Goal: Task Accomplishment & Management: Manage account settings

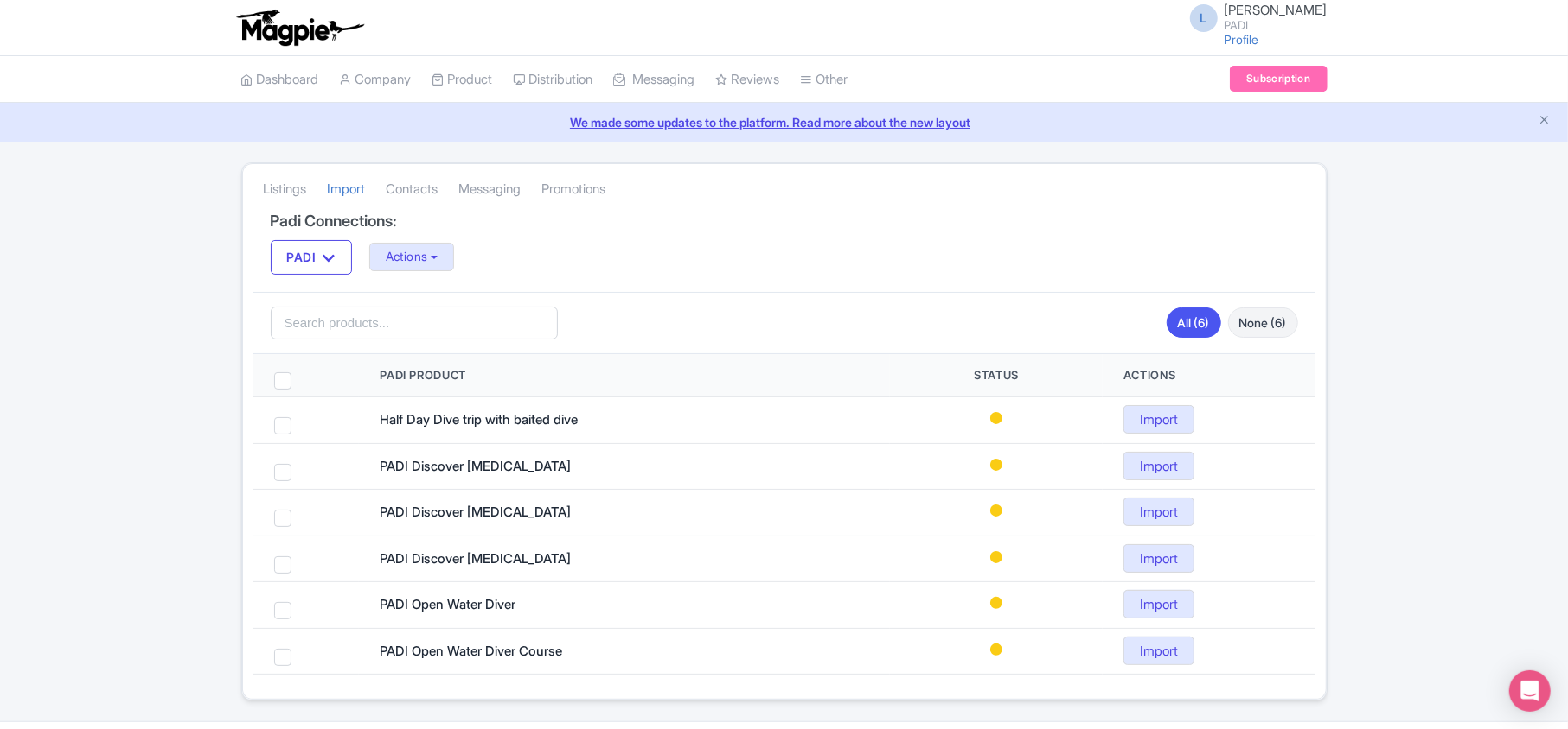
click at [66, 636] on div "Success Successfully import product PADI Open Water Diver Listings Import Conta…" at bounding box center [784, 431] width 1568 height 538
click at [424, 250] on button "Actions" at bounding box center [412, 257] width 85 height 28
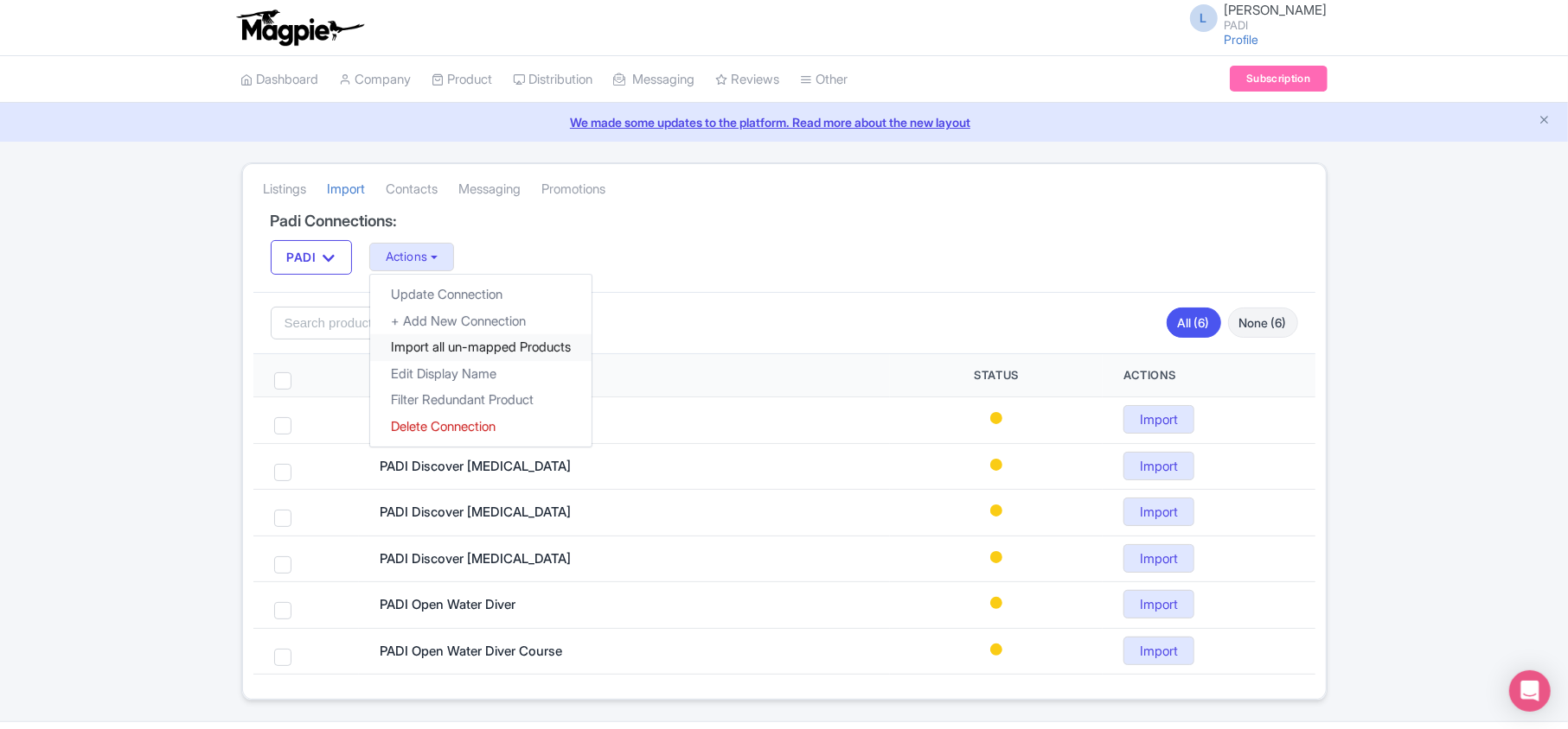
click at [458, 354] on link "Import all un-mapped Products" at bounding box center [480, 348] width 221 height 27
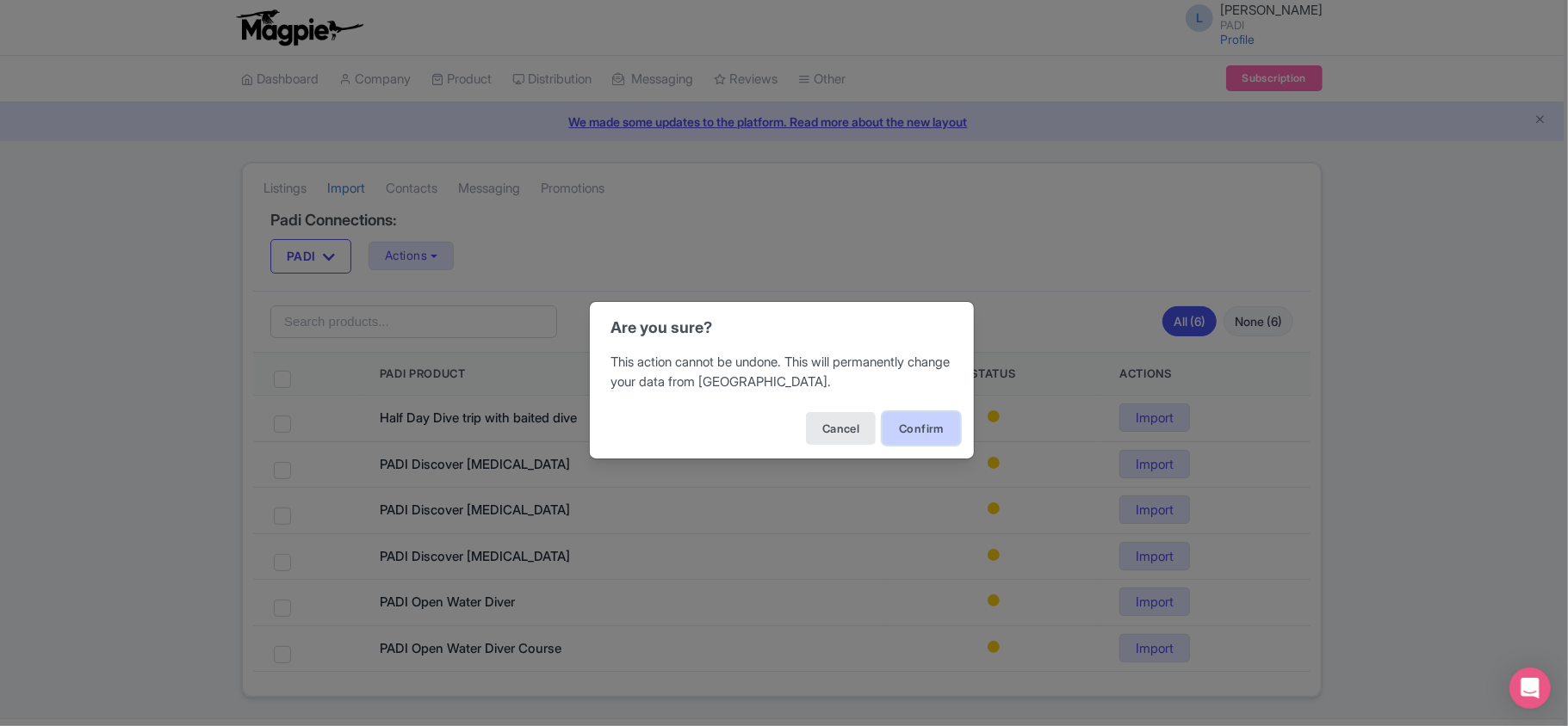
click at [920, 442] on button "Confirm" at bounding box center [921, 428] width 78 height 33
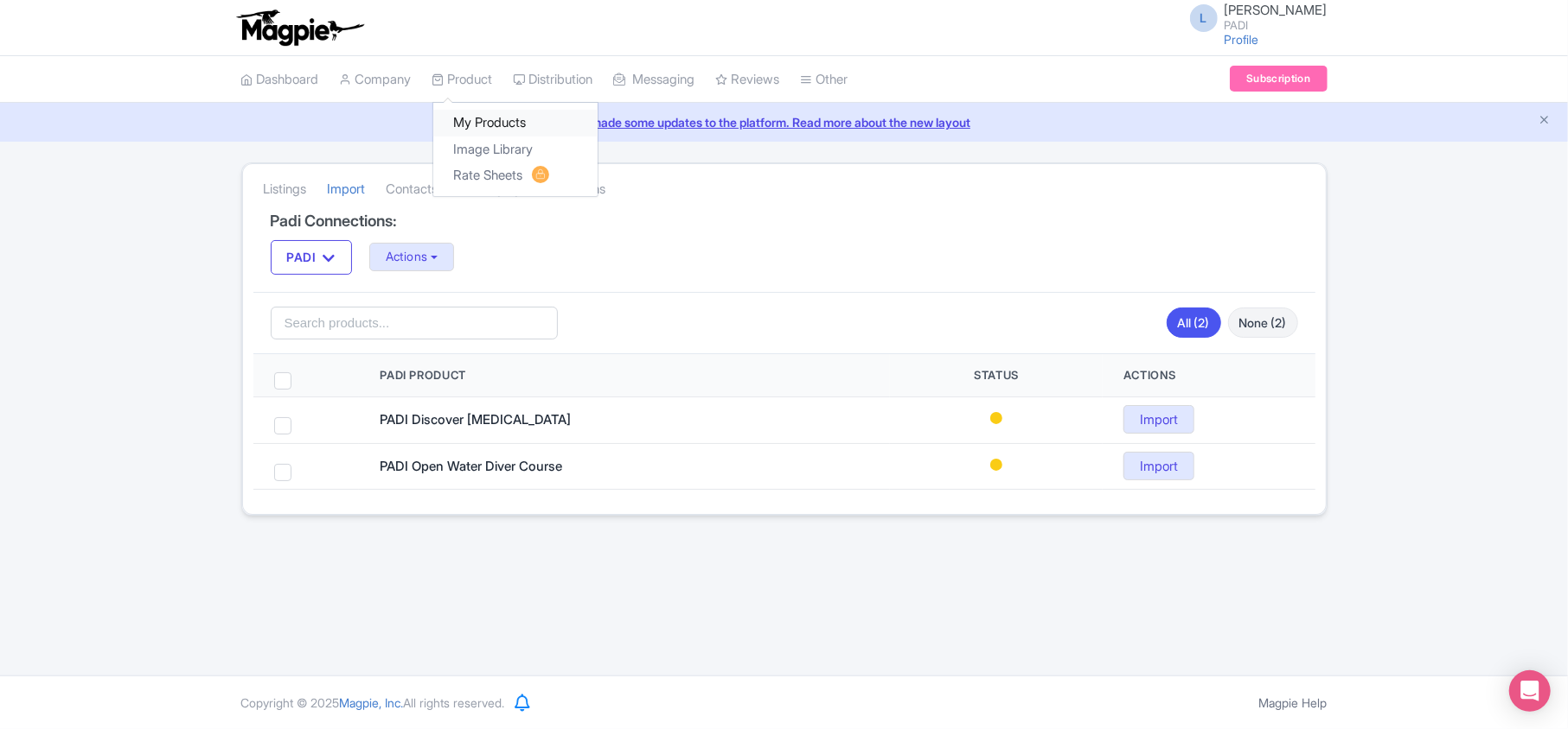
click at [461, 118] on link "My Products" at bounding box center [515, 123] width 164 height 27
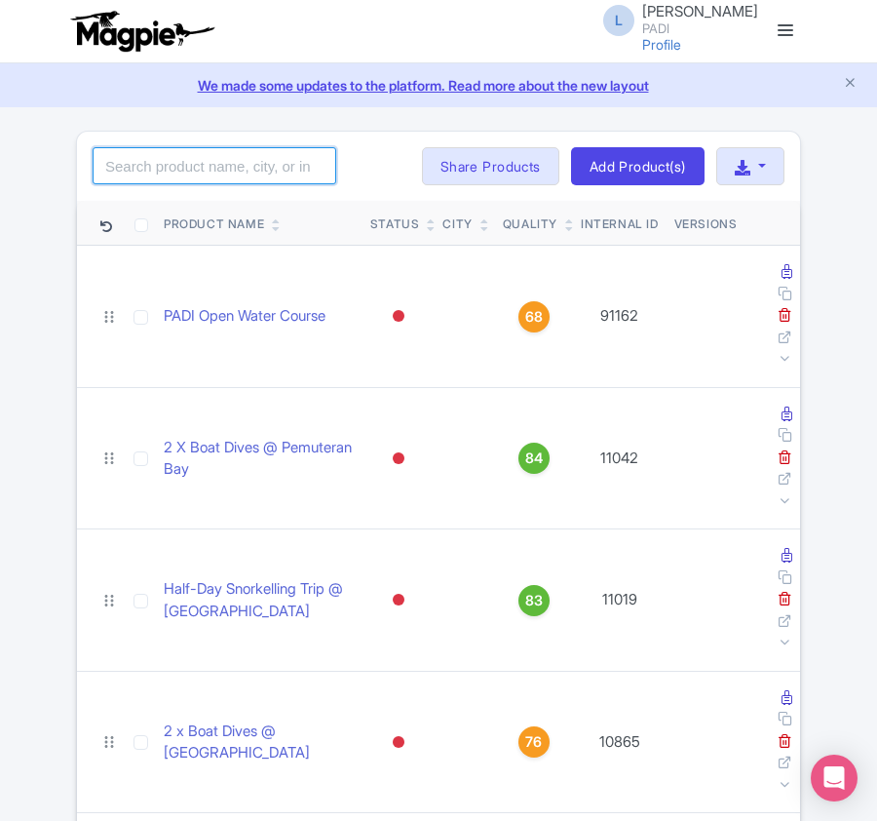
click at [158, 172] on input "search" at bounding box center [215, 165] width 244 height 37
paste input "15400"
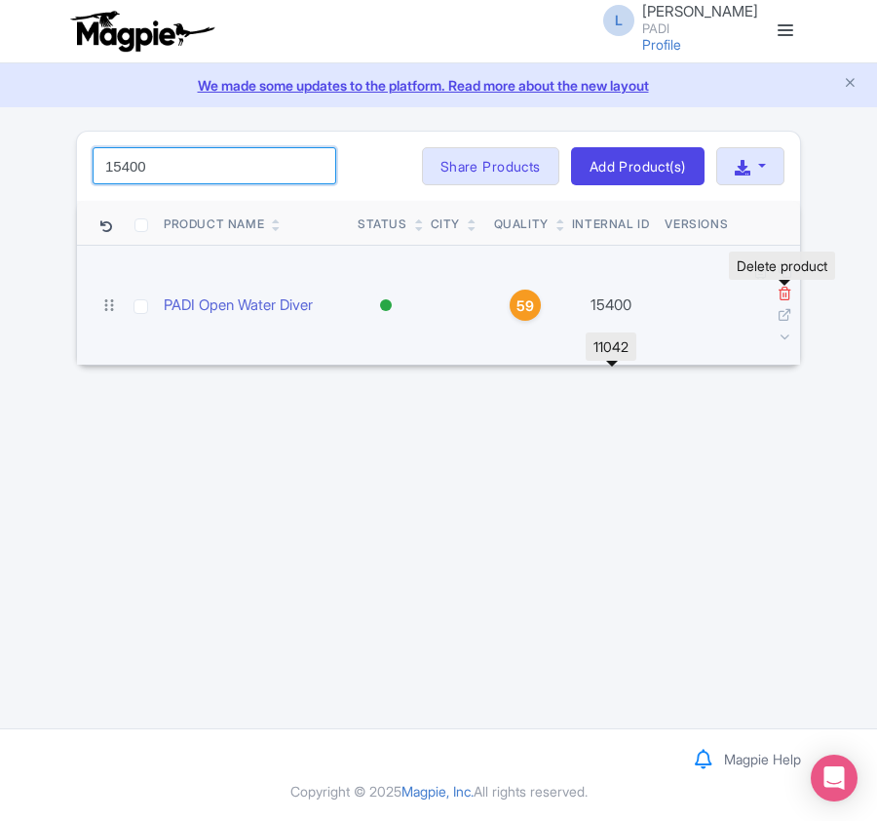
type input "15400"
click at [782, 293] on icon at bounding box center [785, 293] width 15 height 15
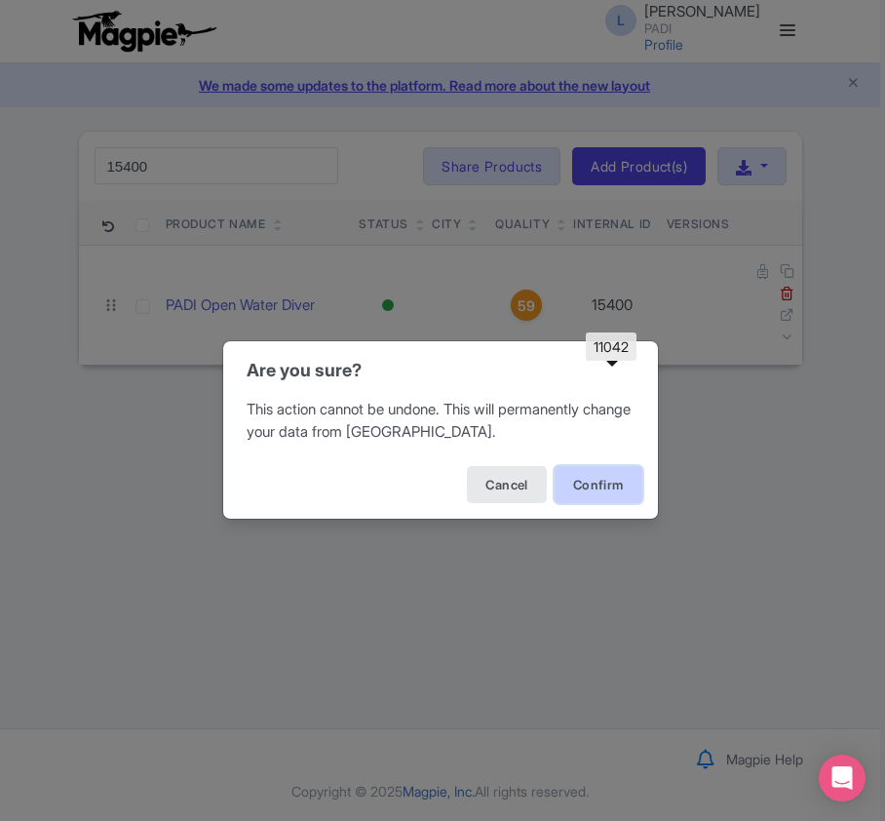
click at [590, 476] on button "Confirm" at bounding box center [599, 484] width 88 height 37
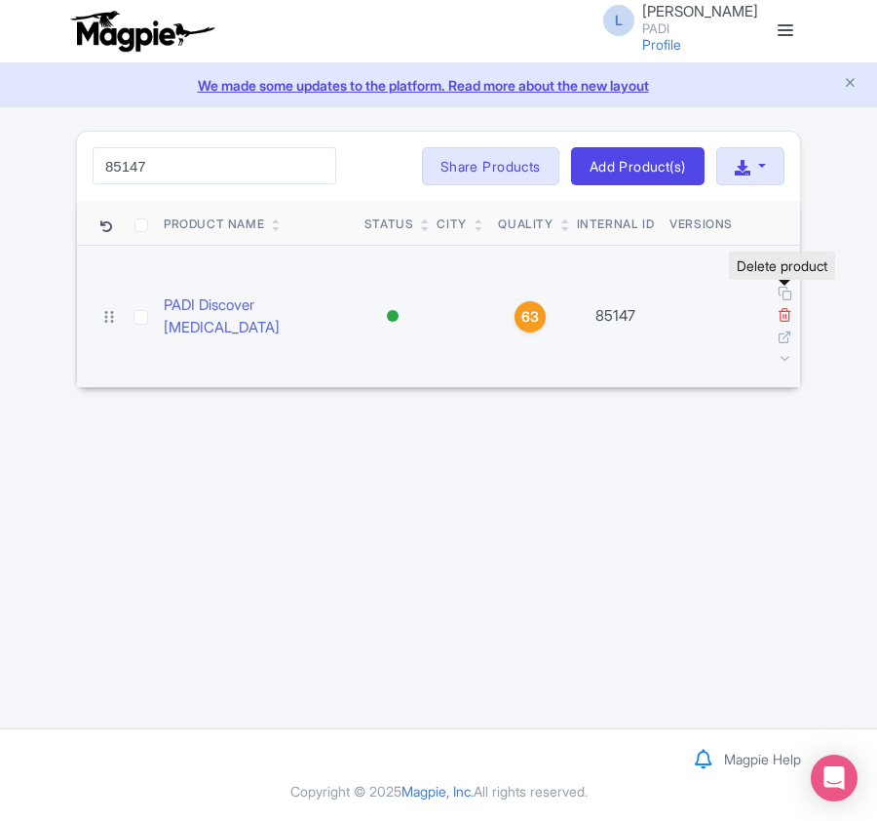
type input "85147"
click at [780, 307] on icon at bounding box center [785, 314] width 15 height 15
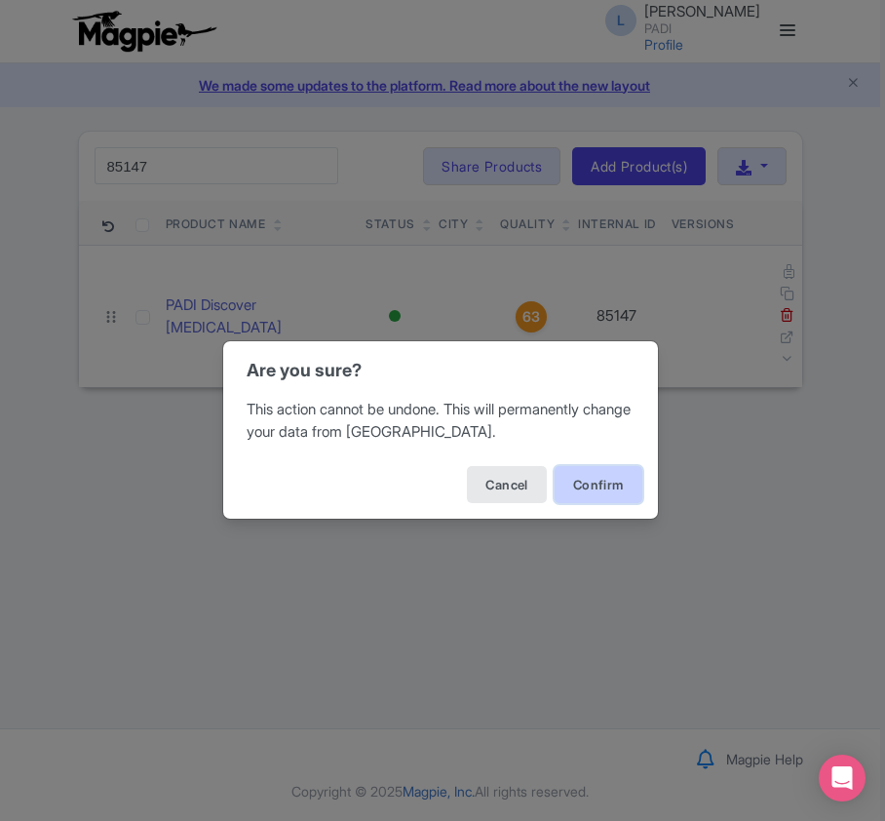
click at [589, 483] on button "Confirm" at bounding box center [599, 484] width 88 height 37
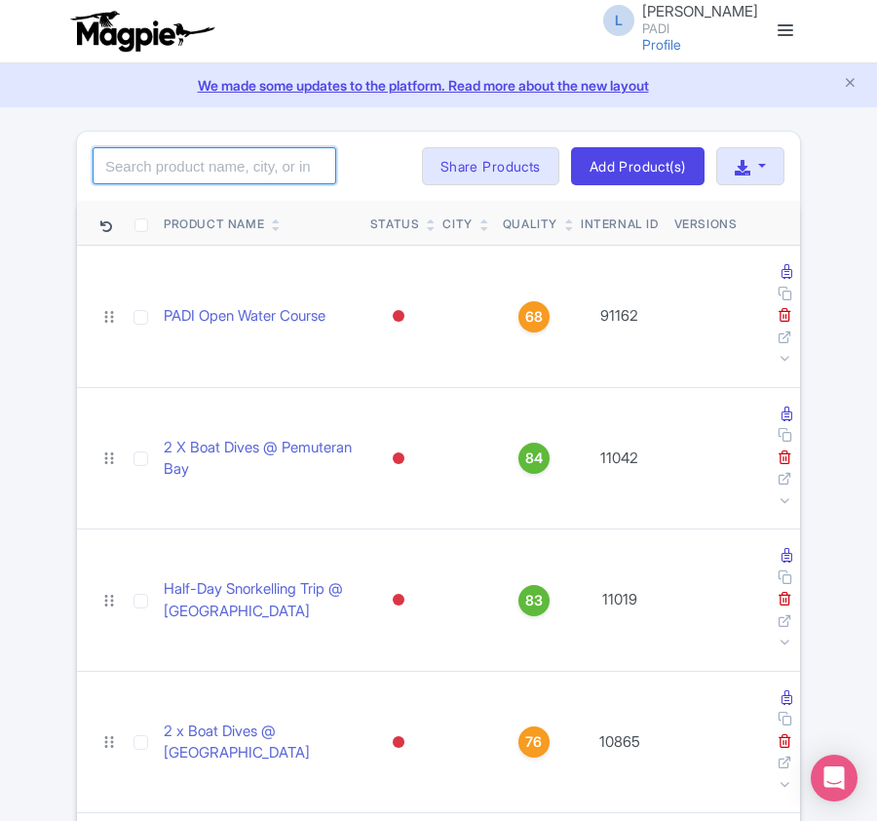
click at [238, 162] on input "search" at bounding box center [215, 165] width 244 height 37
paste input "82059"
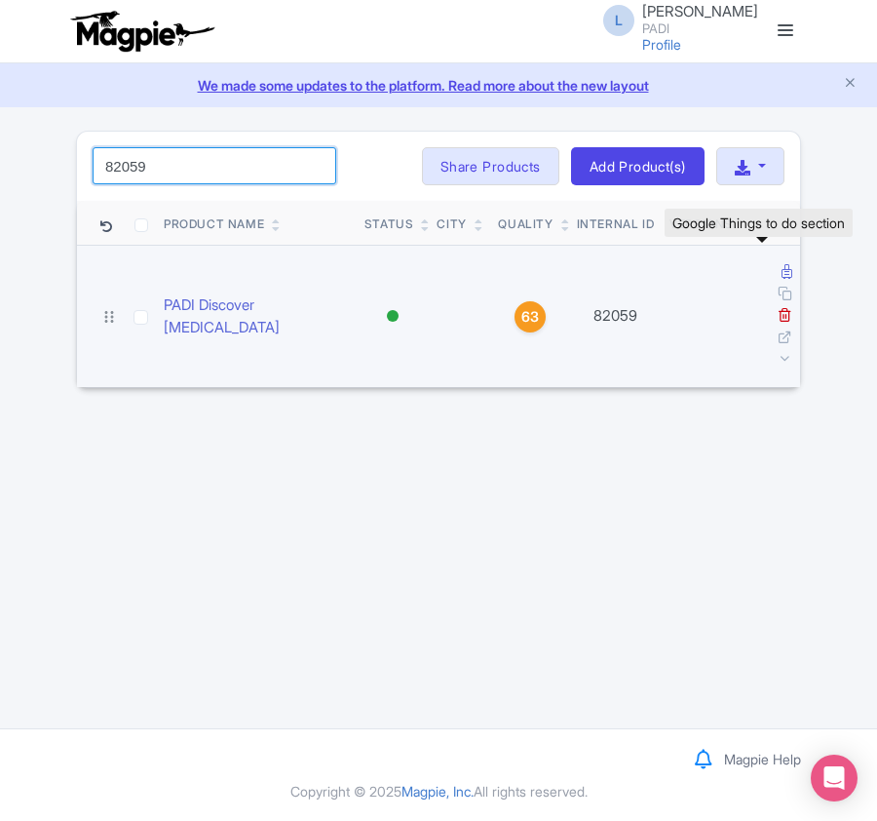
type input "82059"
click at [782, 278] on icon at bounding box center [787, 271] width 11 height 15
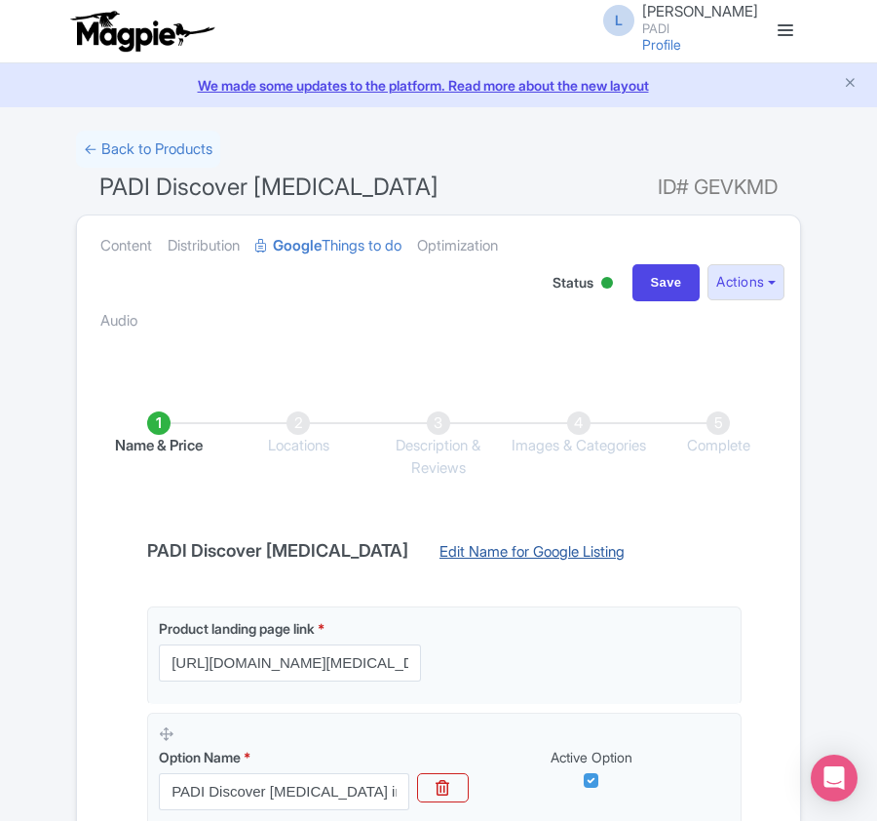
click at [481, 554] on link "Edit Name for Google Listing" at bounding box center [532, 556] width 224 height 31
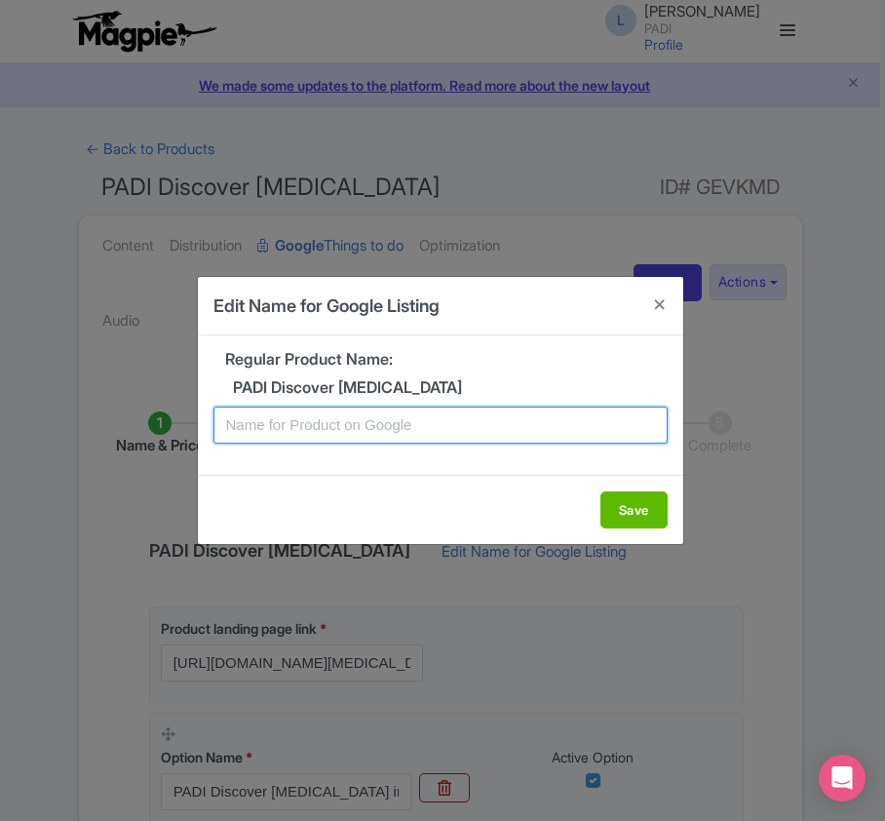
click at [352, 423] on input "text" at bounding box center [440, 424] width 454 height 37
paste input "Sodwana Bay Discovery Dive: Introductory Scuba Adventure for New Divers"
type input "Sodwana Bay Discovery Dive: Introductory Scuba Adventure for New Divers"
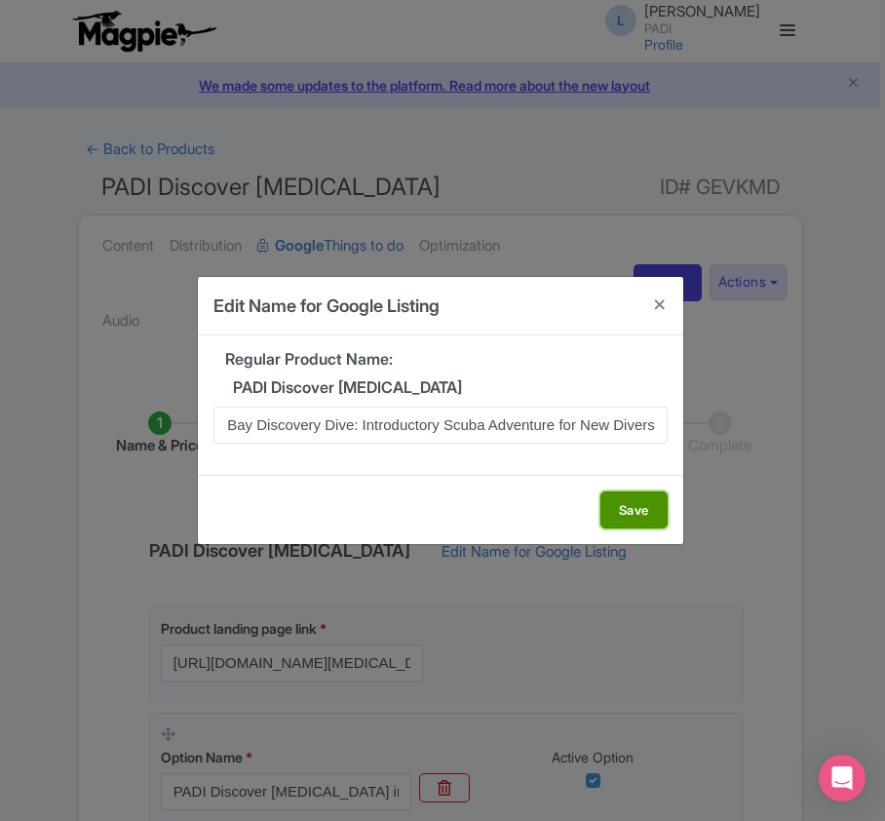
click at [628, 508] on button "Save" at bounding box center [633, 509] width 67 height 37
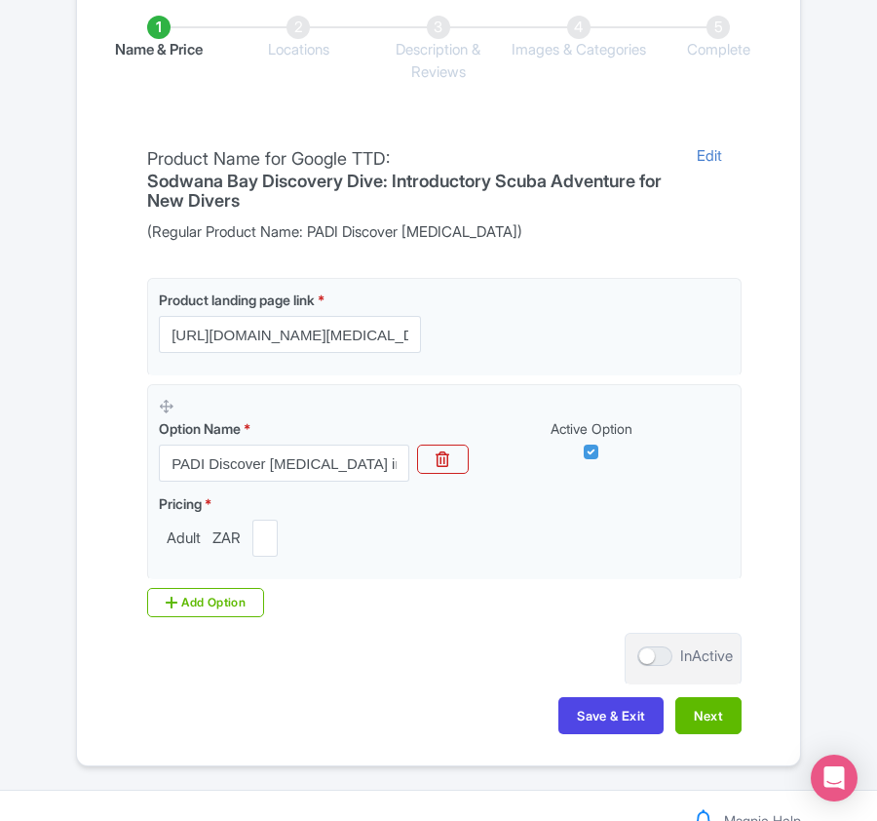
scroll to position [461, 0]
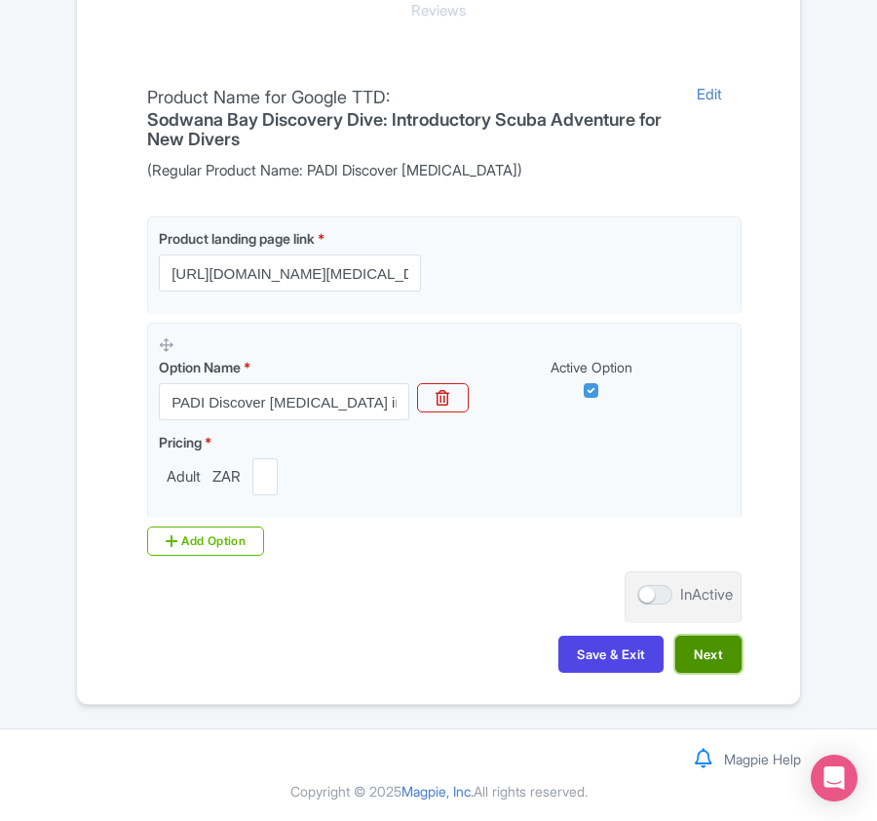
click at [699, 659] on button "Next" at bounding box center [708, 653] width 66 height 37
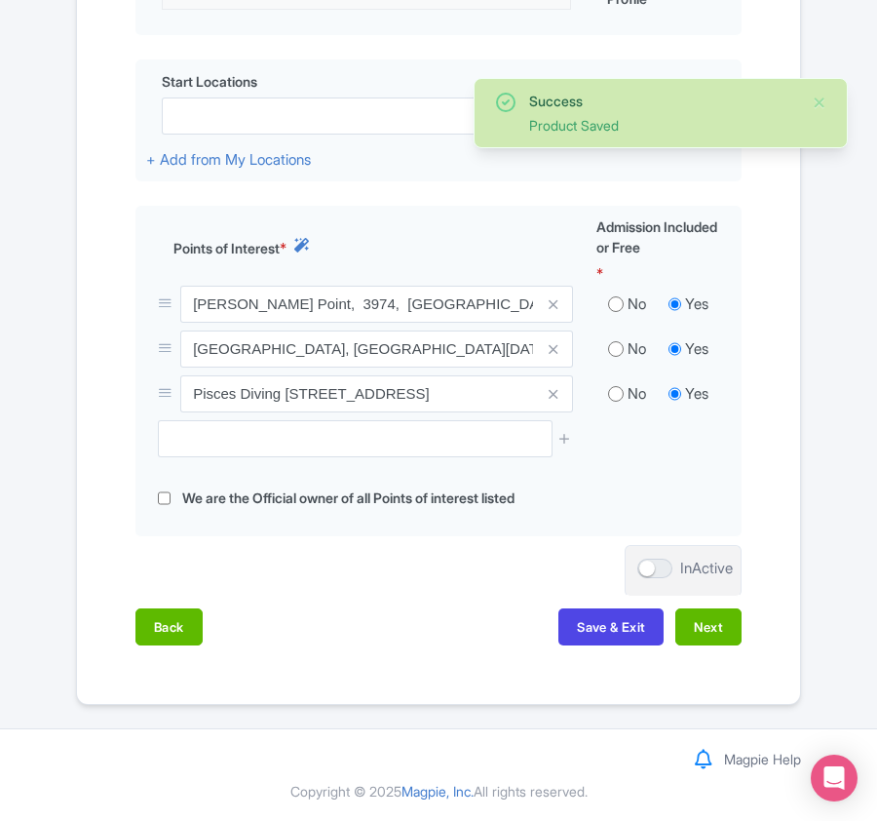
scroll to position [711, 0]
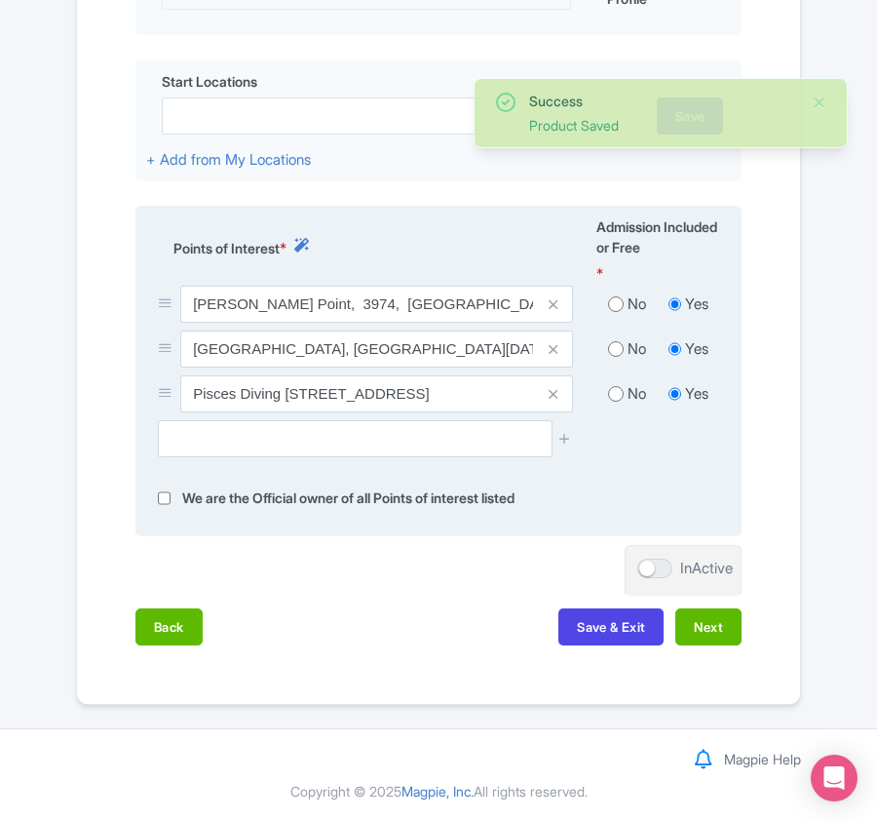
click at [609, 352] on input "radio" at bounding box center [616, 348] width 16 height 19
radio input "true"
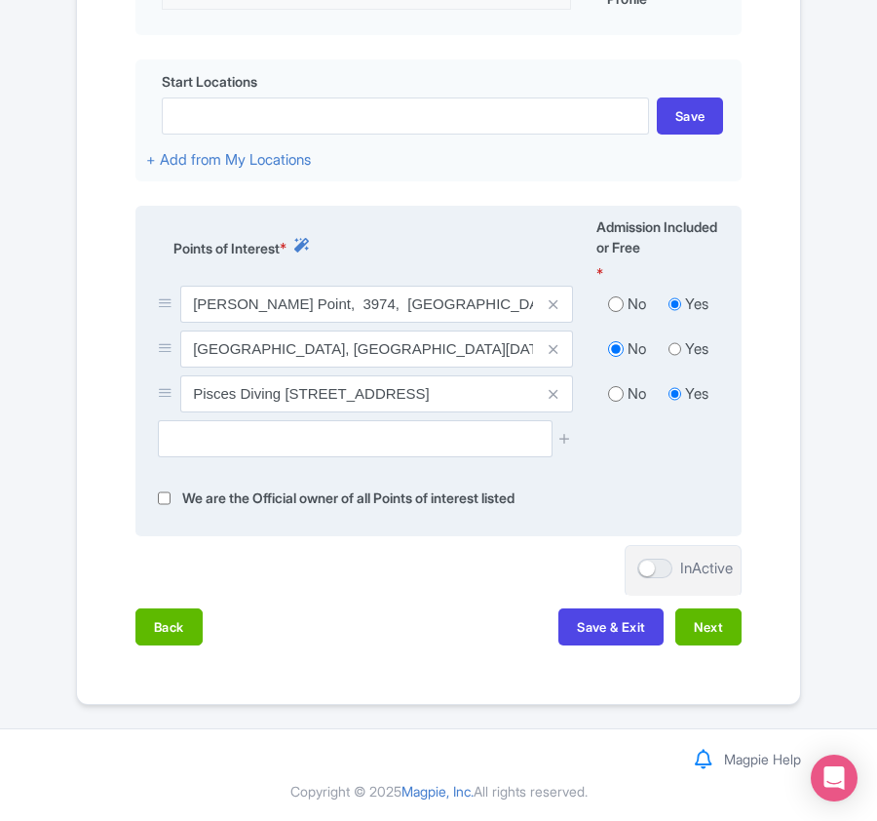
click at [612, 305] on input "radio" at bounding box center [616, 303] width 16 height 19
radio input "true"
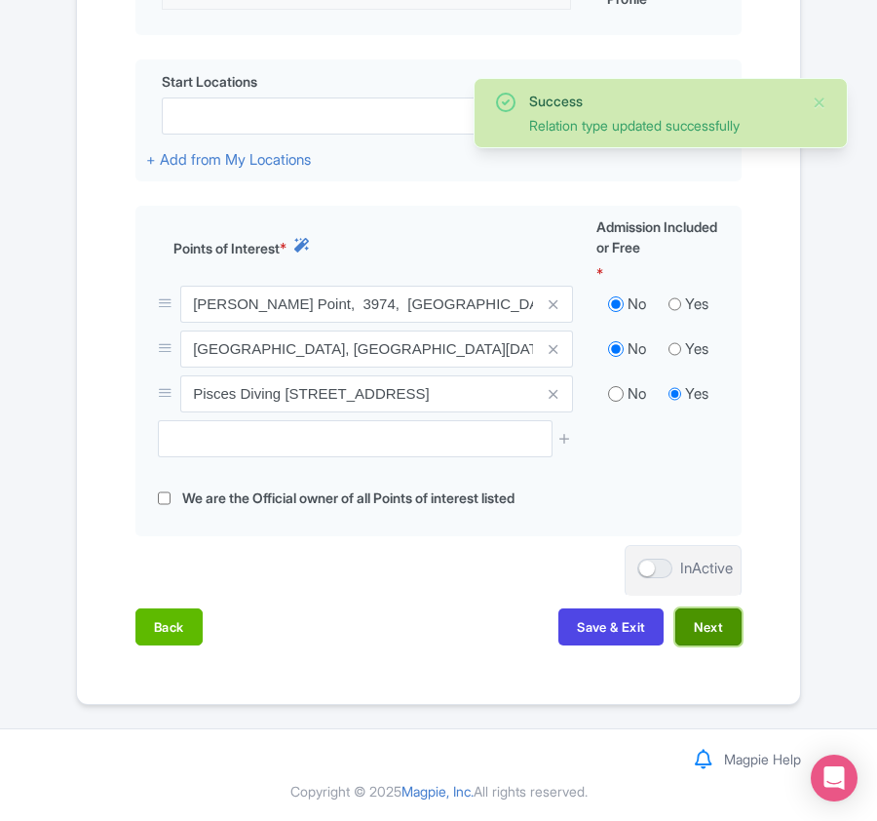
click at [708, 626] on button "Next" at bounding box center [708, 626] width 66 height 37
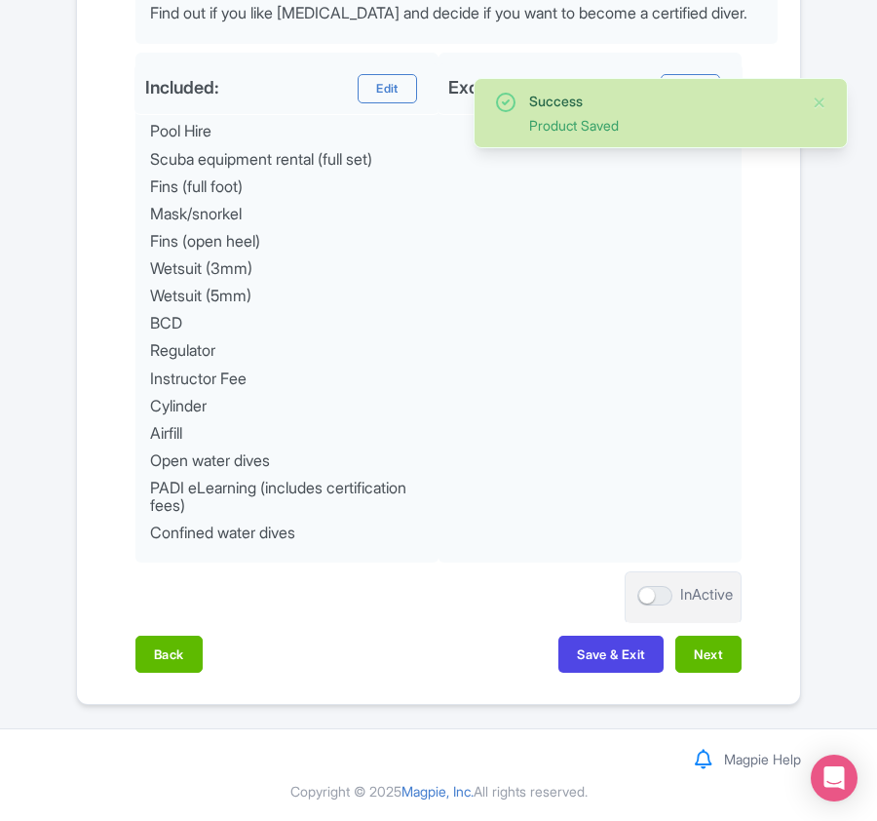
scroll to position [1018, 0]
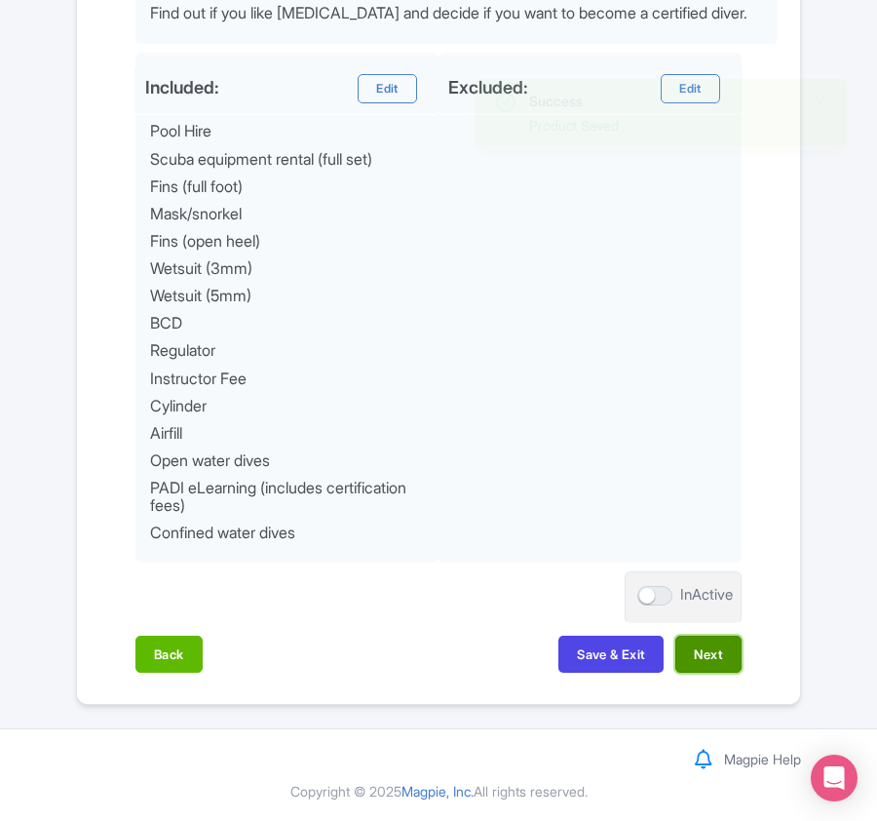
click at [708, 657] on button "Next" at bounding box center [708, 653] width 66 height 37
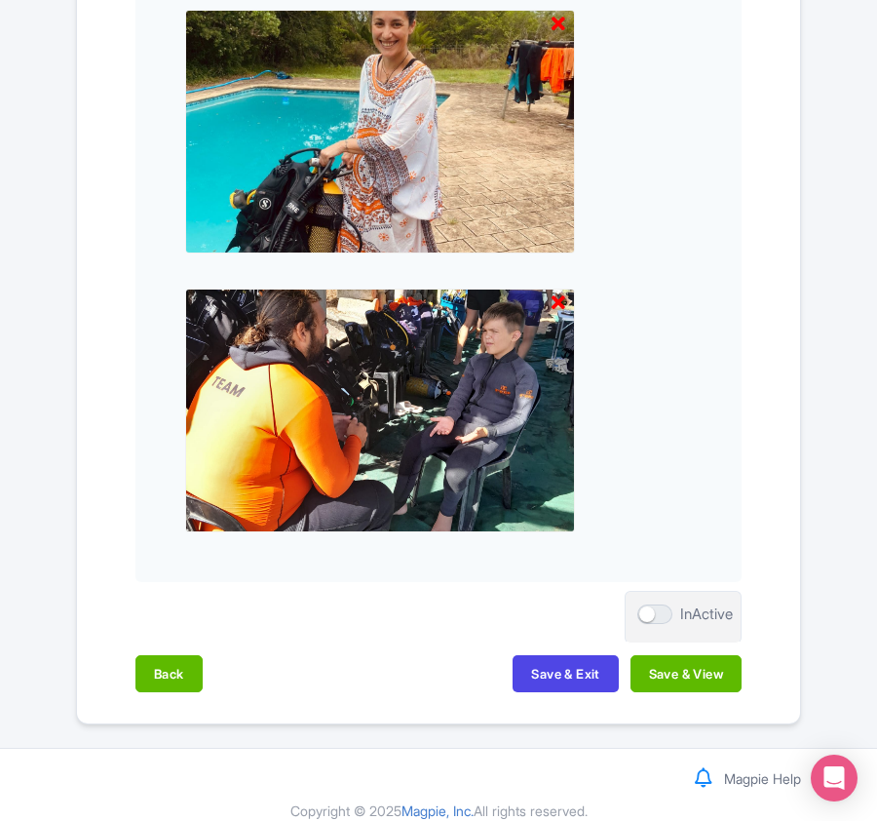
scroll to position [1778, 0]
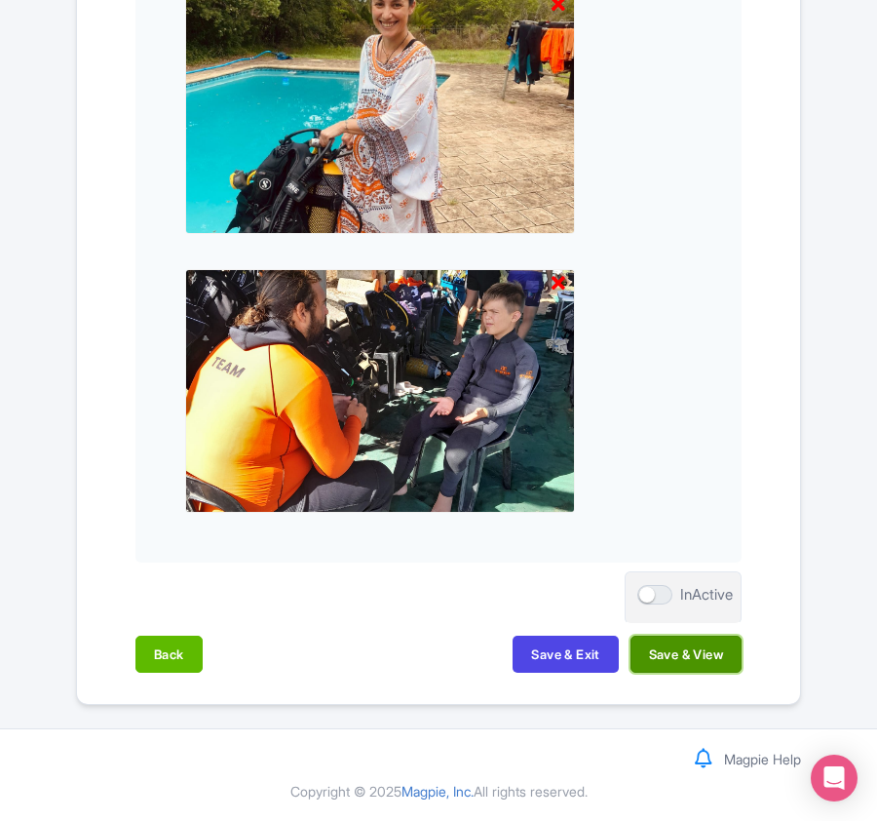
click at [702, 670] on button "Save & View" at bounding box center [686, 653] width 111 height 37
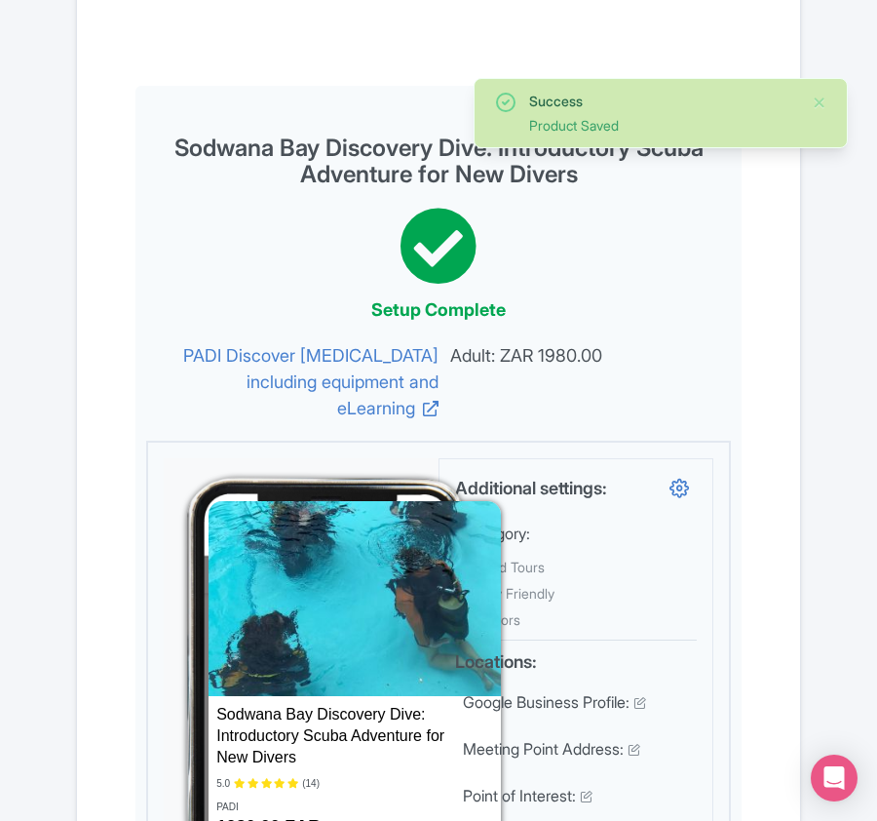
scroll to position [0, 0]
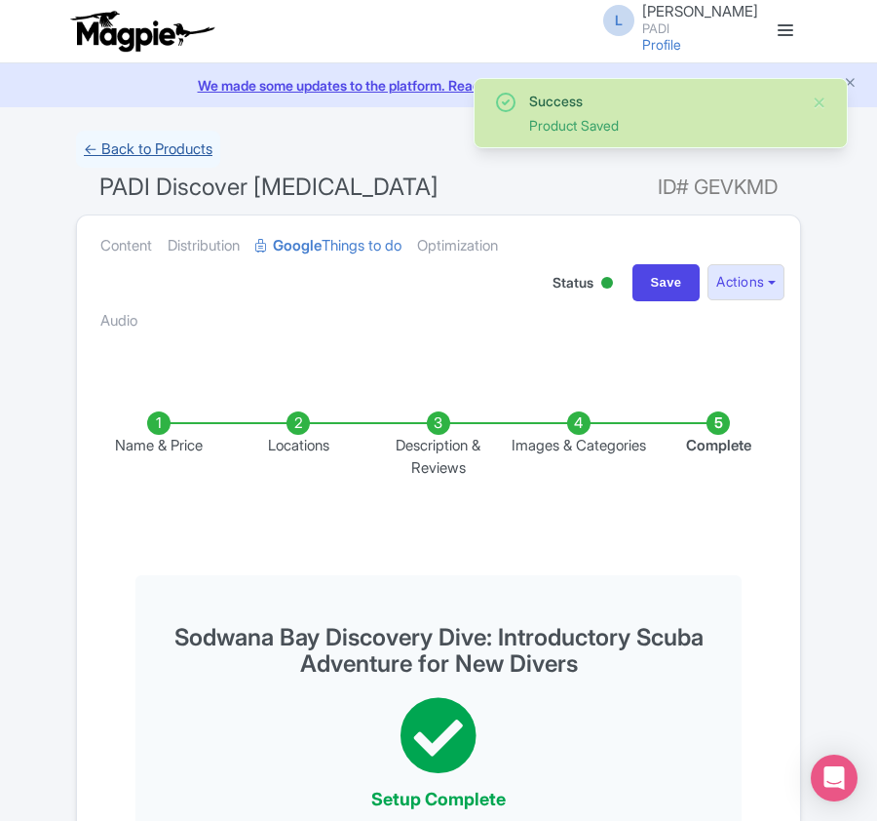
click at [183, 142] on link "← Back to Products" at bounding box center [148, 150] width 144 height 38
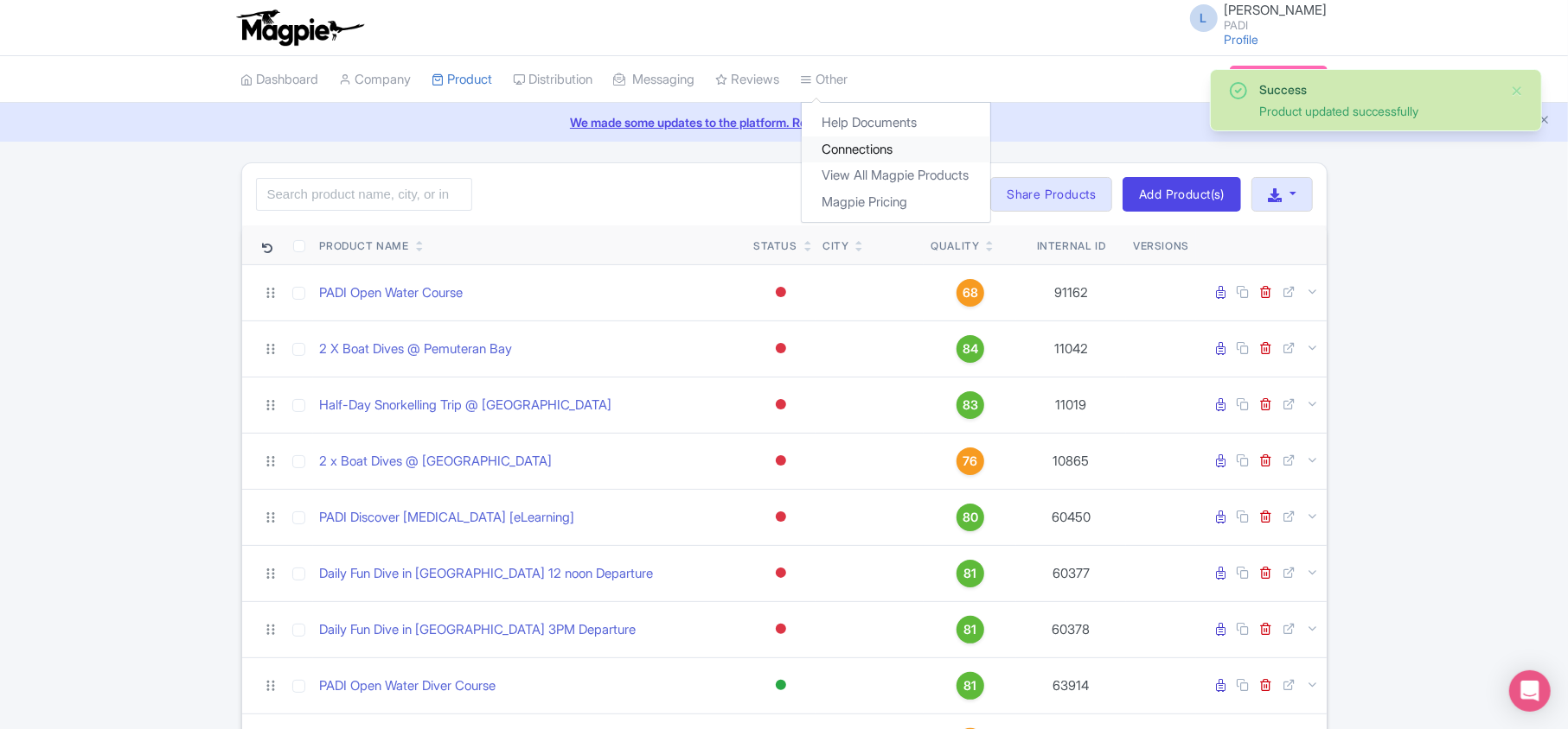
click at [777, 150] on link "Connections" at bounding box center [895, 150] width 188 height 27
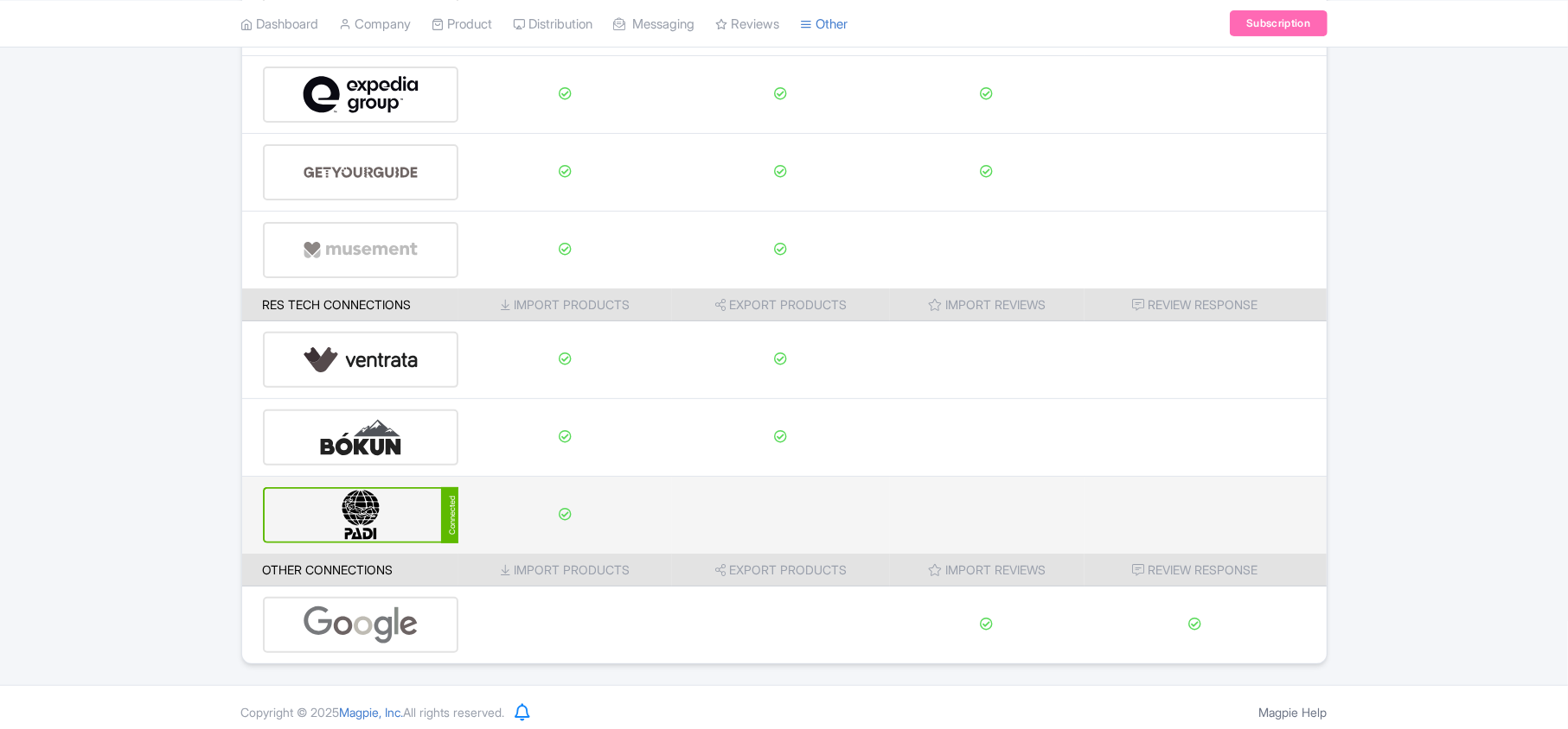
scroll to position [271, 0]
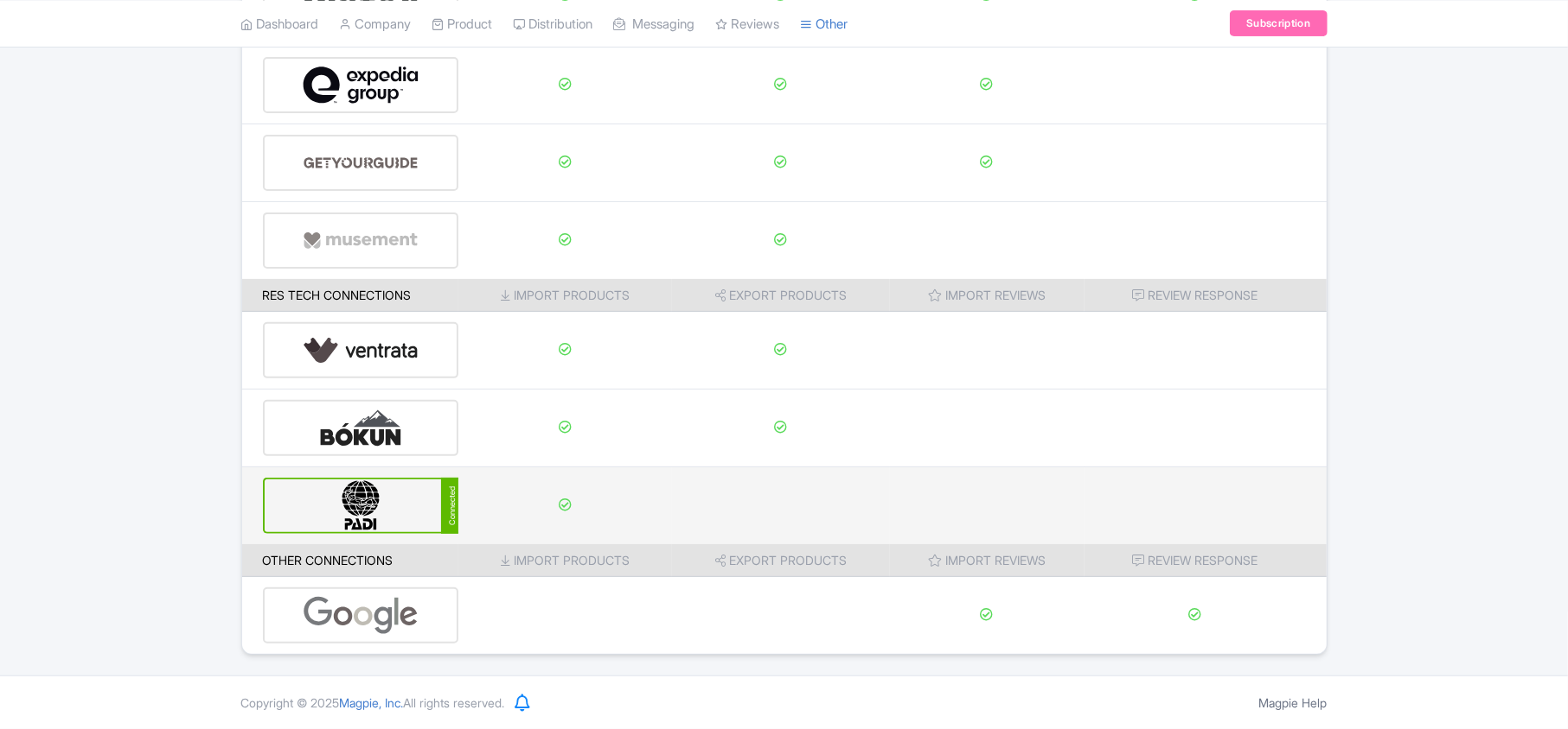
click at [401, 496] on img at bounding box center [361, 506] width 117 height 52
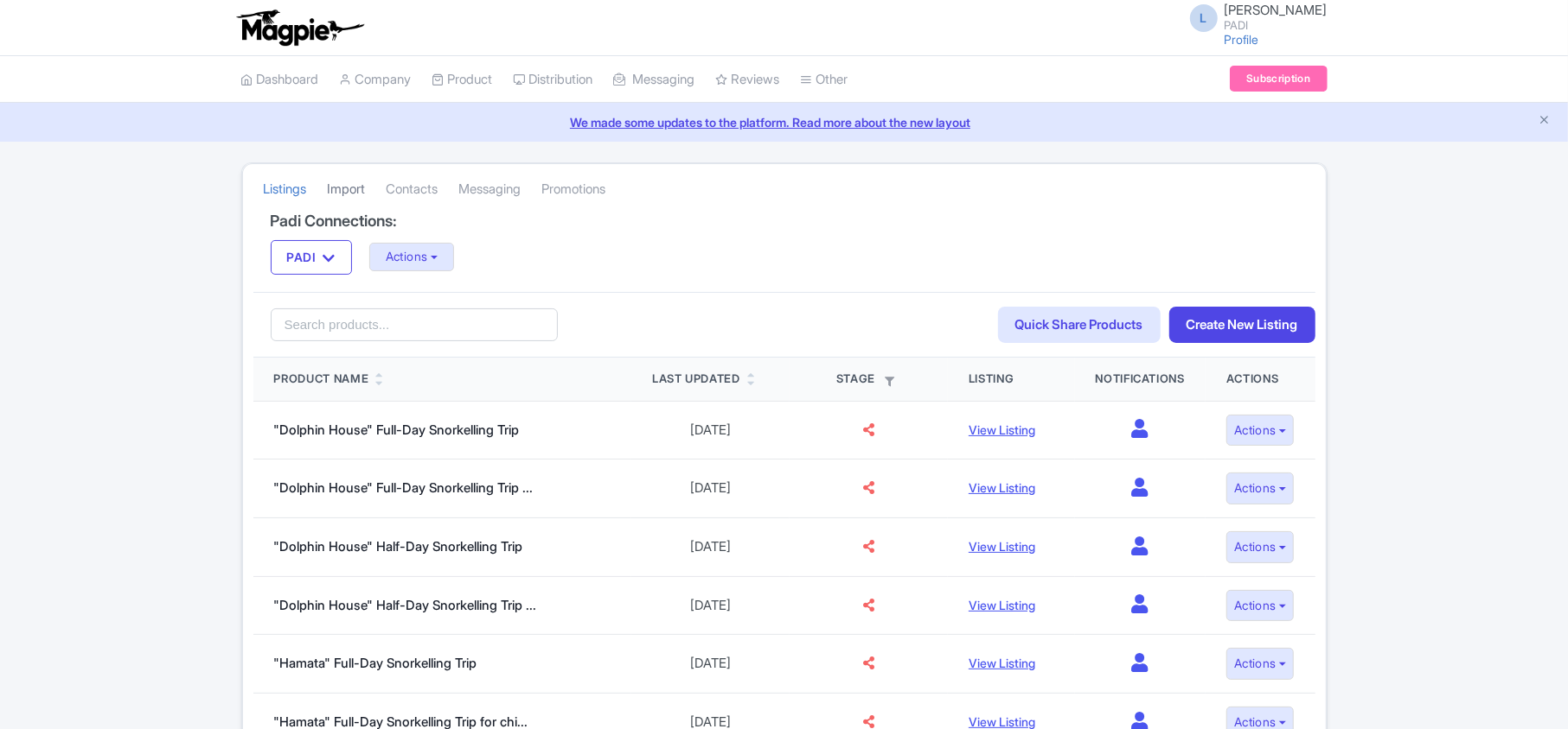
click at [357, 184] on link "Import" at bounding box center [346, 190] width 38 height 48
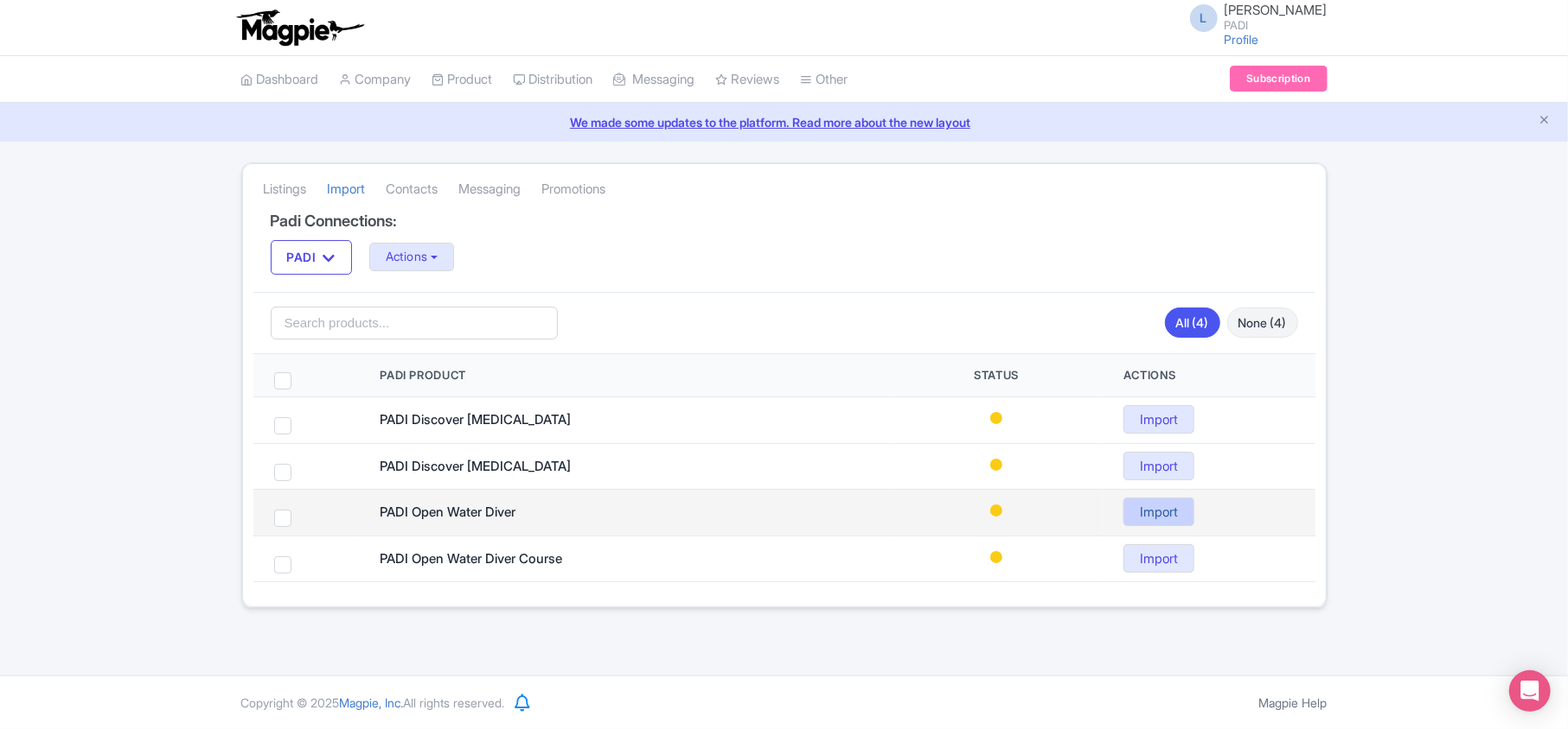
click at [1152, 520] on link "Import" at bounding box center [1159, 512] width 71 height 28
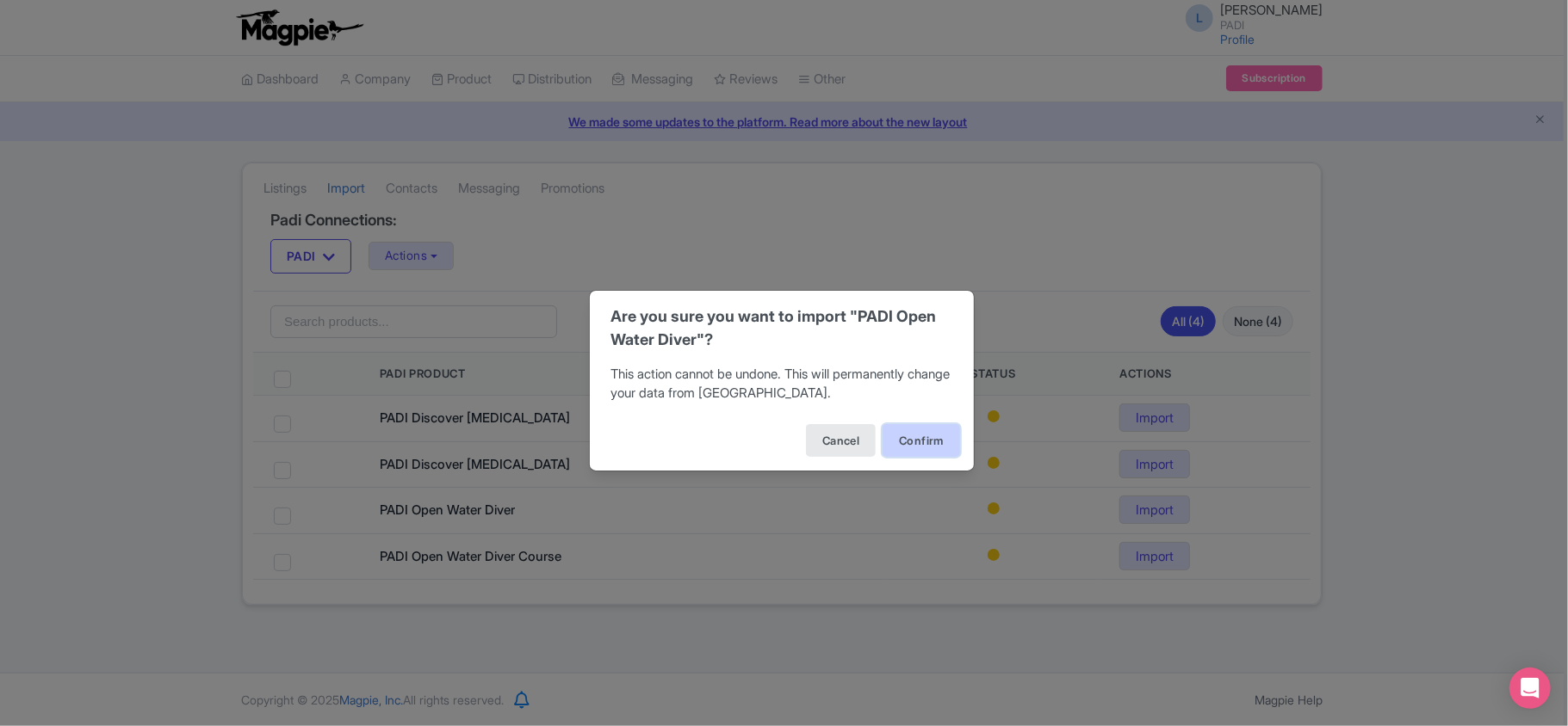
click at [928, 442] on button "Confirm" at bounding box center [921, 440] width 78 height 33
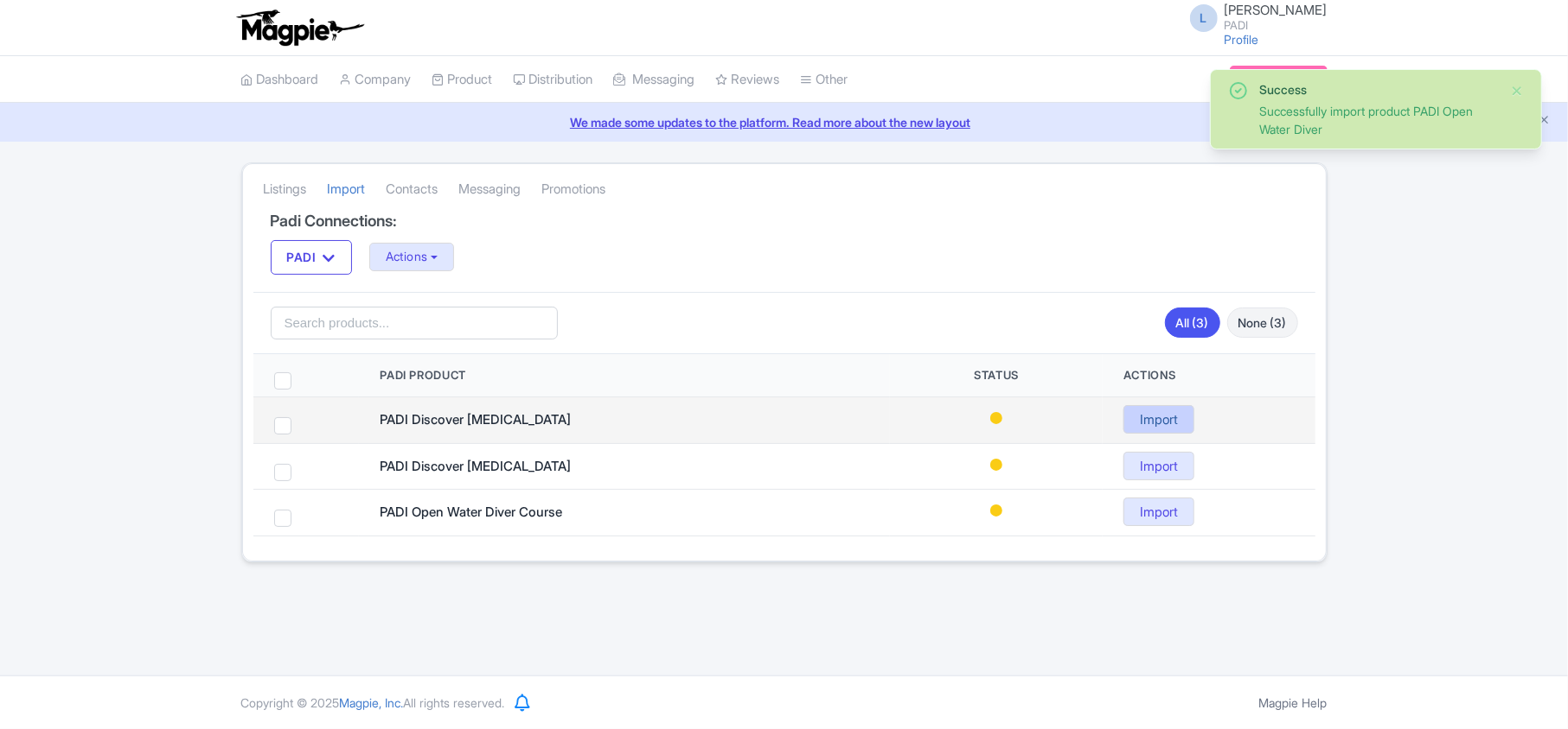
click at [1143, 415] on link "Import" at bounding box center [1159, 419] width 71 height 28
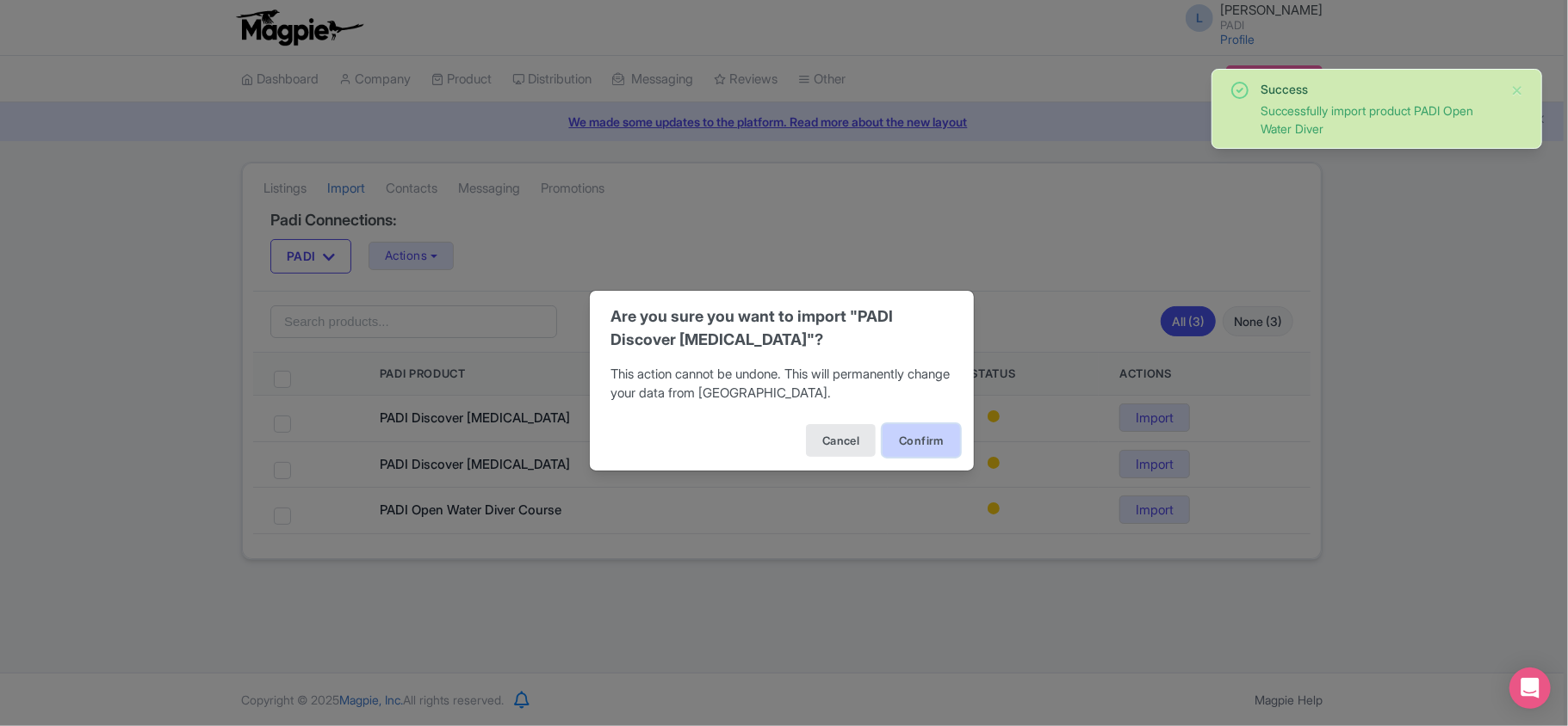
click at [899, 434] on button "Confirm" at bounding box center [921, 440] width 78 height 33
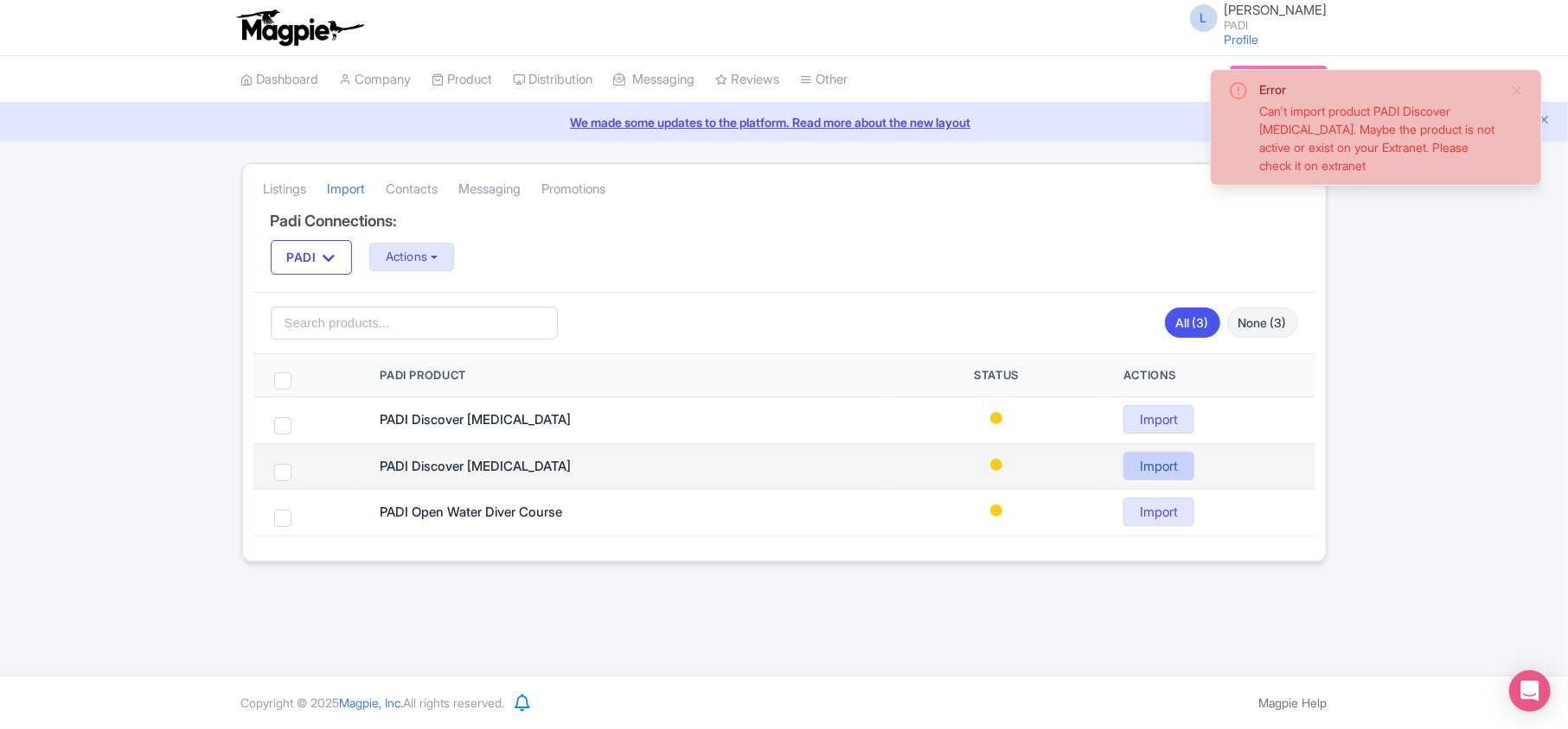
click at [1139, 464] on link "Import" at bounding box center [1159, 466] width 71 height 28
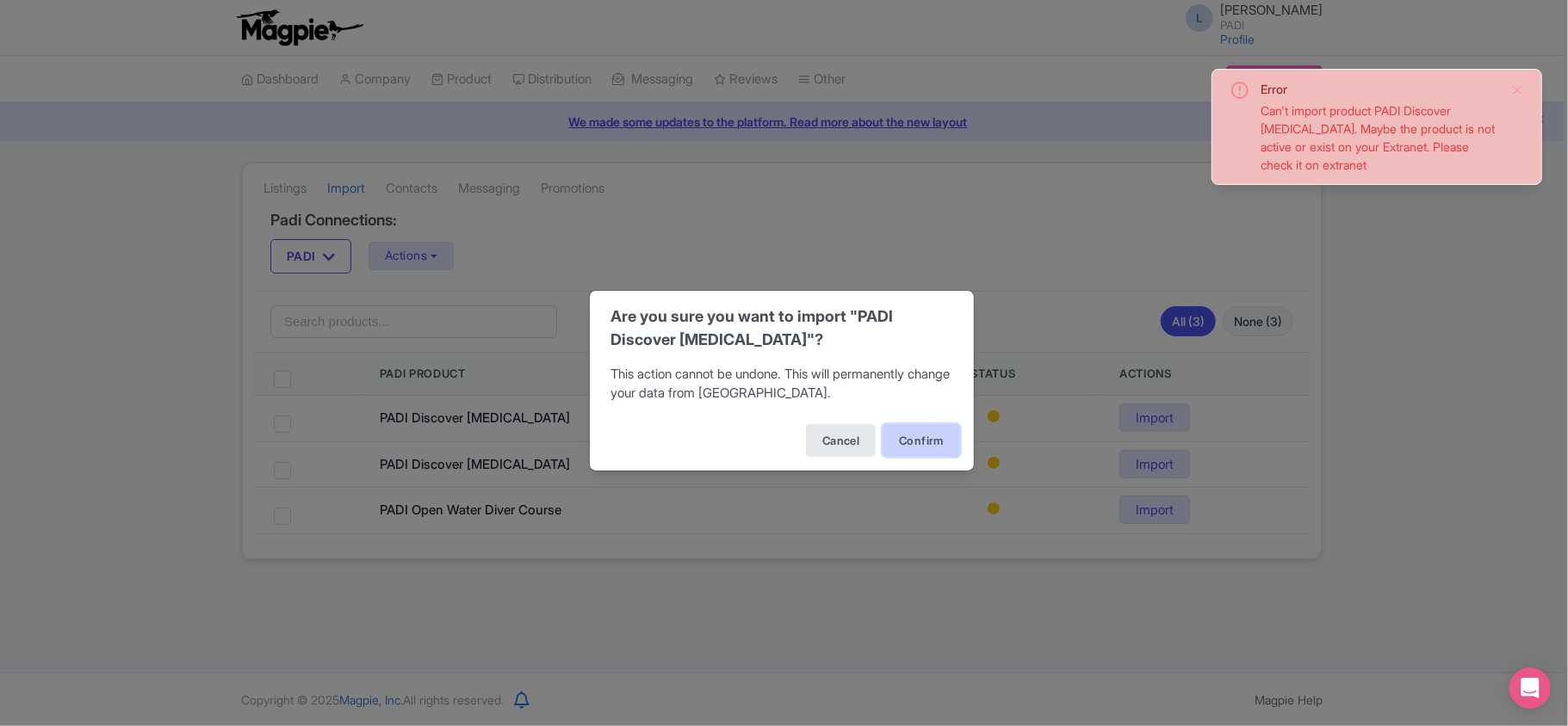
click at [930, 435] on button "Confirm" at bounding box center [921, 440] width 78 height 33
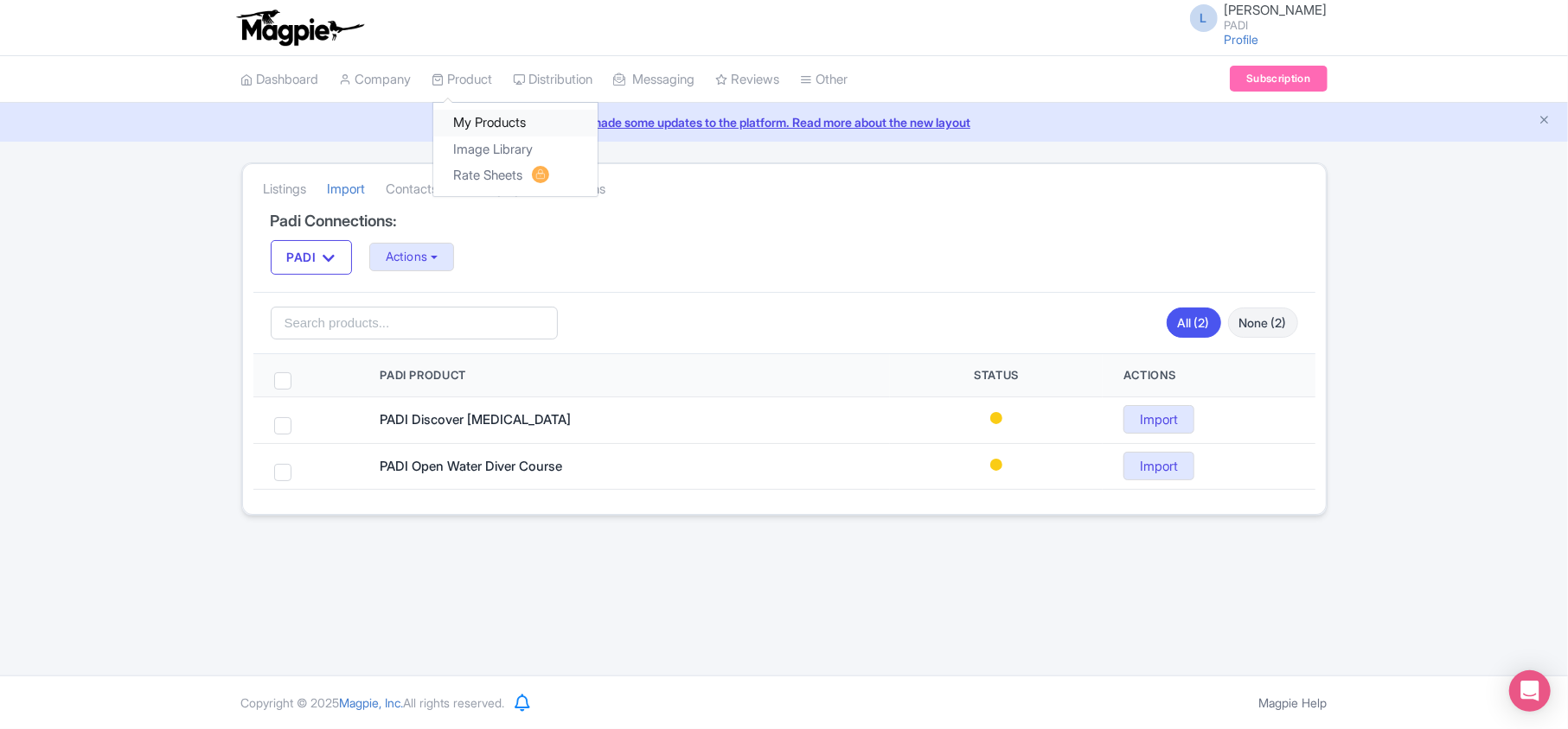
click at [495, 118] on link "My Products" at bounding box center [515, 123] width 164 height 27
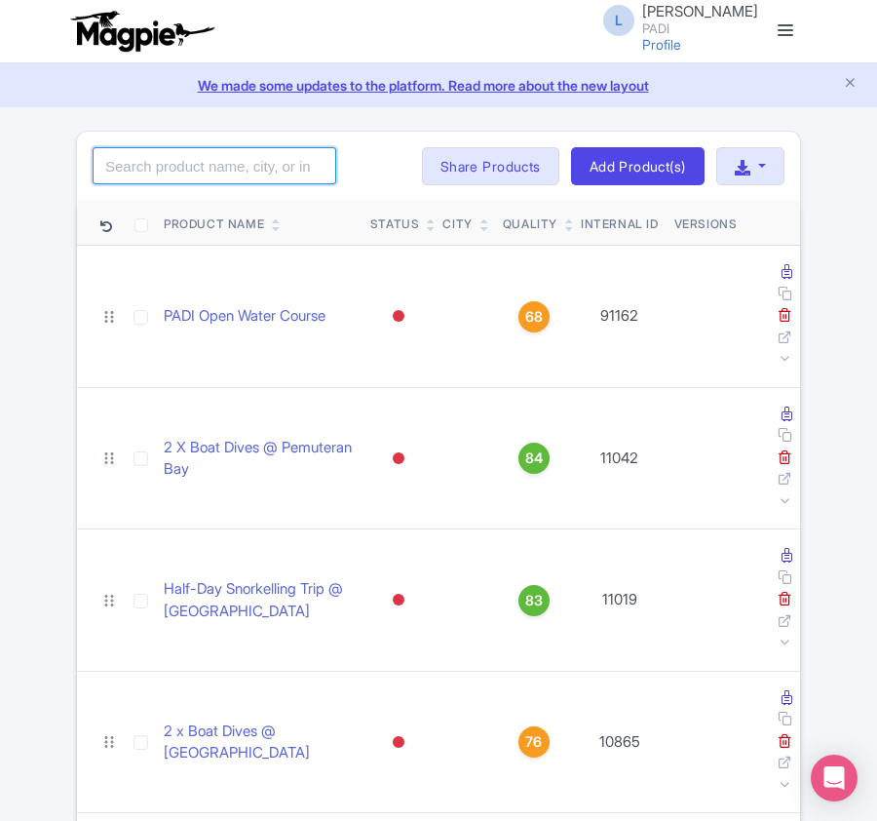
click at [199, 158] on input "search" at bounding box center [215, 165] width 244 height 37
paste input "15400"
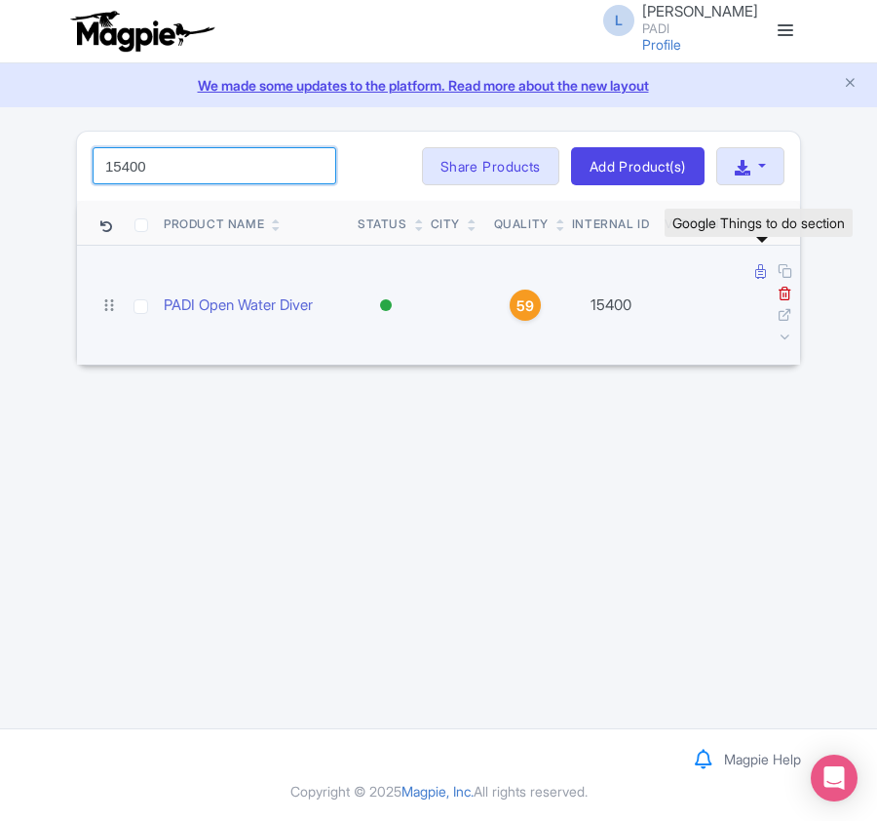
type input "15400"
click at [760, 275] on icon at bounding box center [760, 271] width 11 height 15
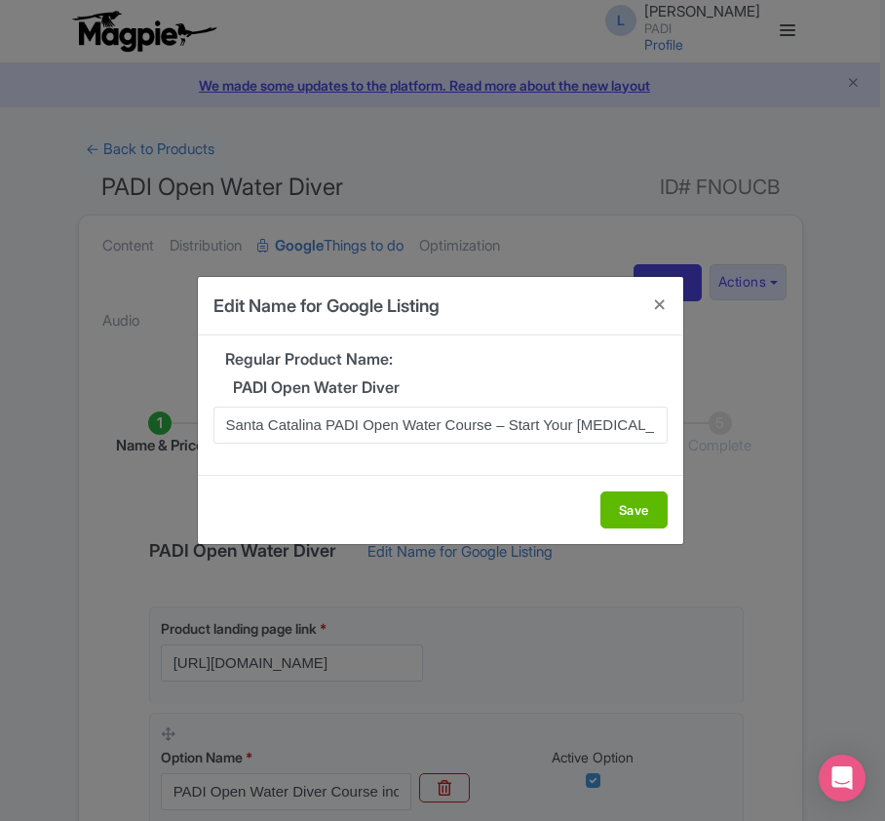
scroll to position [0, 109]
type input "Santa Catalina PADI Open Water Course – Start Your [MEDICAL_DATA] Journey [DATE]"
click at [621, 507] on button "Save" at bounding box center [633, 509] width 67 height 37
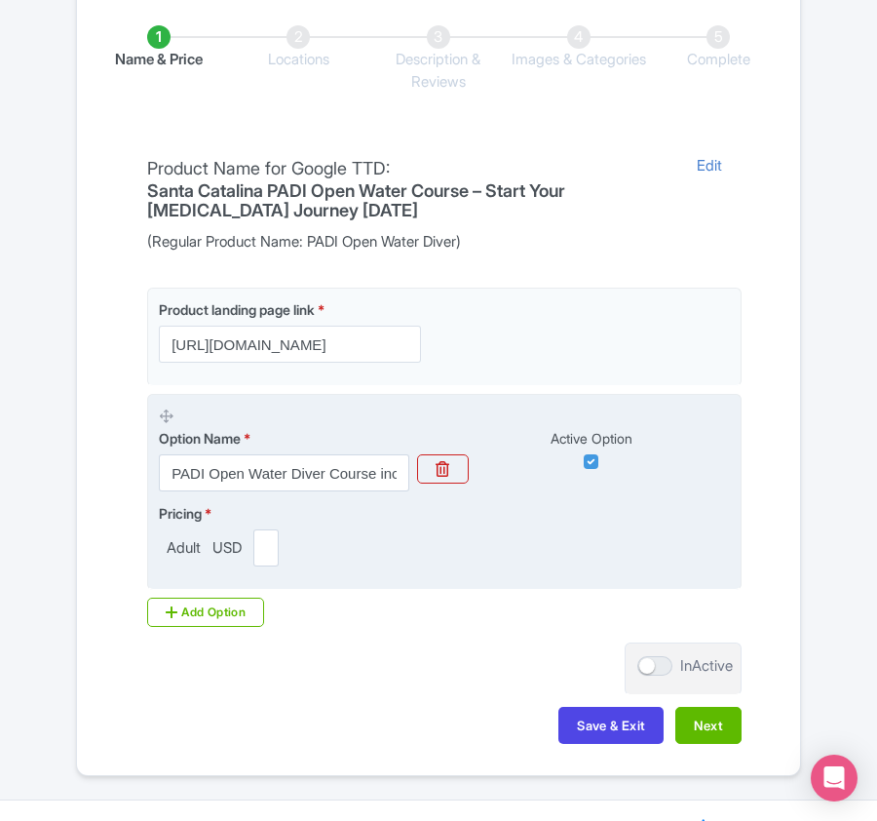
scroll to position [461, 0]
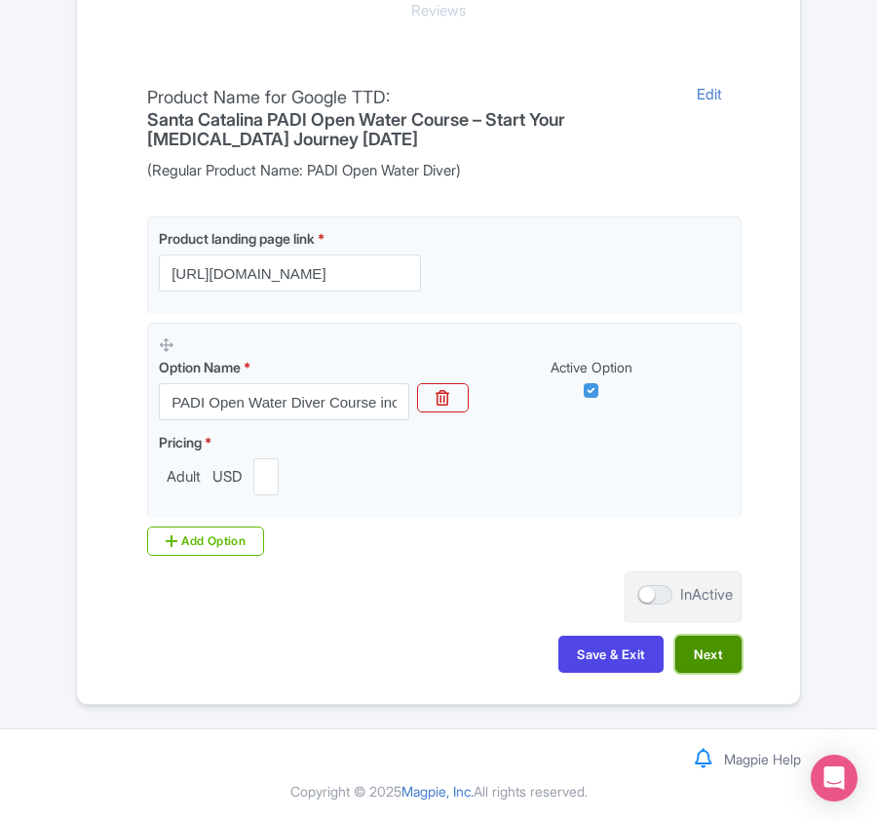
click at [709, 657] on button "Next" at bounding box center [708, 653] width 66 height 37
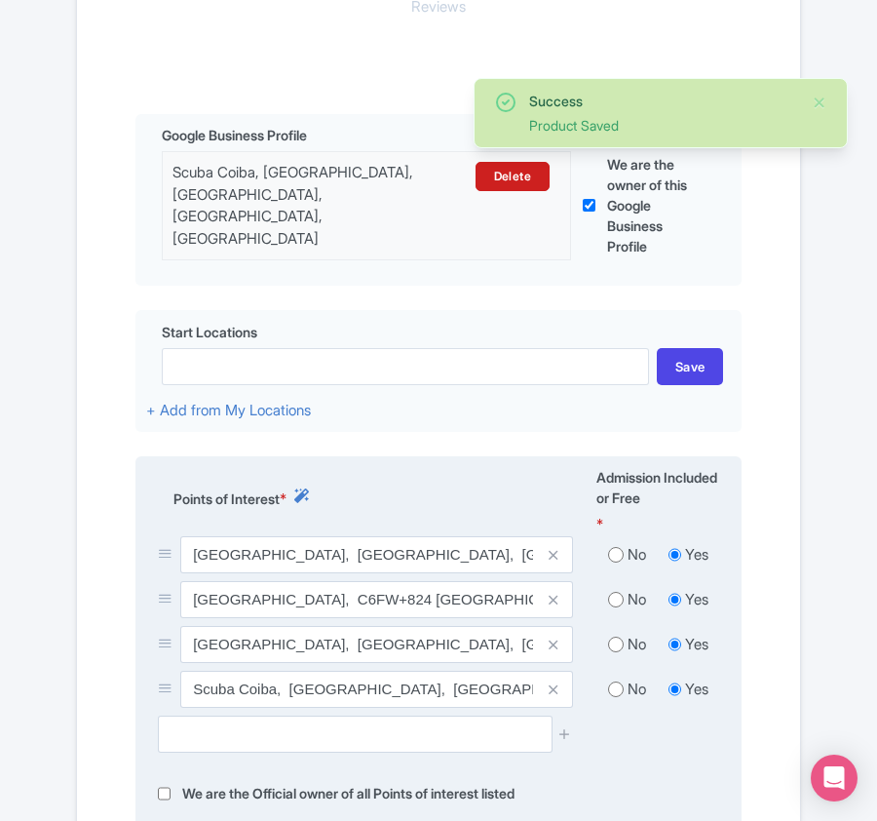
click at [620, 557] on input "radio" at bounding box center [616, 554] width 16 height 19
radio input "true"
click at [617, 596] on input "radio" at bounding box center [616, 599] width 16 height 19
radio input "true"
click at [612, 641] on input "radio" at bounding box center [616, 643] width 16 height 19
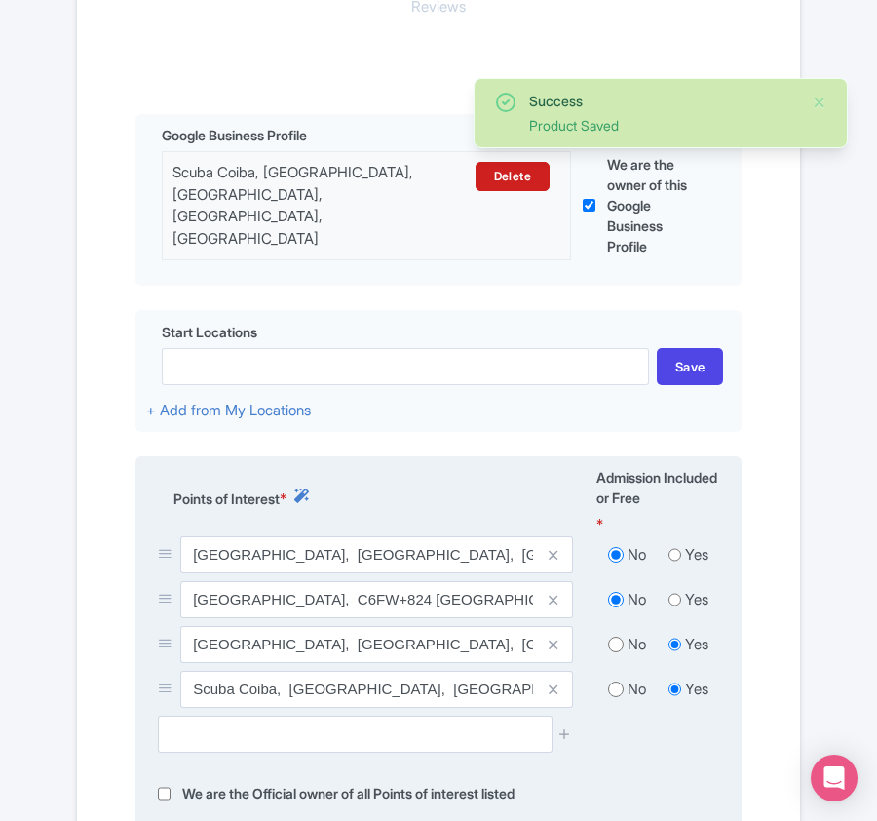
radio input "true"
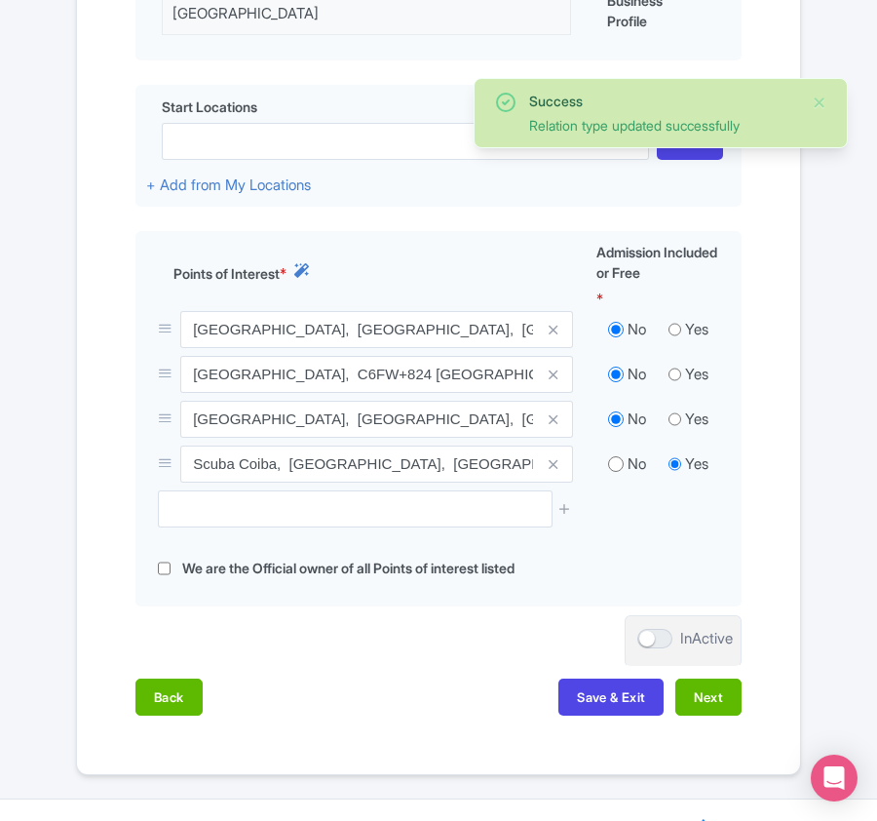
scroll to position [757, 0]
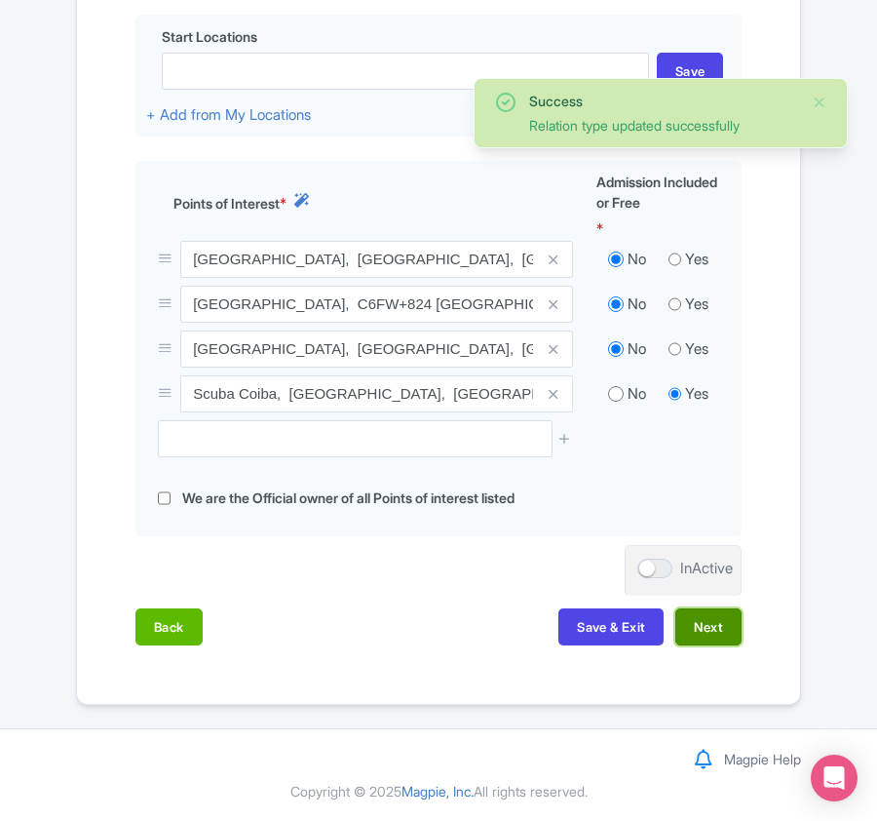
click at [691, 620] on button "Next" at bounding box center [708, 626] width 66 height 37
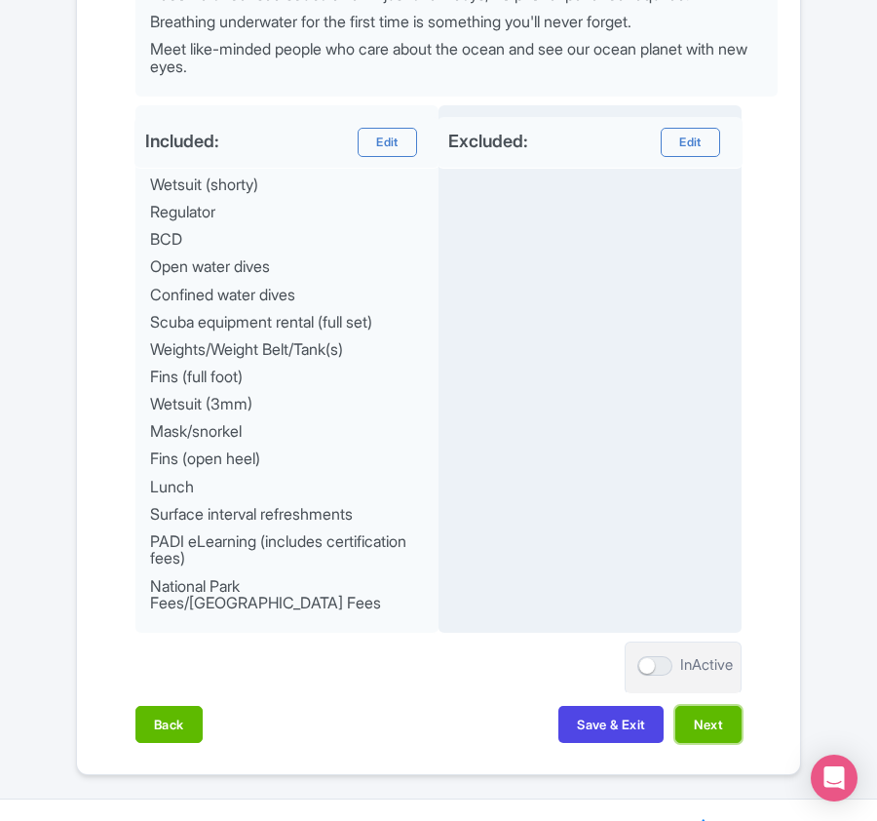
scroll to position [1035, 0]
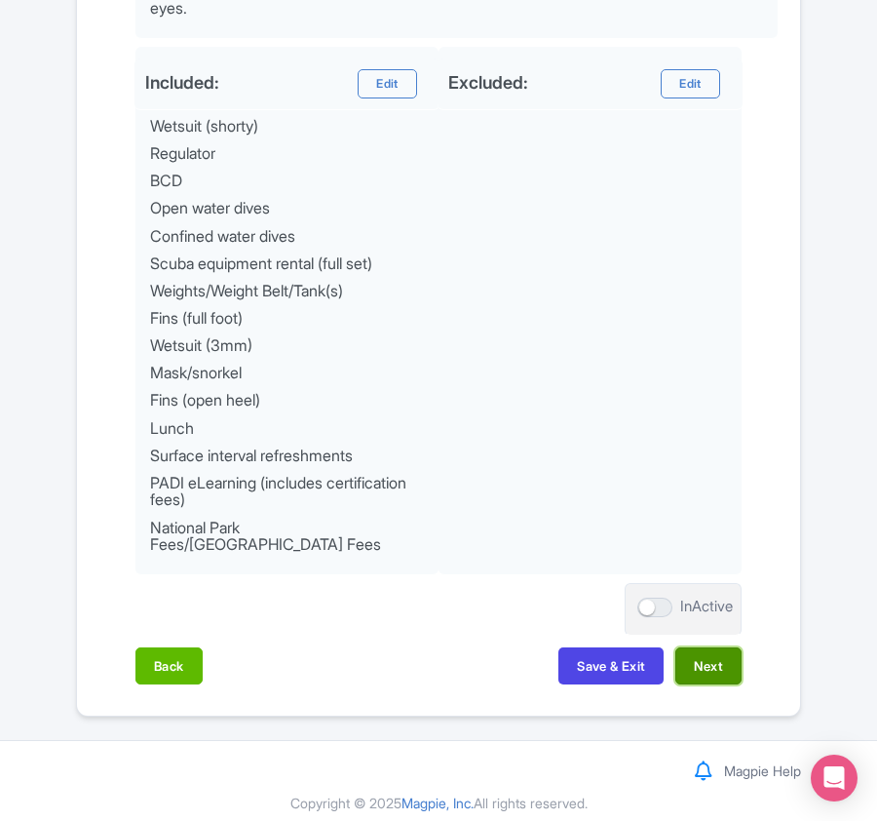
click at [703, 663] on button "Next" at bounding box center [708, 665] width 66 height 37
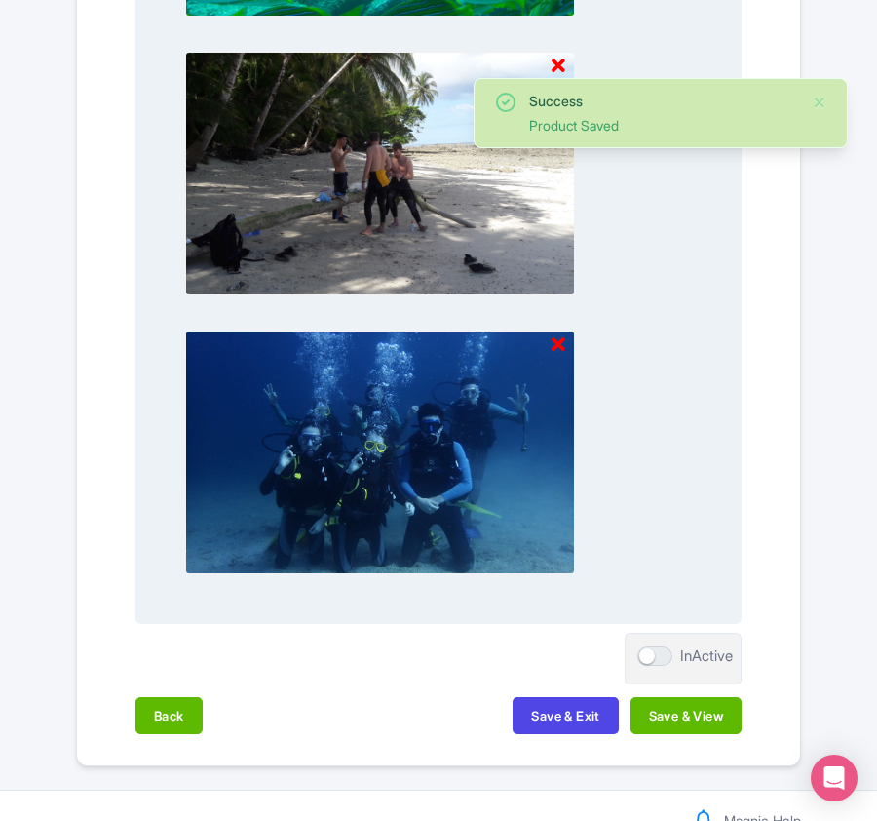
scroll to position [2056, 0]
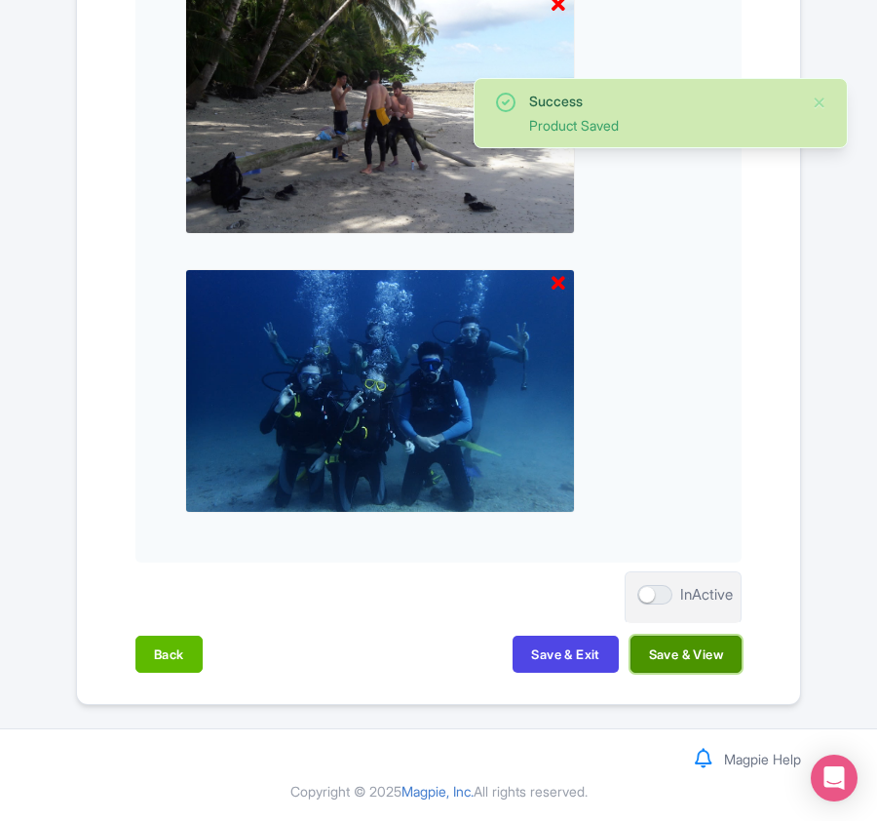
click at [691, 656] on button "Save & View" at bounding box center [686, 653] width 111 height 37
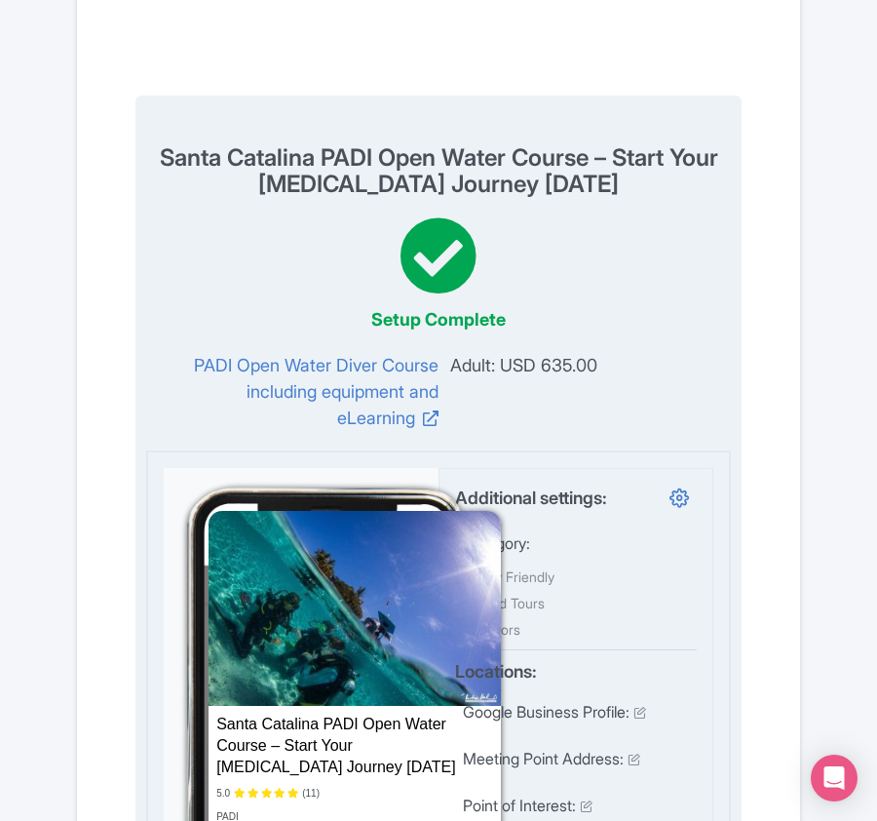
scroll to position [0, 0]
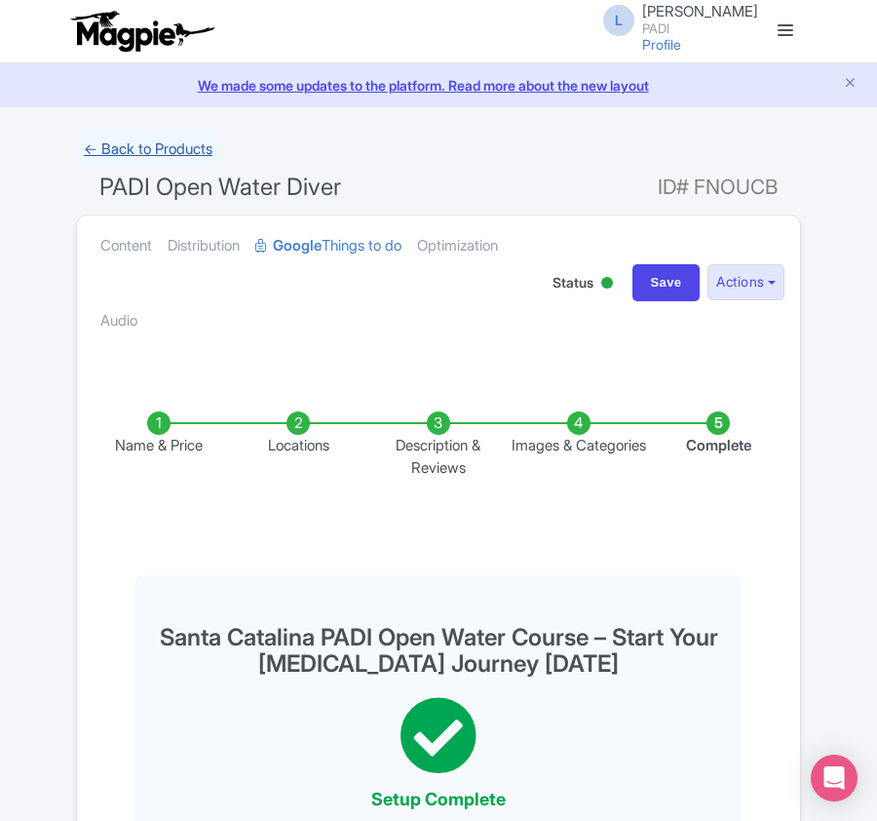
click at [115, 150] on link "← Back to Products" at bounding box center [148, 150] width 144 height 38
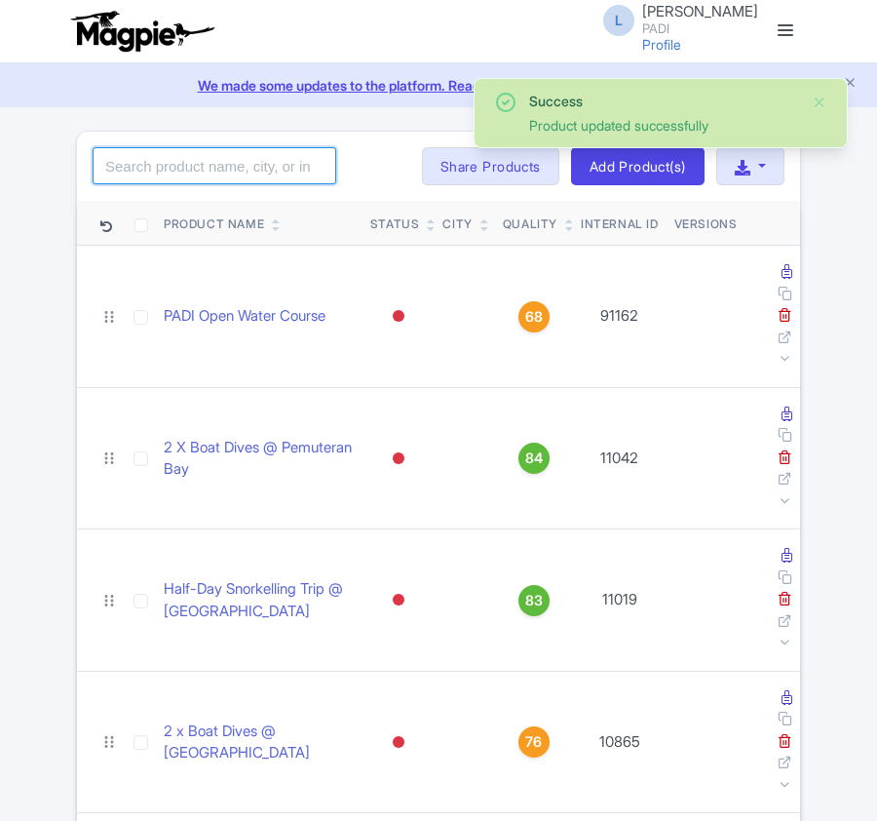
drag, startPoint x: 0, startPoint y: 0, endPoint x: 122, endPoint y: 173, distance: 212.0
click at [122, 173] on input "search" at bounding box center [215, 165] width 244 height 37
paste input "85147"
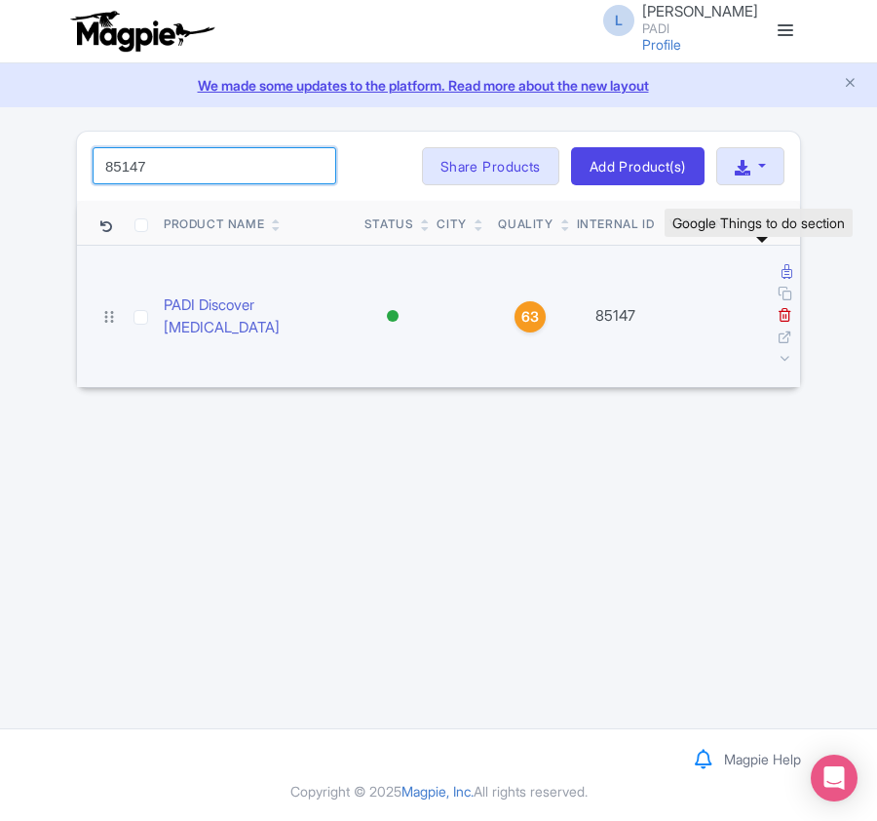
type input "85147"
click at [782, 275] on icon at bounding box center [787, 271] width 11 height 15
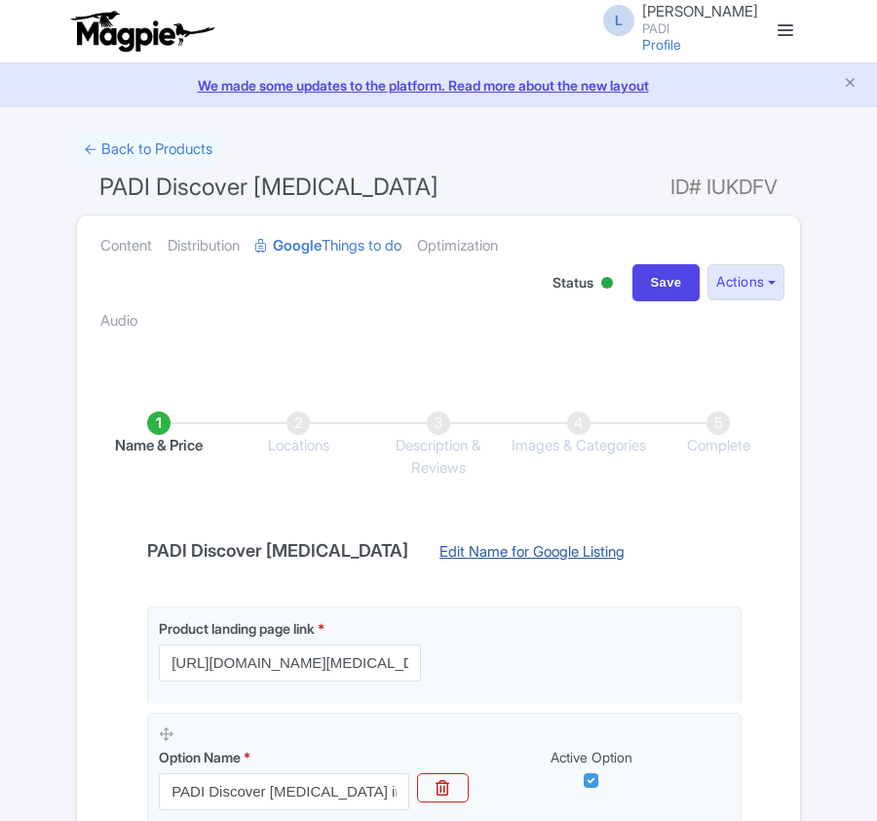
click at [450, 555] on link "Edit Name for Google Listing" at bounding box center [532, 556] width 224 height 31
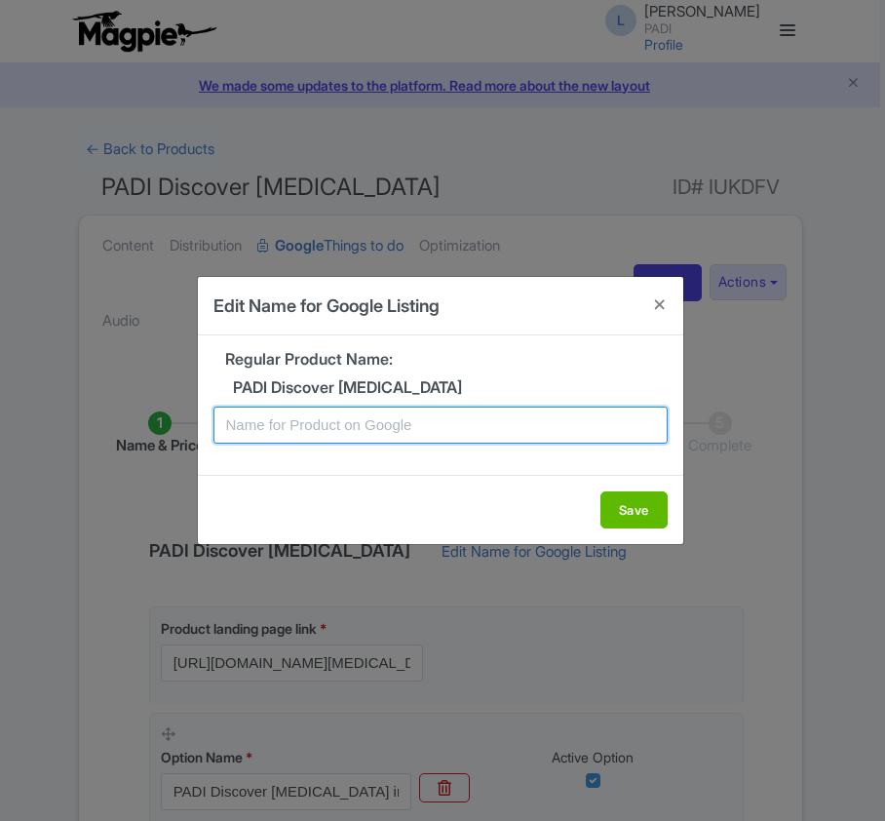
click at [456, 417] on input "text" at bounding box center [440, 424] width 454 height 37
paste input "Santa Catalina Discovery Dive: Introductory Scuba Adventure for New Divers"
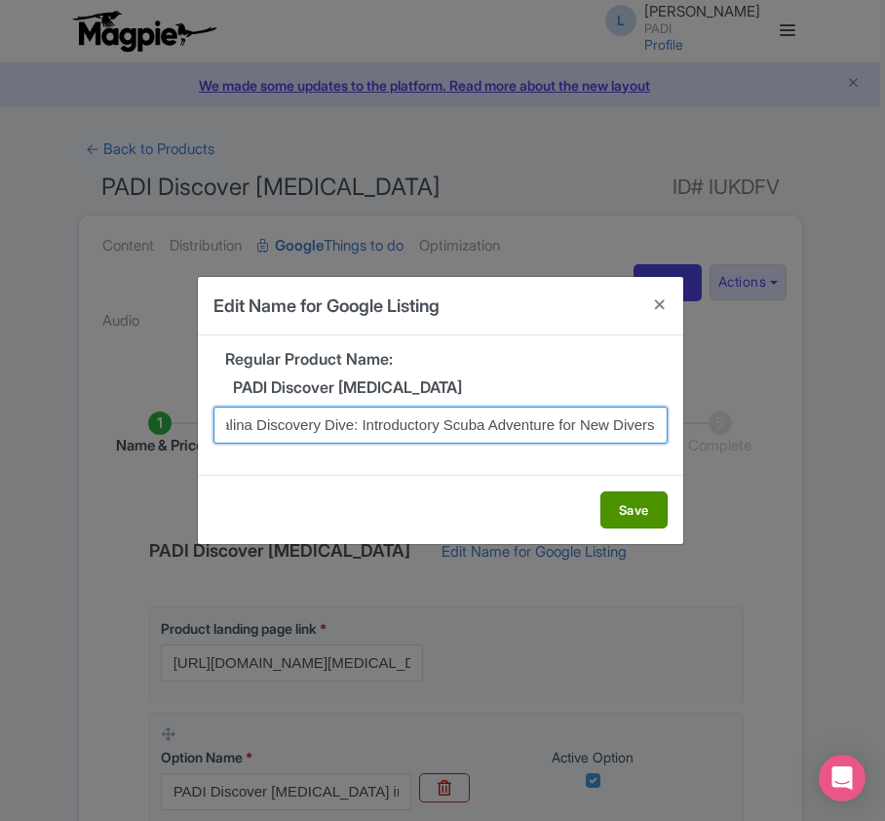
type input "Santa Catalina Discovery Dive: Introductory Scuba Adventure for New Divers"
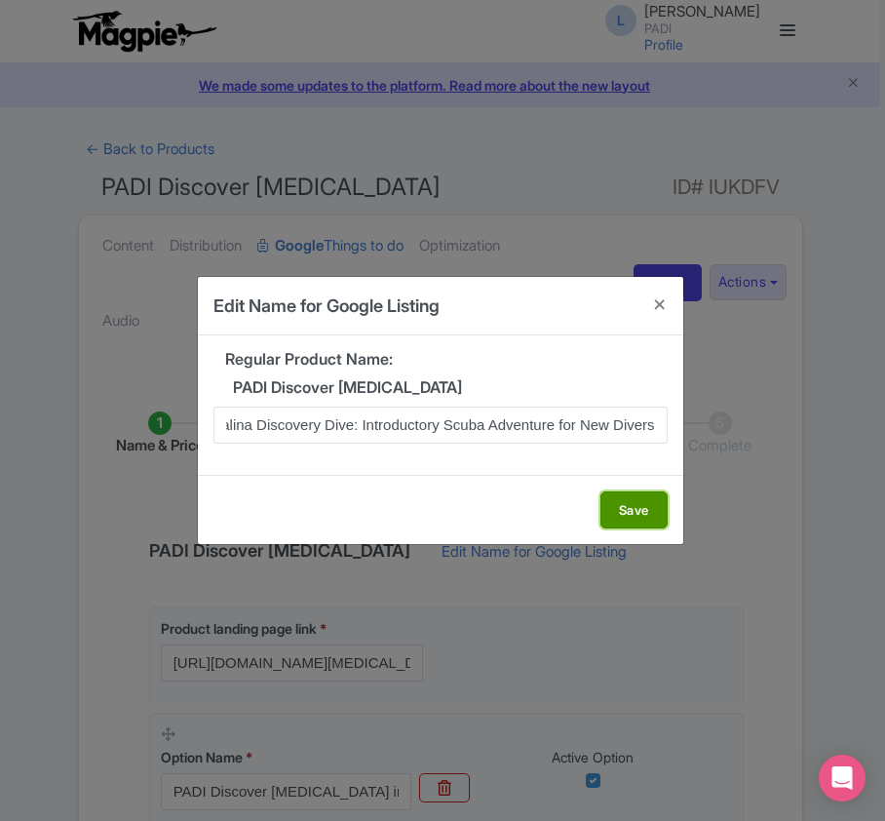
click at [631, 515] on button "Save" at bounding box center [633, 509] width 67 height 37
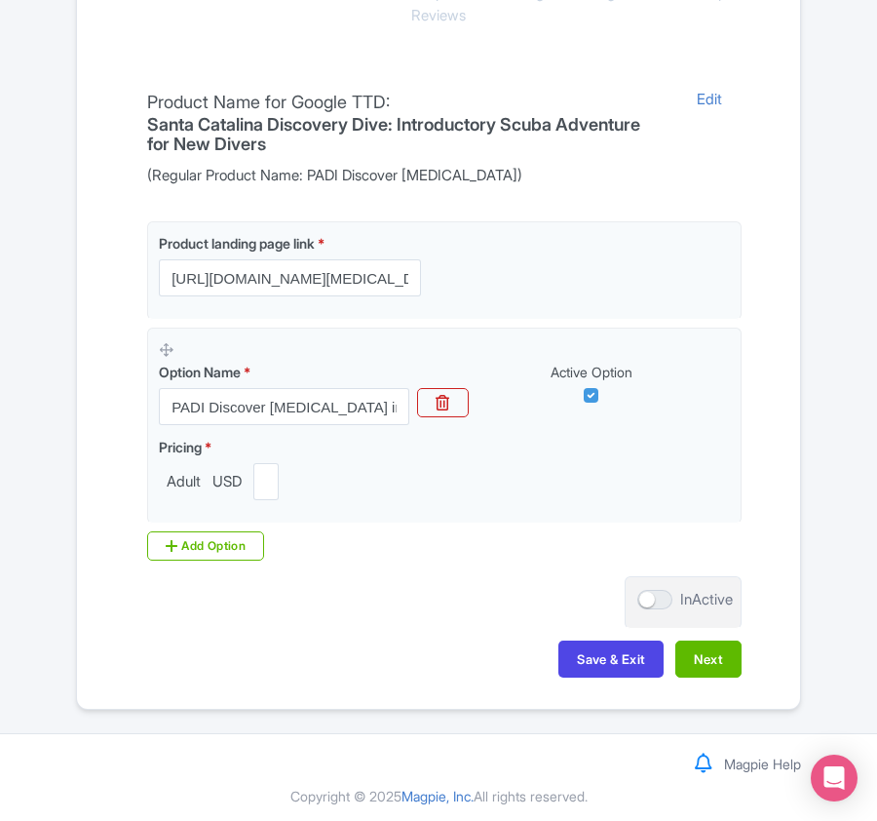
scroll to position [461, 0]
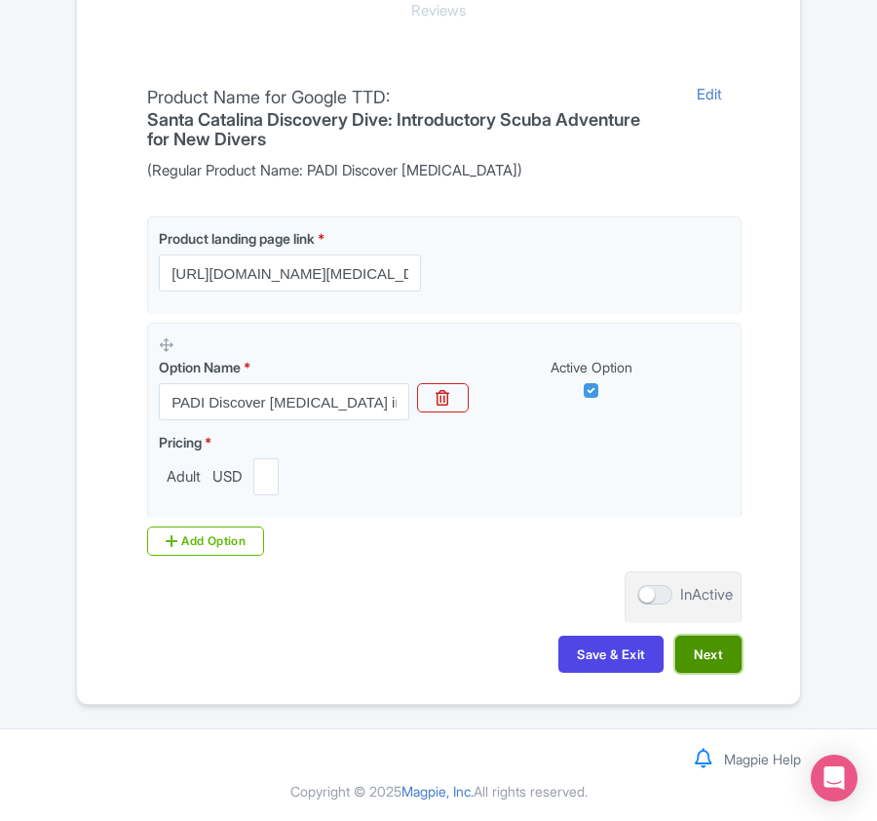
click at [700, 651] on button "Next" at bounding box center [708, 653] width 66 height 37
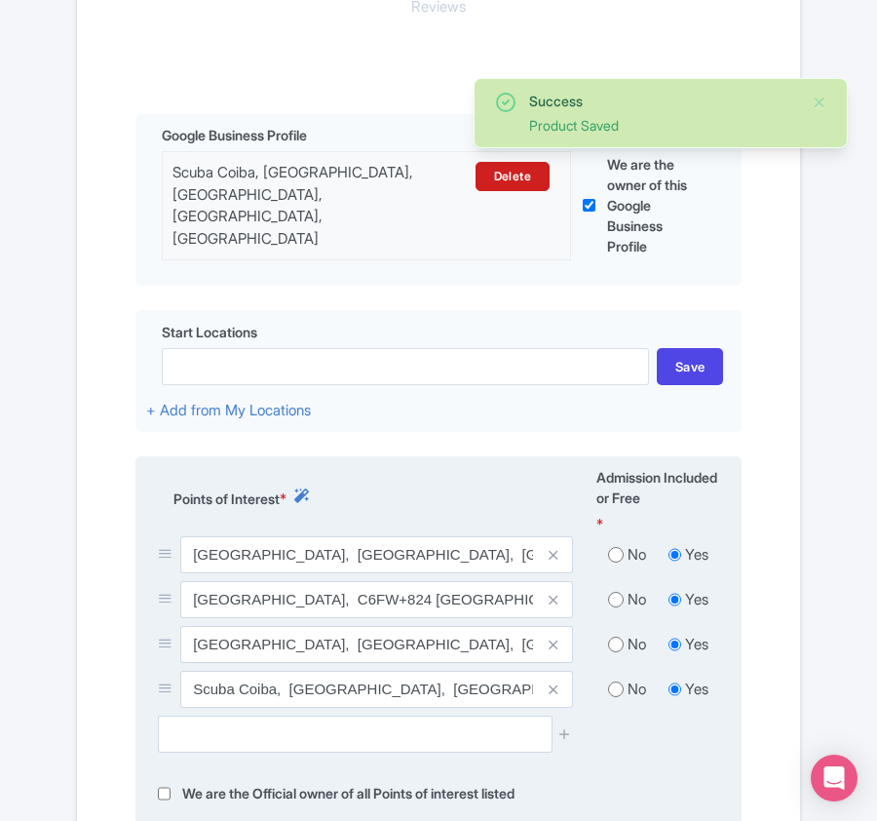
click at [609, 554] on input "radio" at bounding box center [616, 554] width 16 height 19
radio input "true"
click at [614, 600] on input "radio" at bounding box center [616, 599] width 16 height 19
radio input "true"
click at [618, 644] on input "radio" at bounding box center [616, 643] width 16 height 19
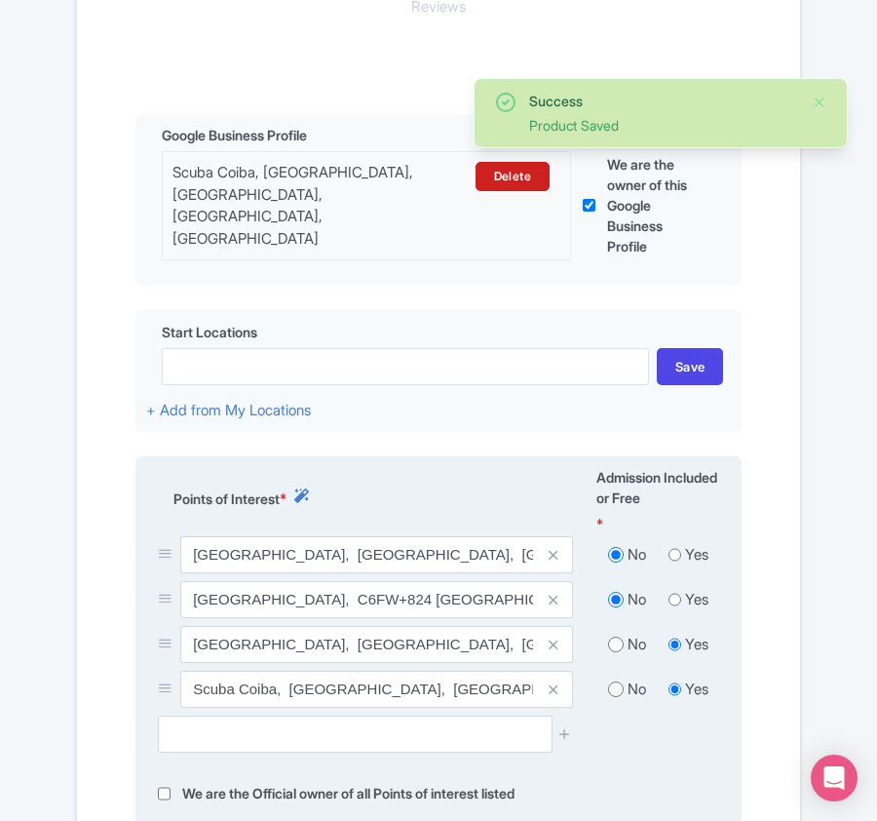
radio input "true"
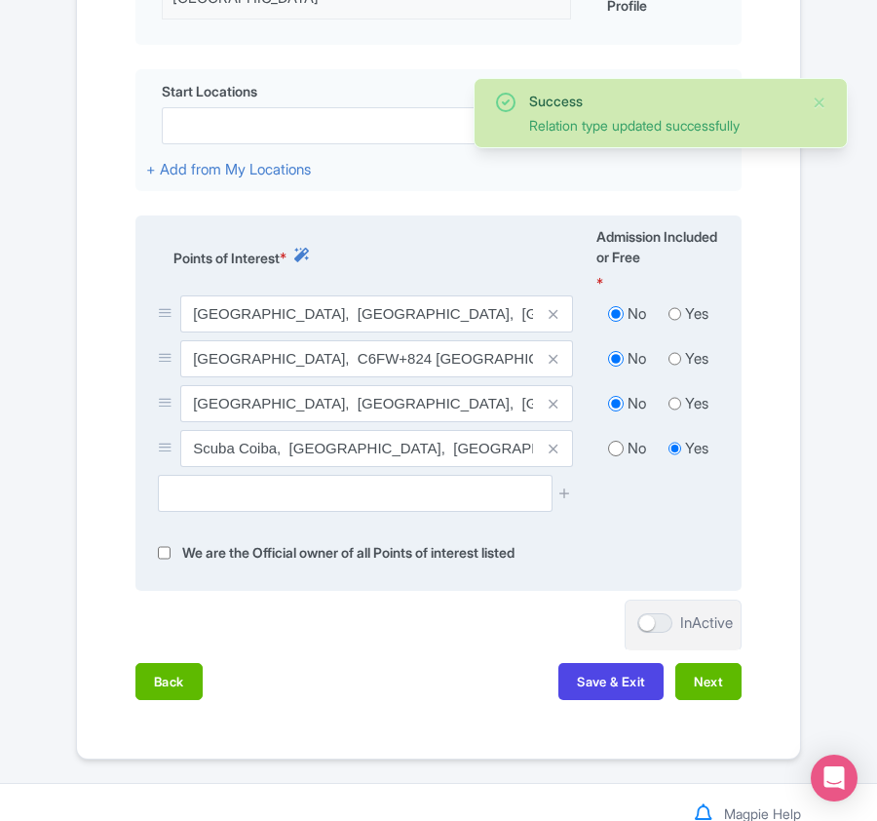
scroll to position [757, 0]
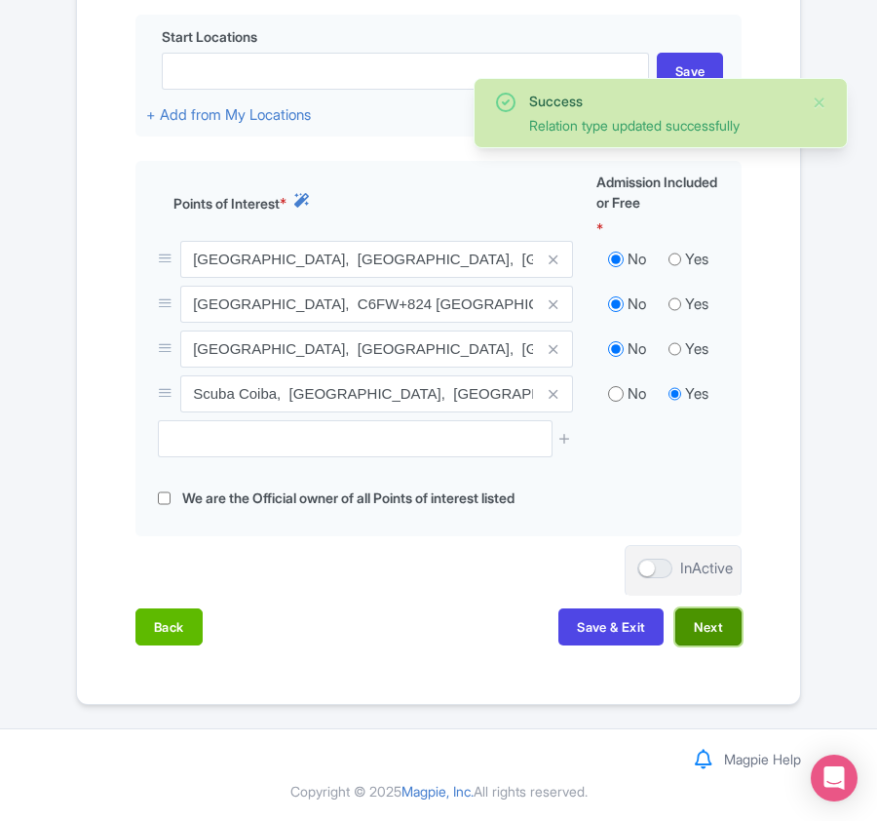
click at [714, 625] on button "Next" at bounding box center [708, 626] width 66 height 37
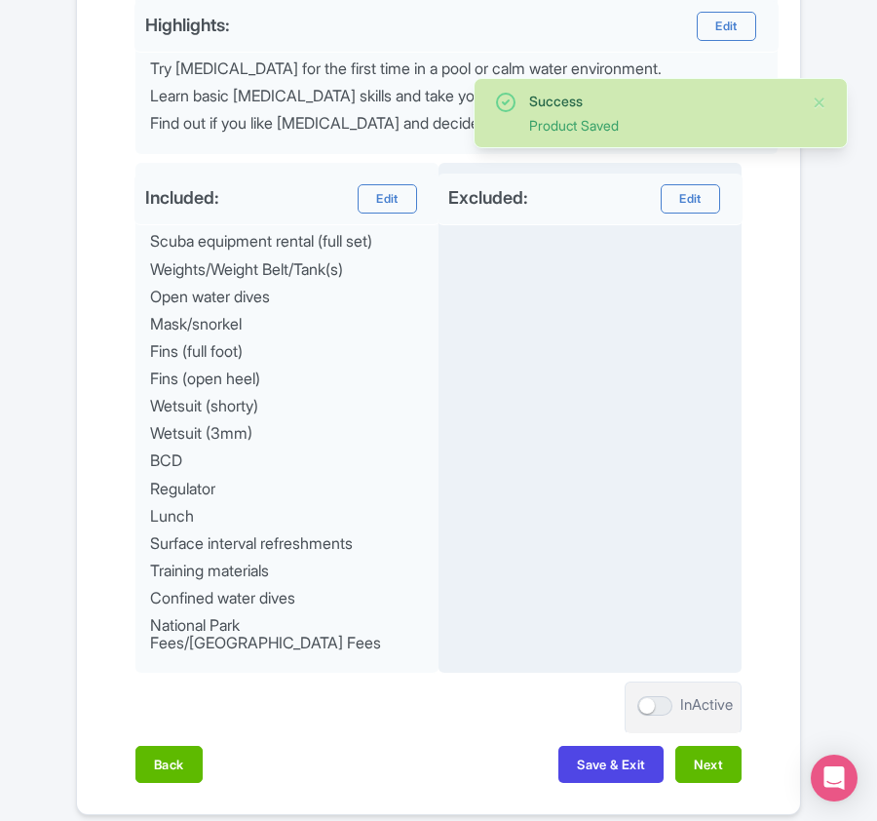
scroll to position [1002, 0]
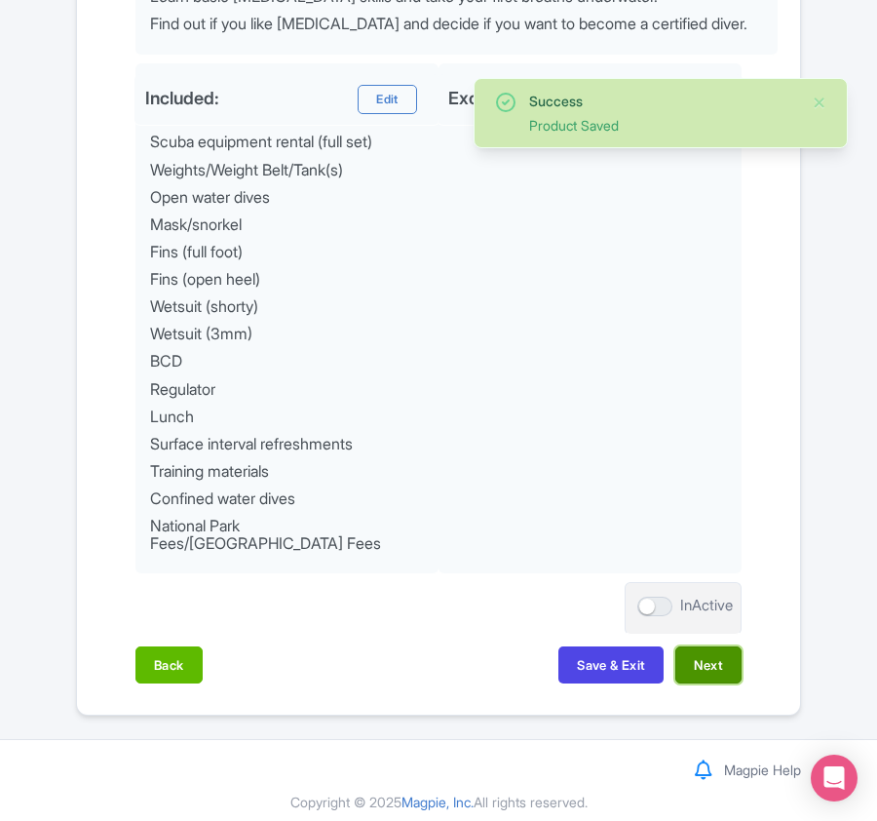
click at [706, 649] on button "Next" at bounding box center [708, 664] width 66 height 37
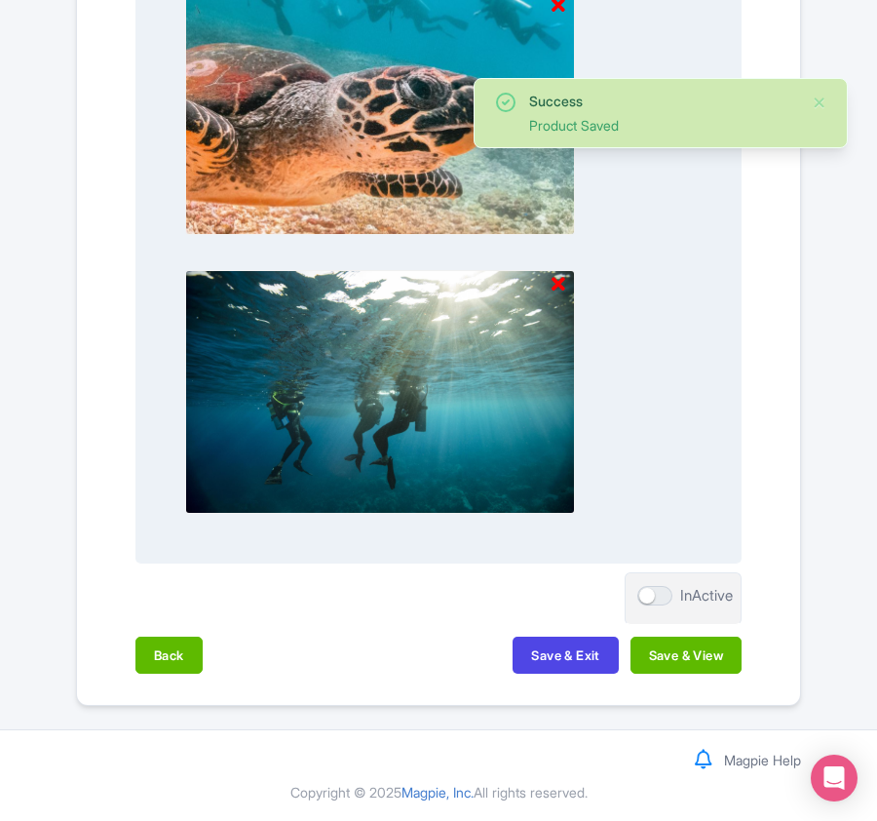
scroll to position [2056, 0]
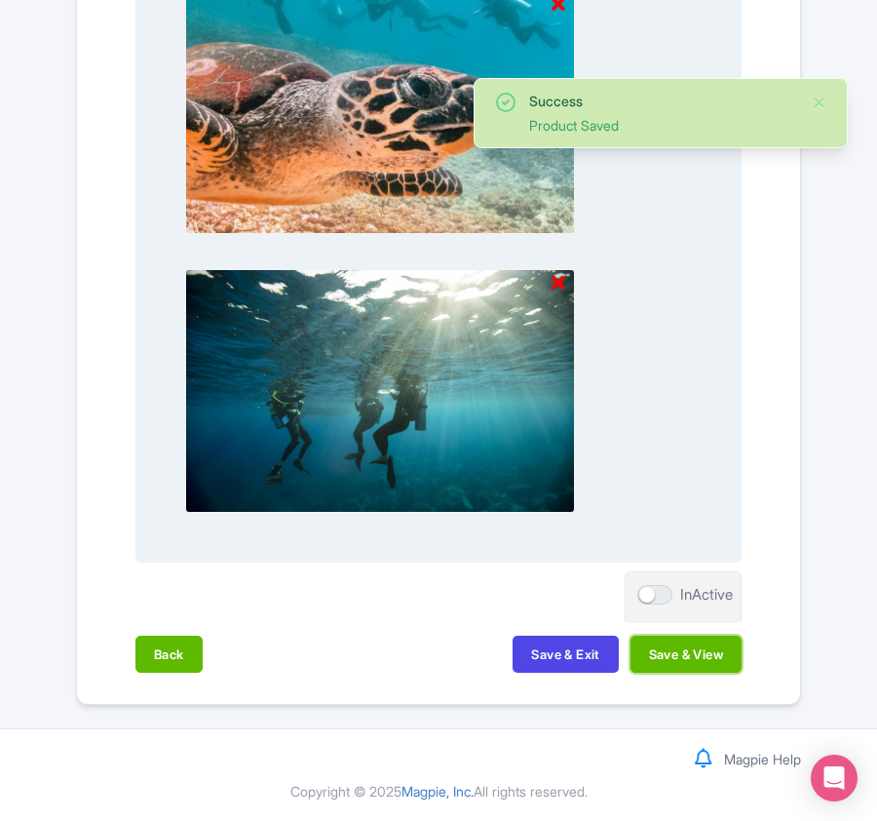
click at [700, 655] on button "Save & View" at bounding box center [686, 653] width 111 height 37
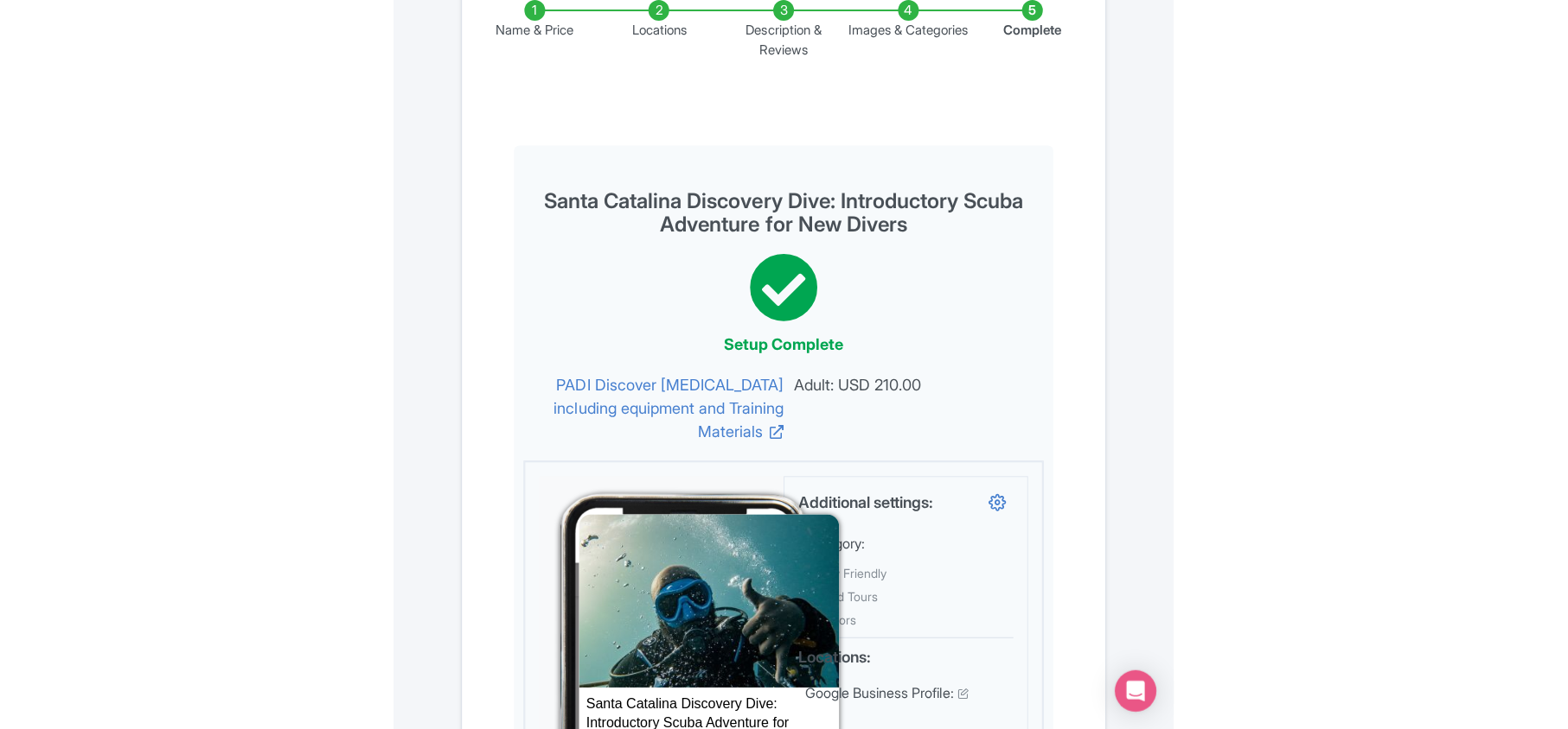
scroll to position [0, 0]
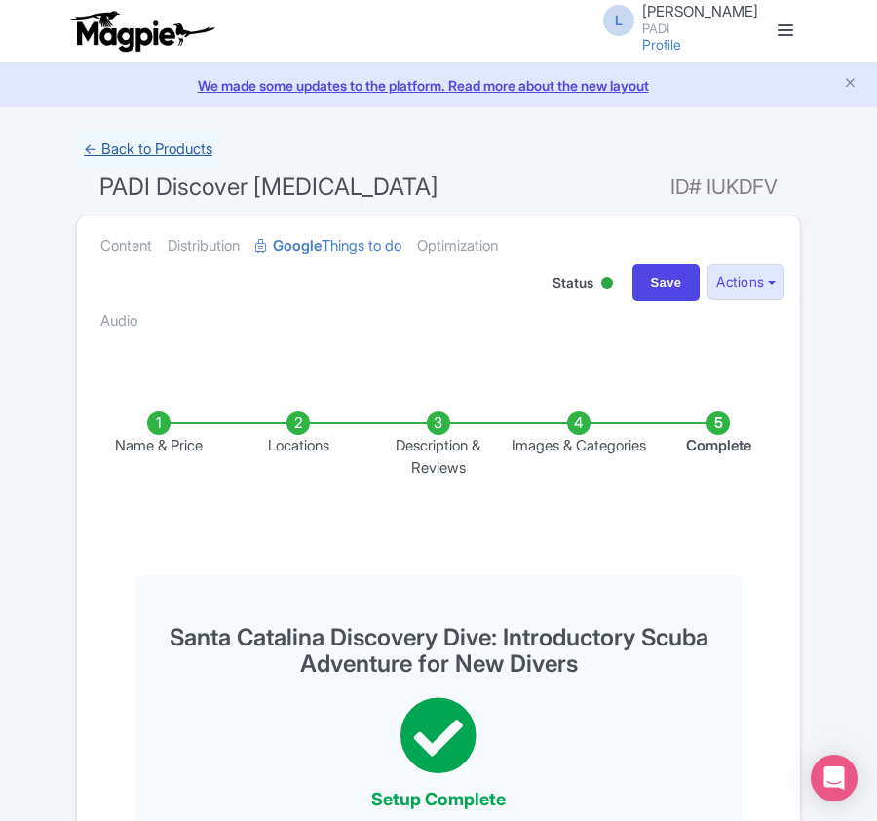
click at [187, 146] on link "← Back to Products" at bounding box center [148, 150] width 144 height 38
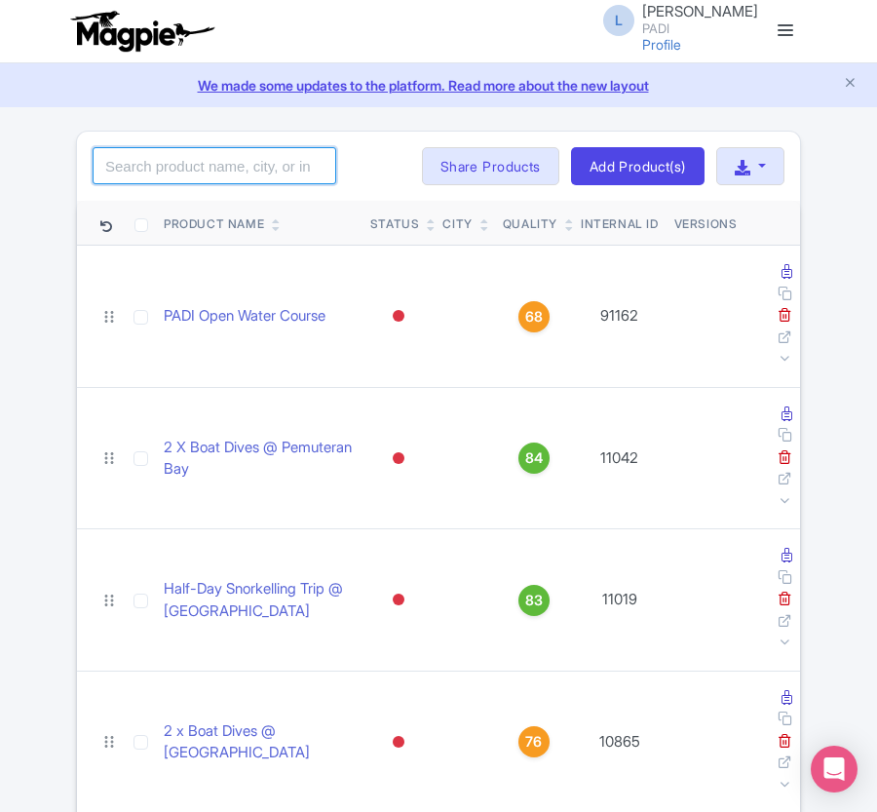
click at [115, 157] on input "search" at bounding box center [215, 165] width 244 height 37
paste input "109140"
type input "109140"
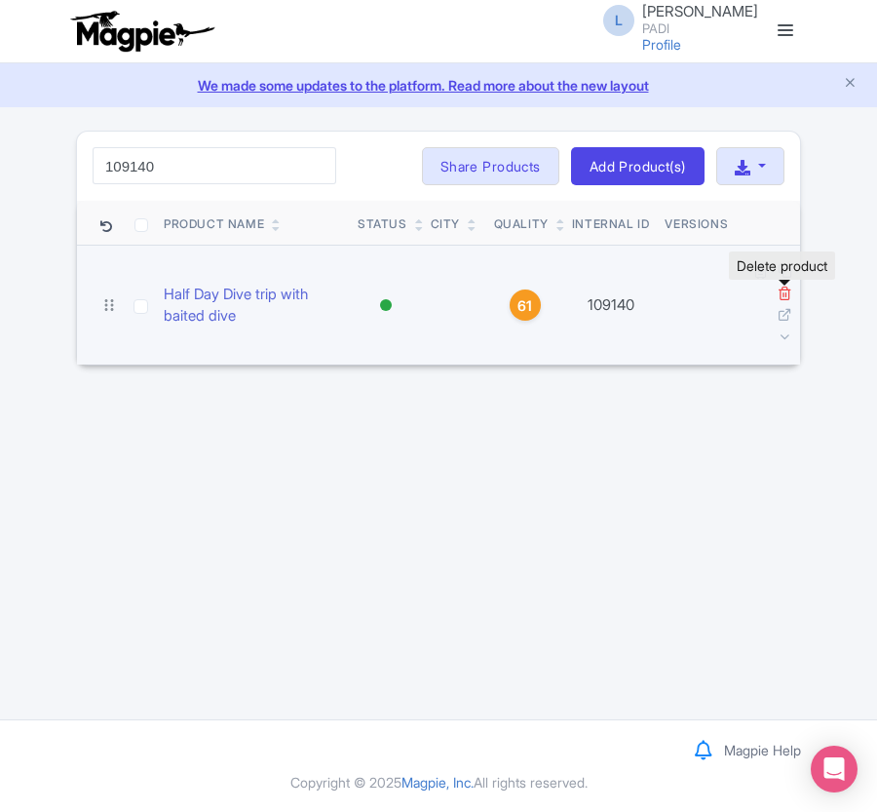
click at [787, 296] on icon at bounding box center [785, 293] width 15 height 15
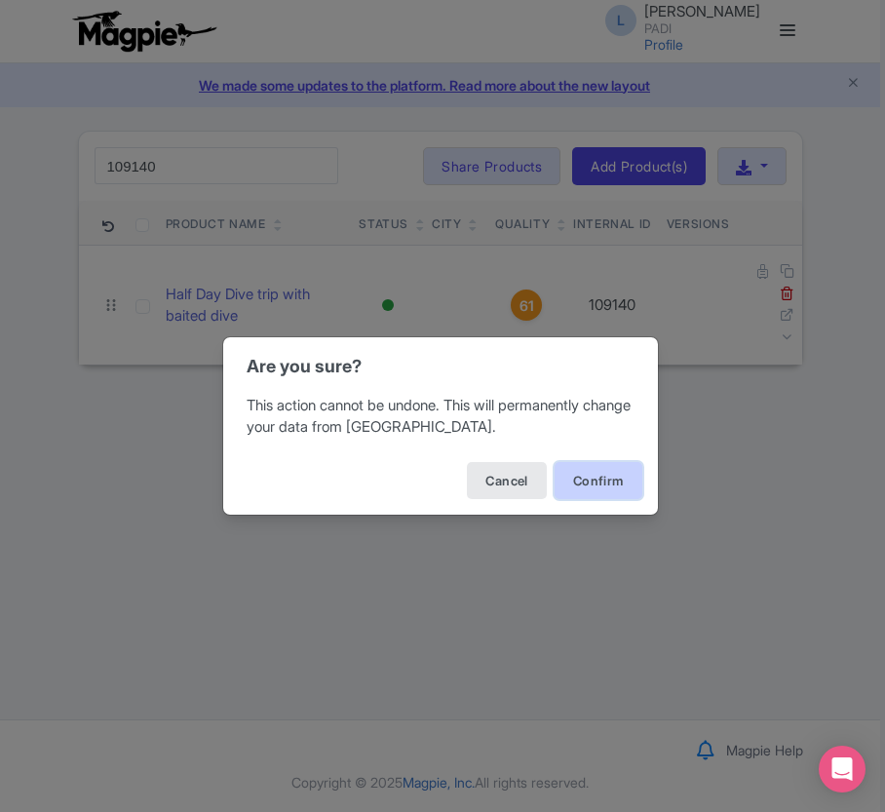
click at [577, 474] on button "Confirm" at bounding box center [599, 480] width 88 height 37
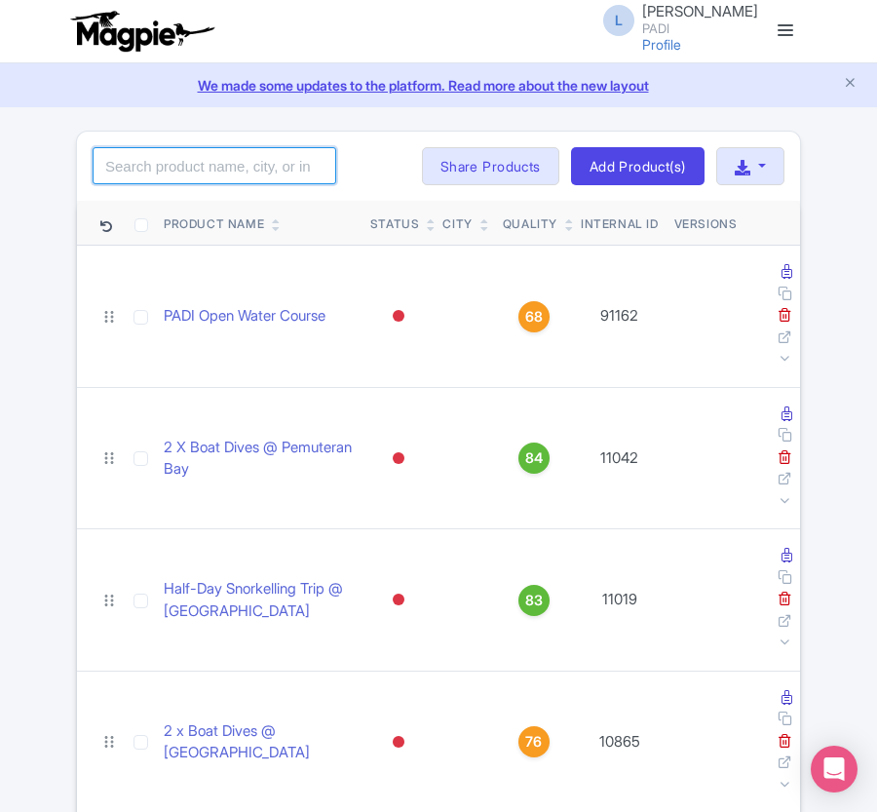
click at [223, 158] on input "search" at bounding box center [215, 165] width 244 height 37
paste input "98246"
type input "98246"
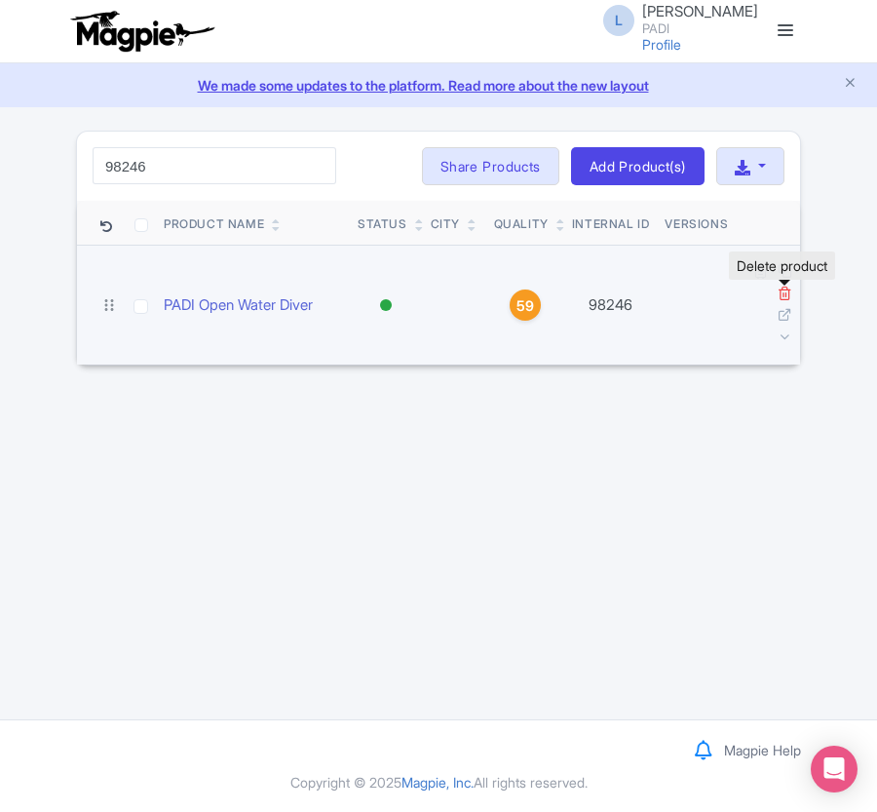
click at [781, 289] on icon at bounding box center [785, 293] width 15 height 15
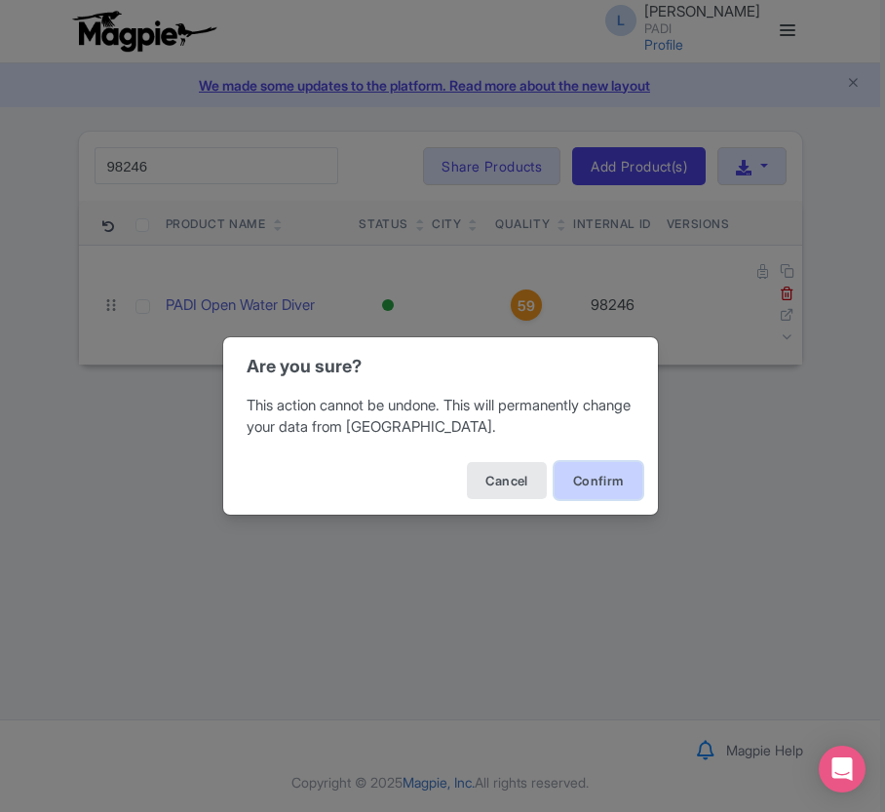
click at [601, 473] on button "Confirm" at bounding box center [599, 480] width 88 height 37
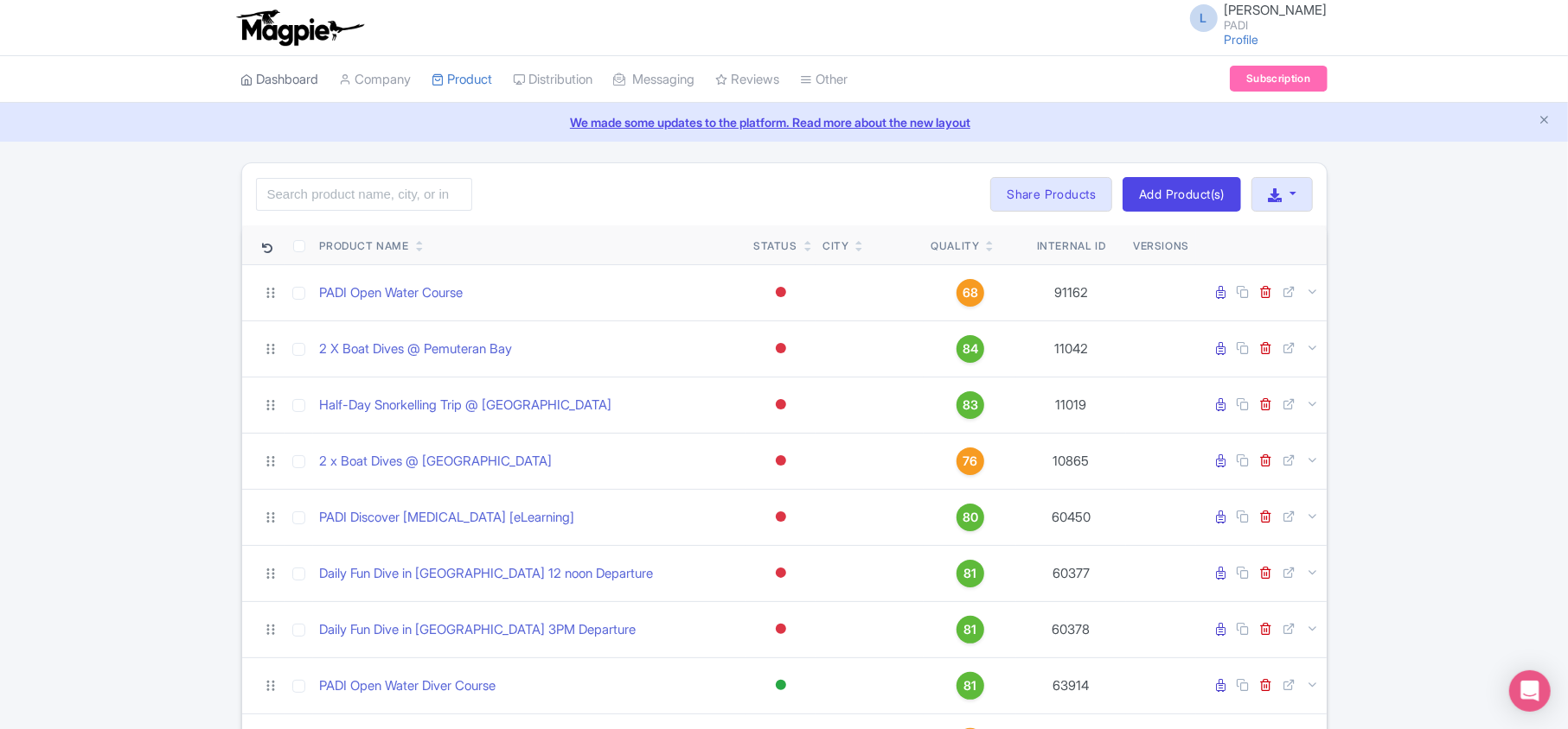
click at [301, 85] on link "Dashboard" at bounding box center [280, 80] width 78 height 48
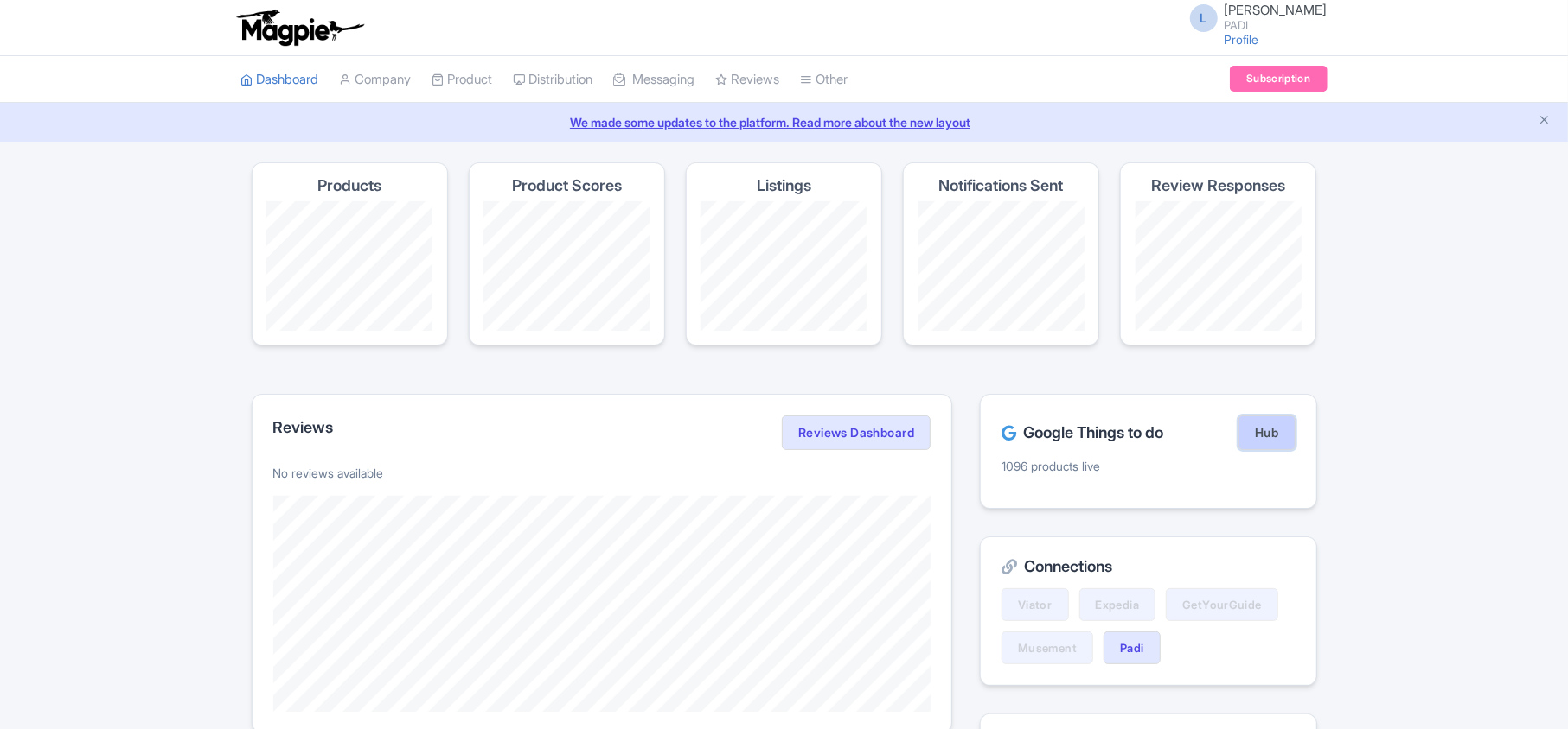
click at [1254, 433] on link "Hub" at bounding box center [1266, 433] width 56 height 35
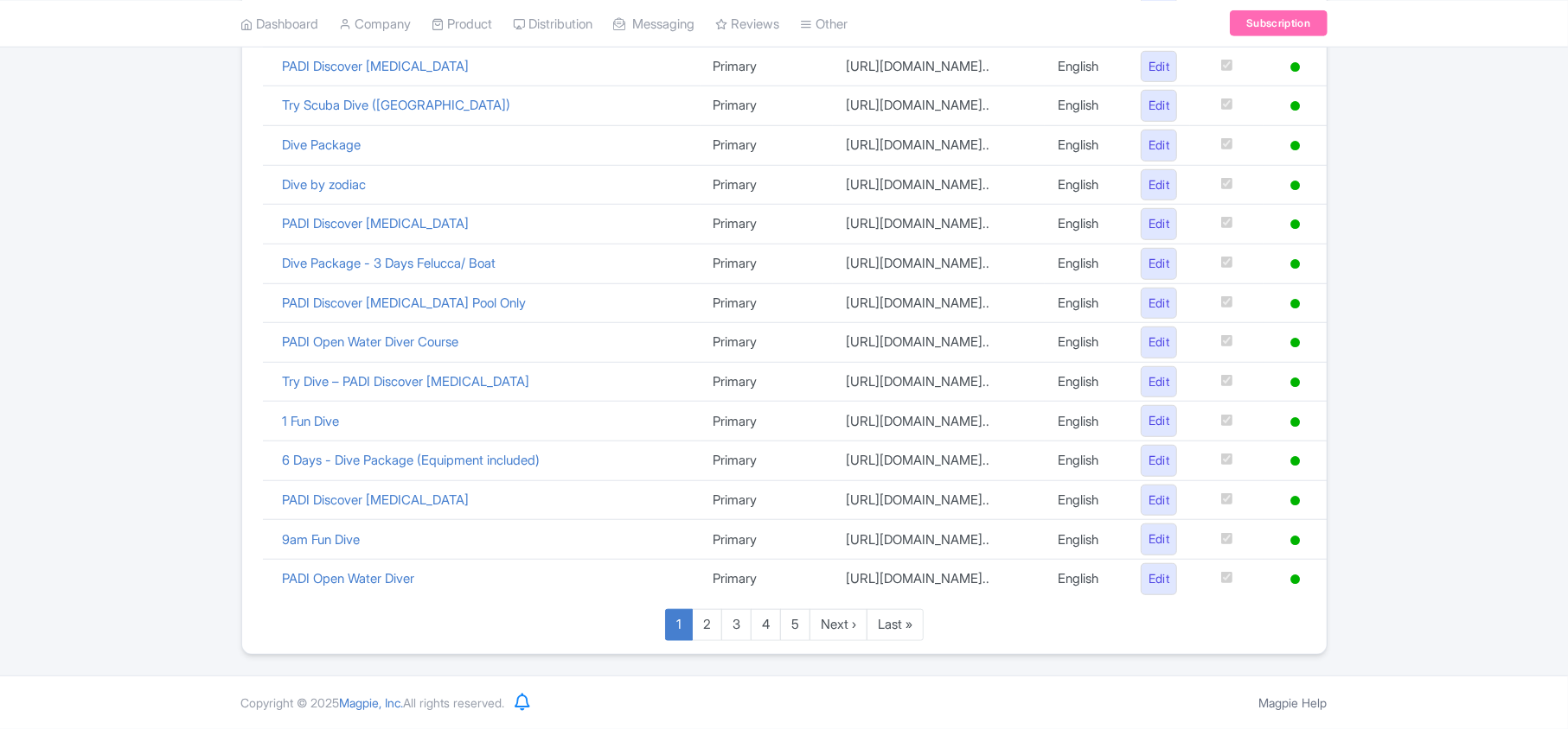
scroll to position [1194, 0]
click at [894, 630] on link "Last »" at bounding box center [894, 625] width 57 height 32
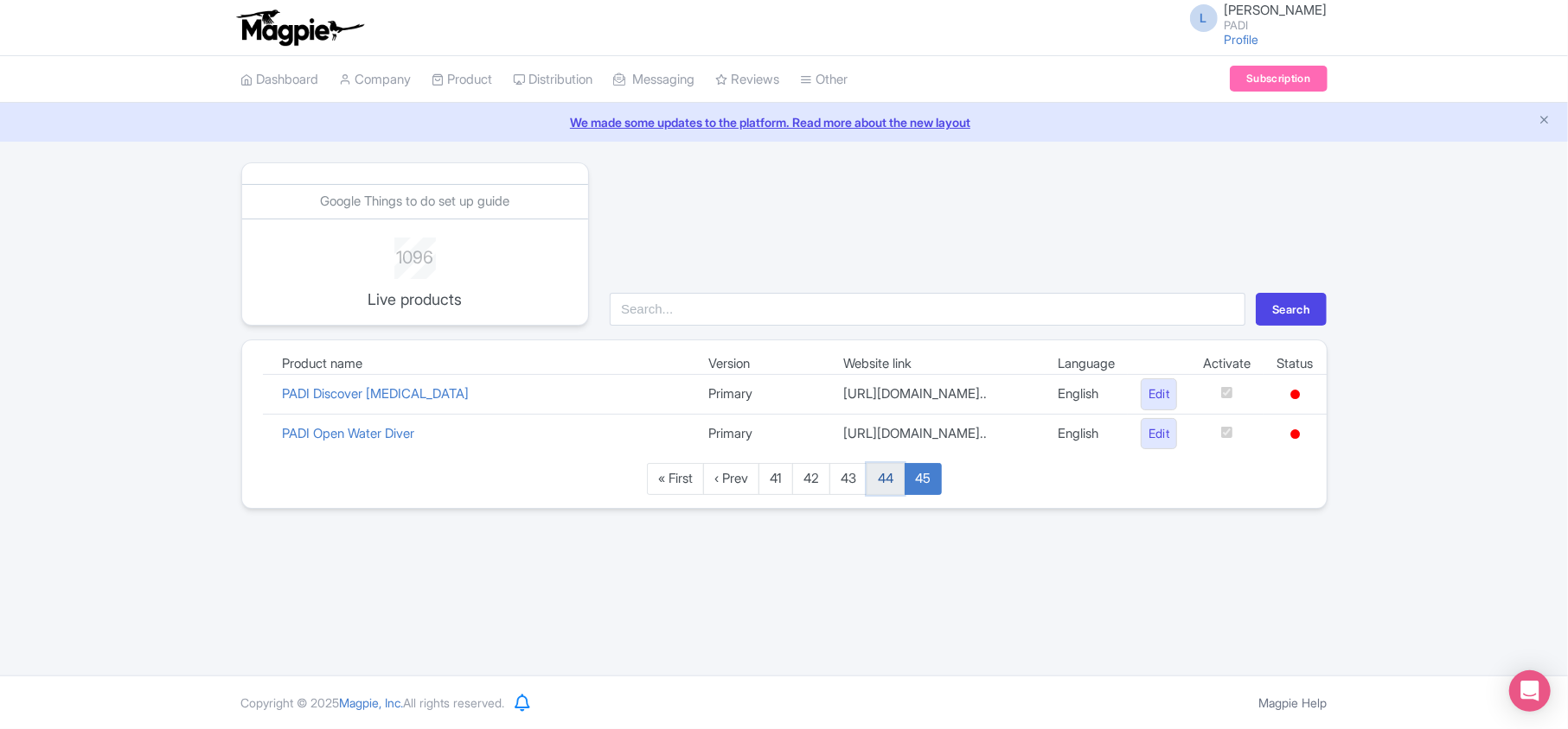
click at [894, 495] on link "44" at bounding box center [885, 479] width 38 height 32
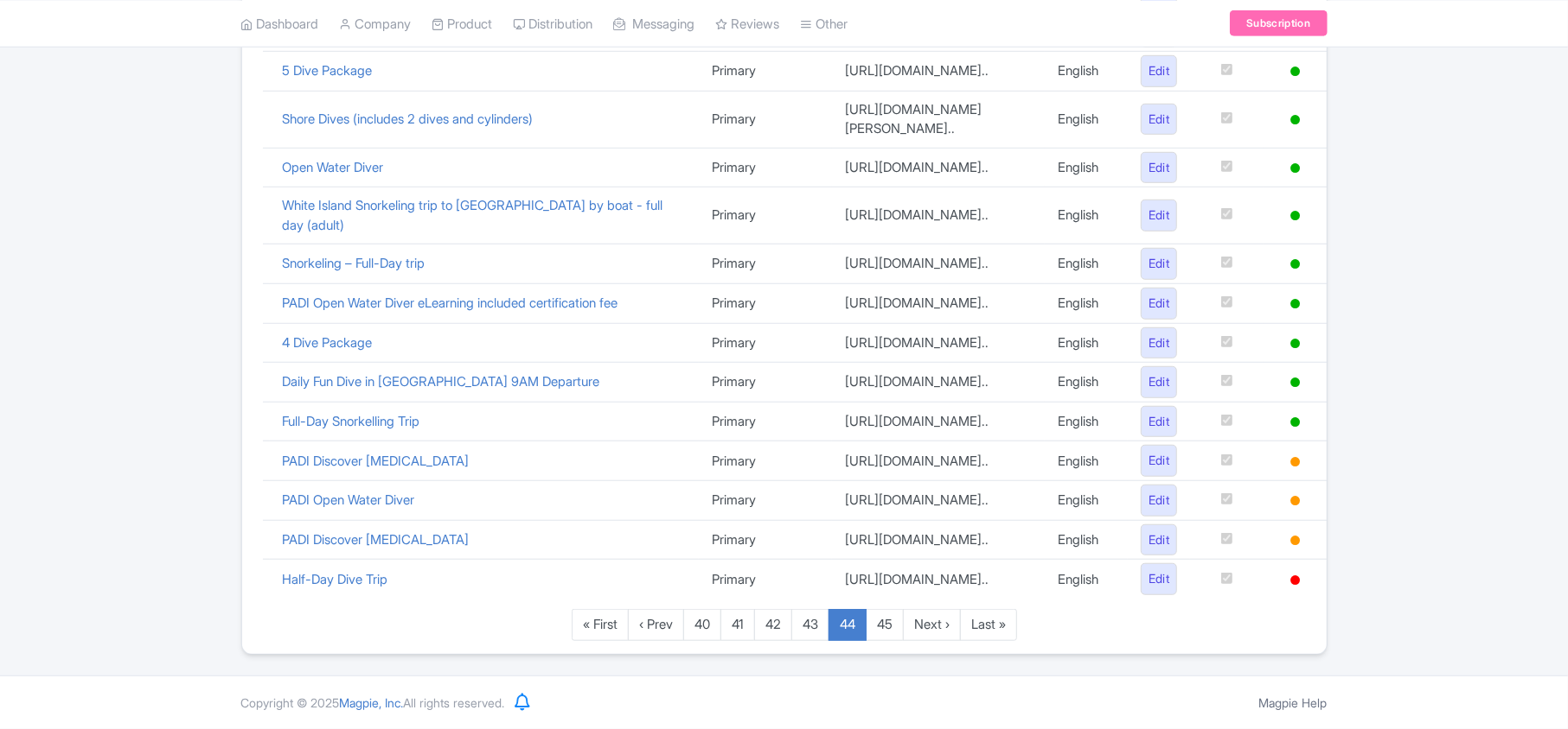
scroll to position [1211, 0]
click at [94, 516] on div "Google Things to do set up guide 1096 Live products Search Product name Version…" at bounding box center [784, 11] width 1568 height 1289
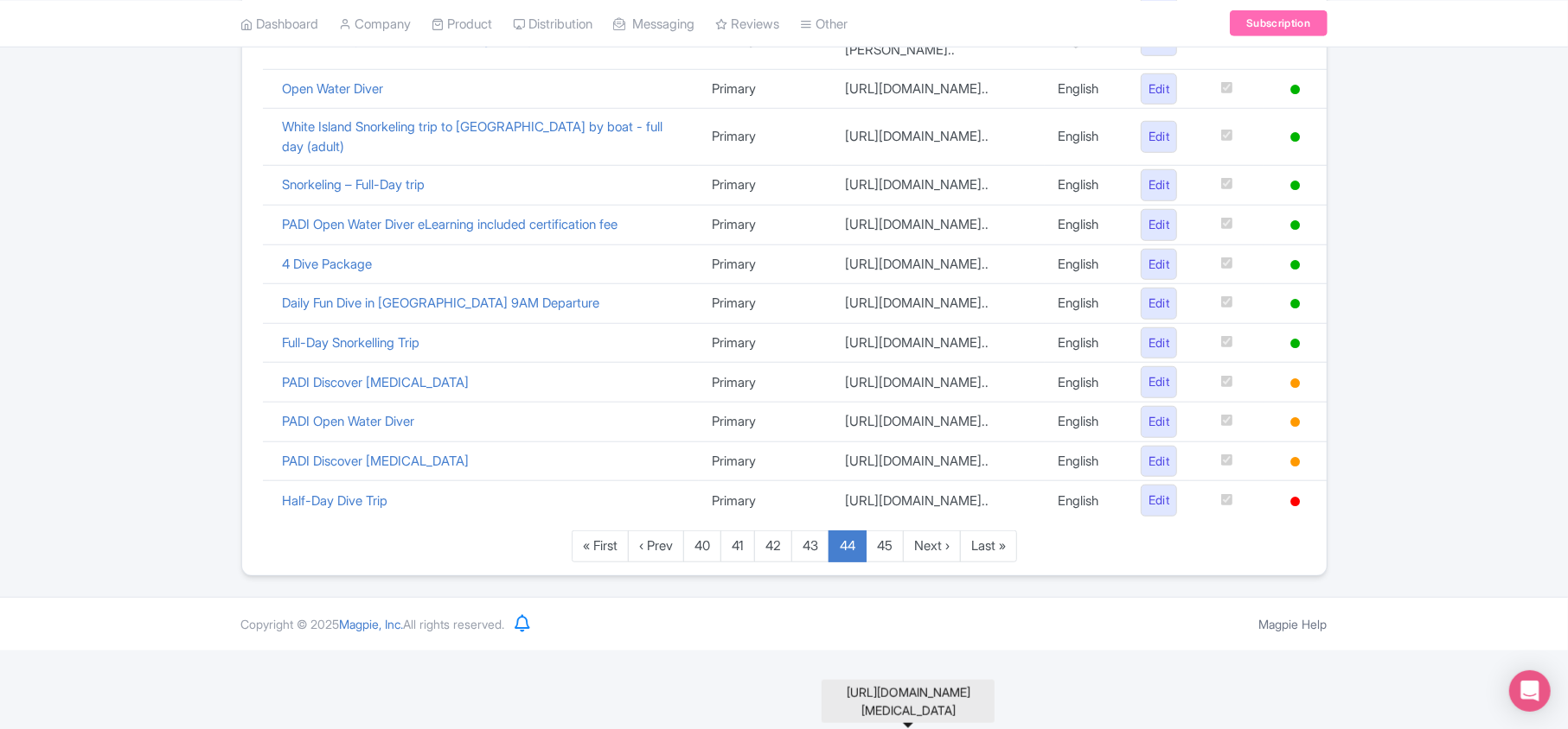
click at [849, 482] on td "https://travel.padi.com/dive-course/k..." at bounding box center [938, 461] width 213 height 40
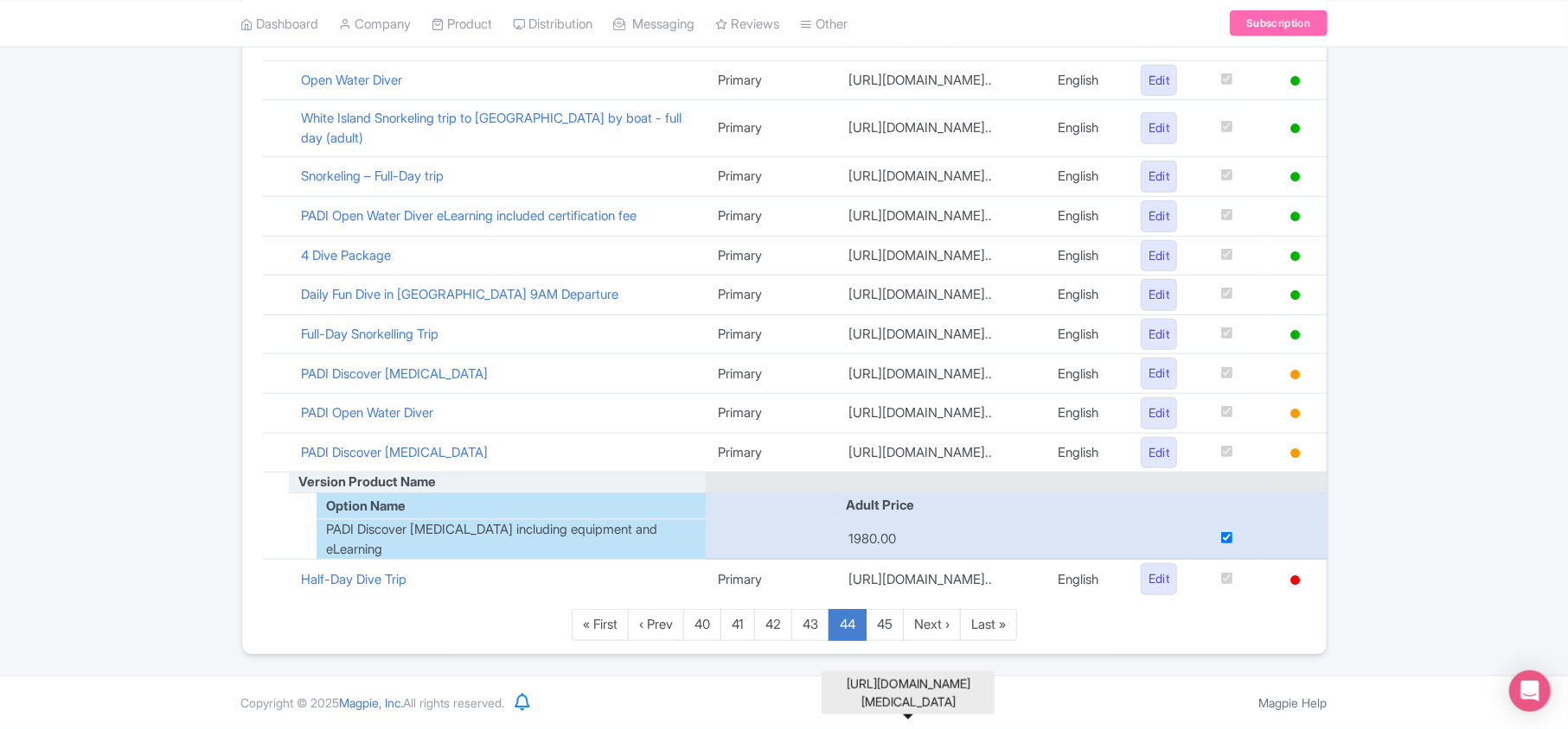
click at [849, 473] on td "https://travel.padi.com/dive-course/k..." at bounding box center [940, 452] width 209 height 40
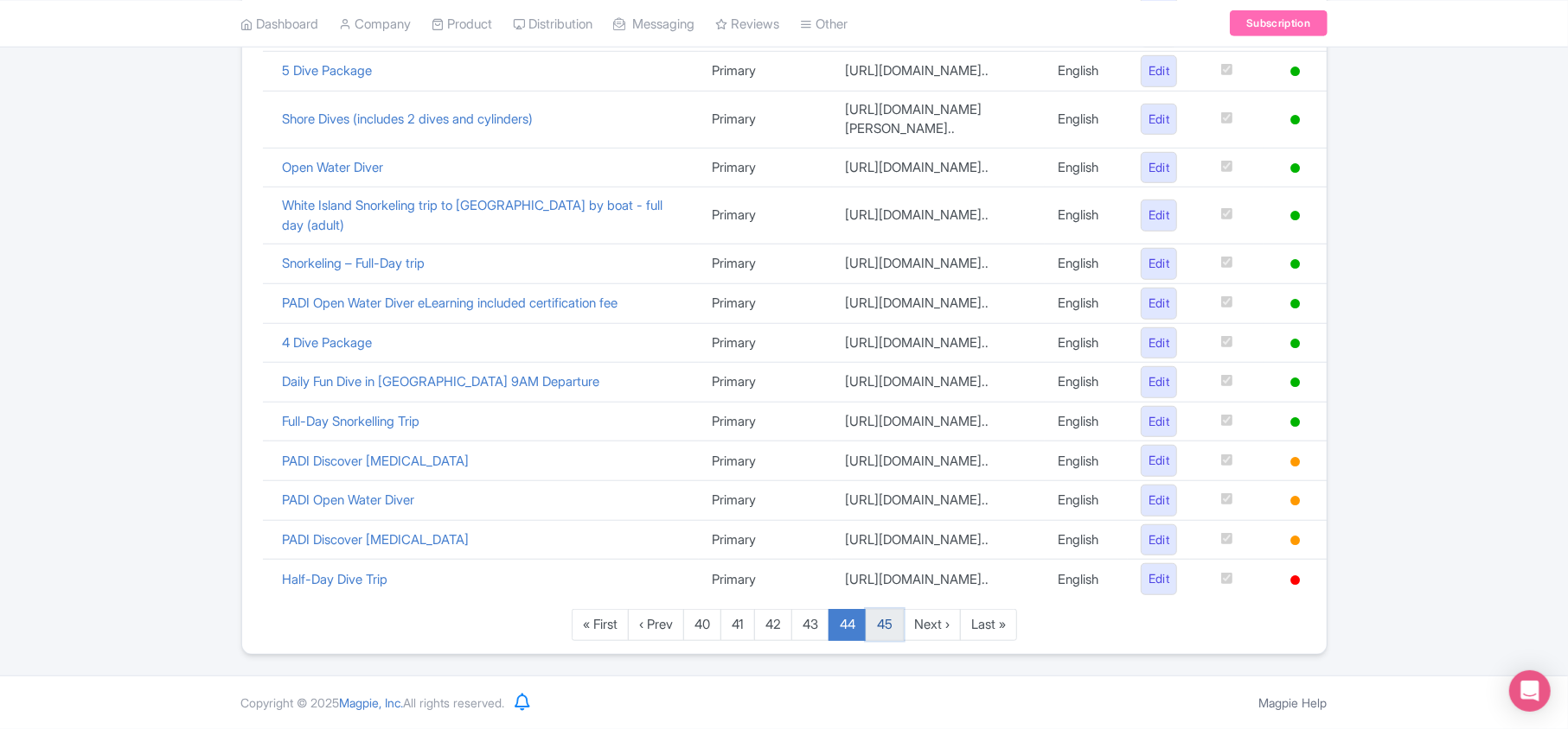
click at [887, 632] on link "45" at bounding box center [884, 625] width 38 height 32
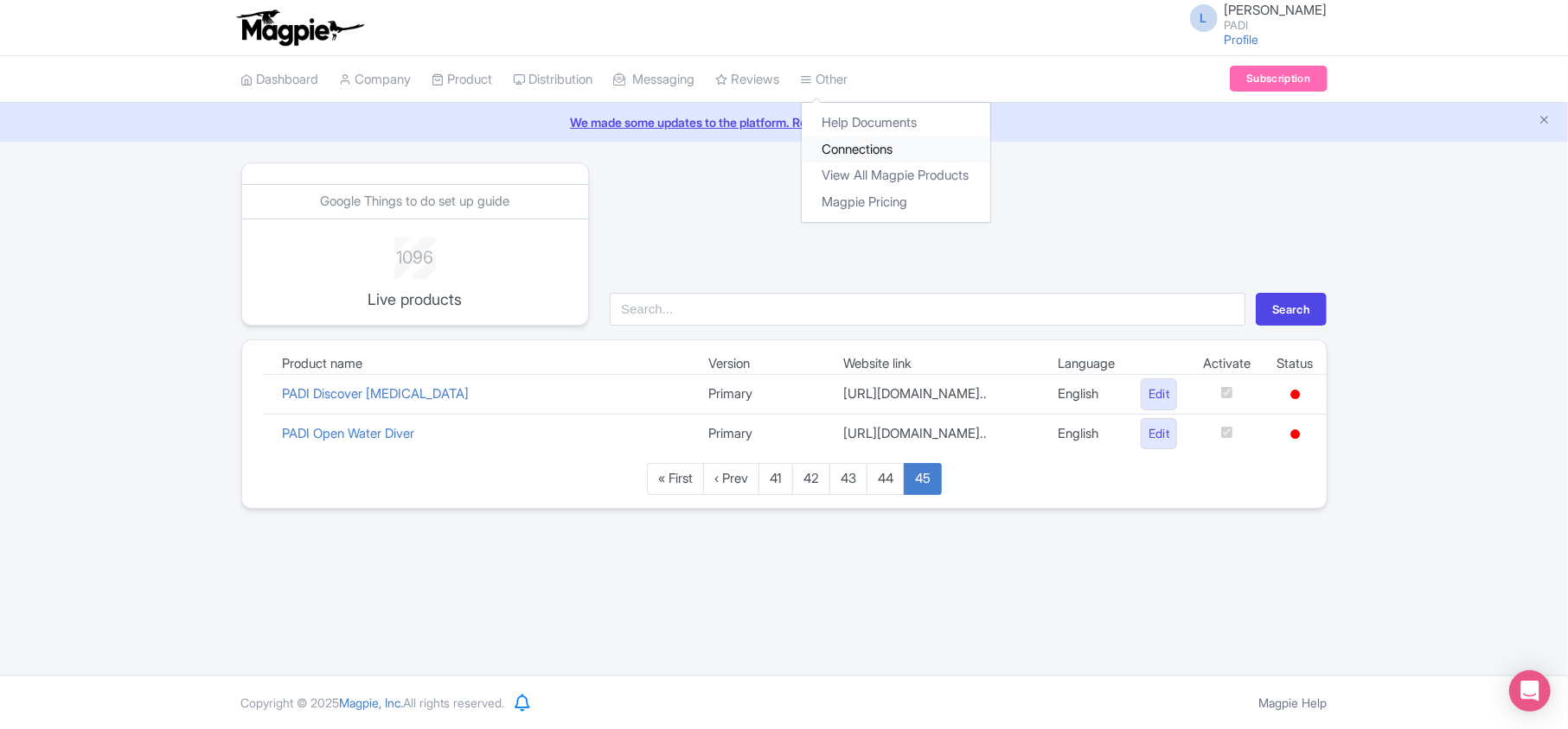
click at [900, 149] on link "Connections" at bounding box center [895, 150] width 188 height 27
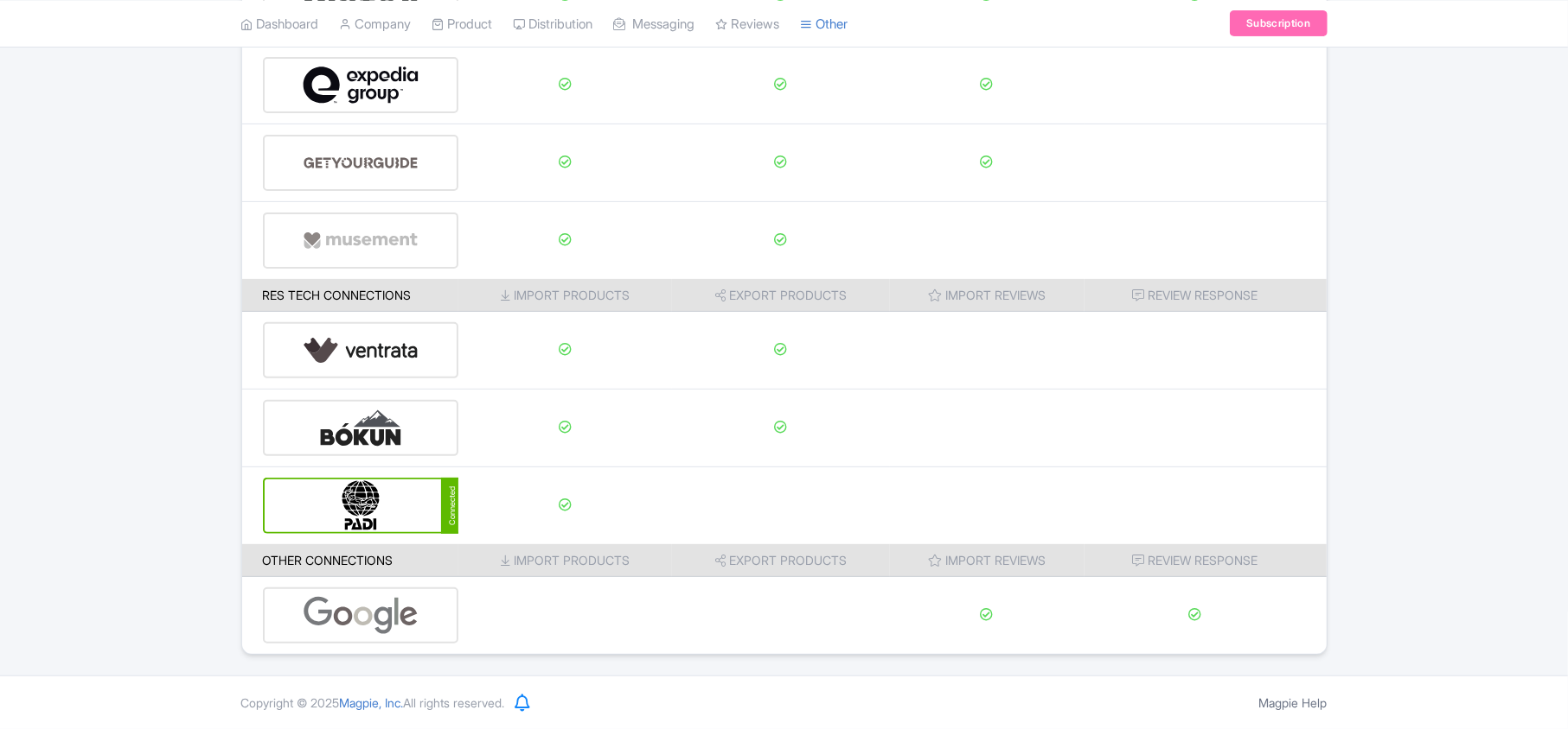
scroll to position [271, 0]
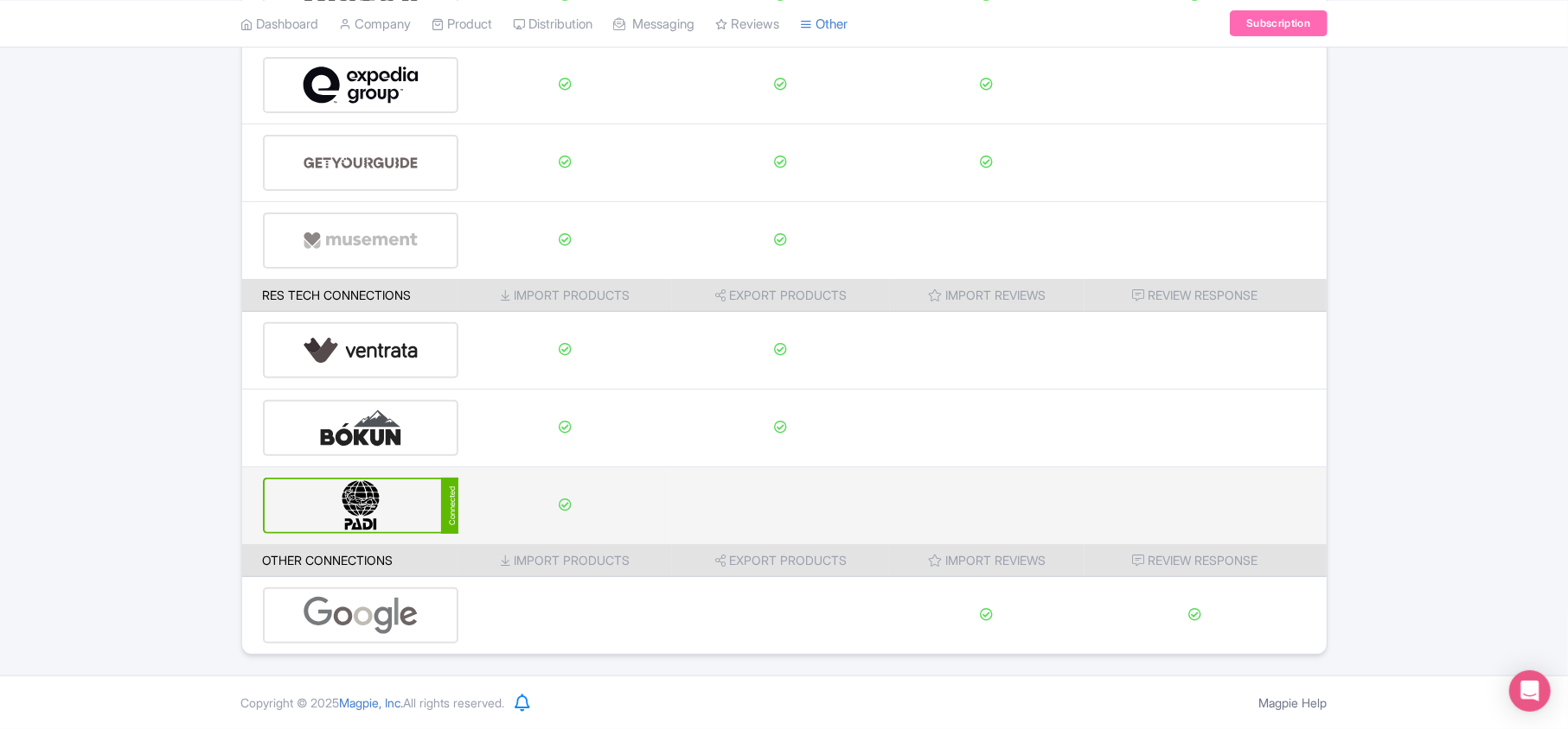
click at [389, 495] on img at bounding box center [361, 506] width 117 height 52
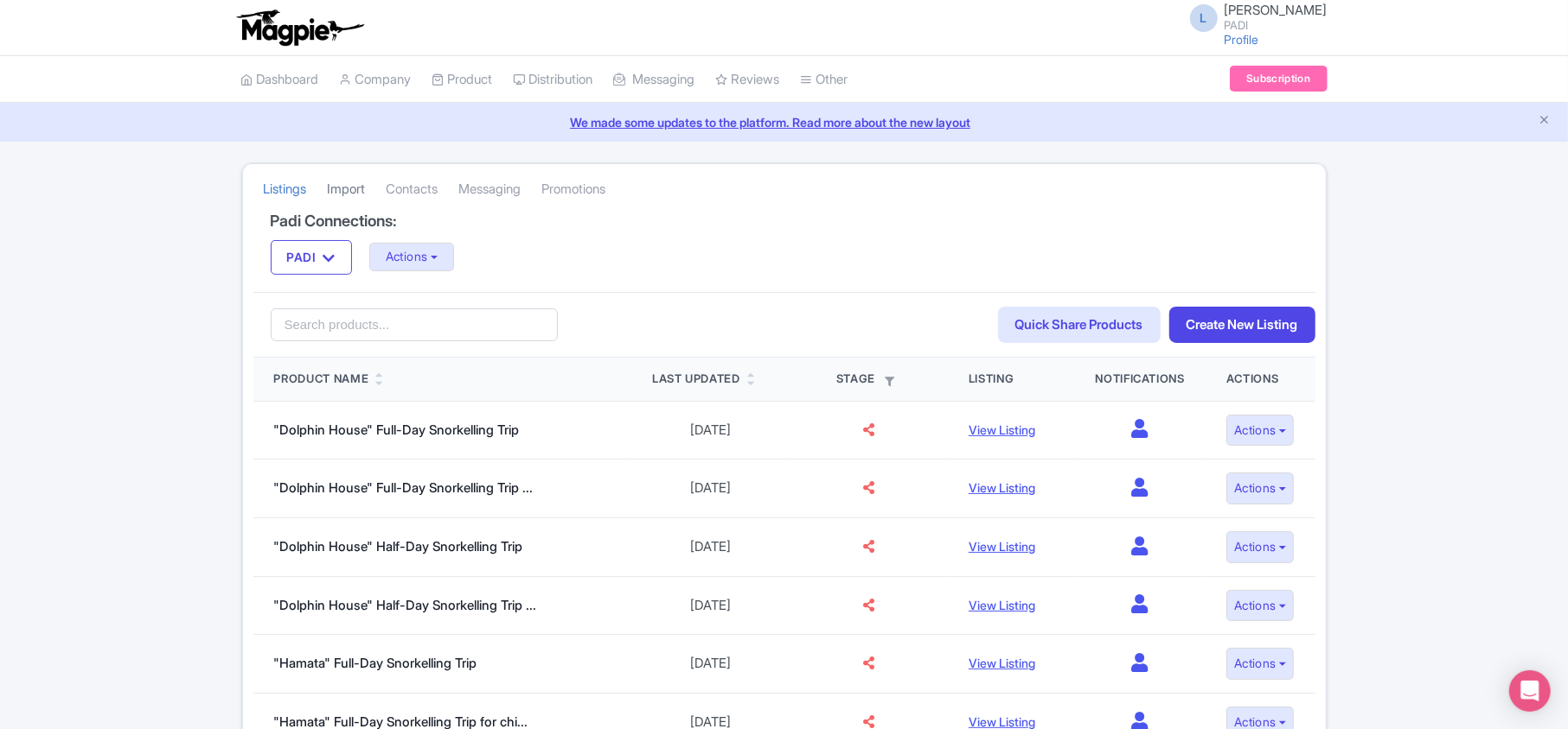
click at [366, 186] on link "Import" at bounding box center [346, 190] width 38 height 48
